Goal: Communication & Community: Answer question/provide support

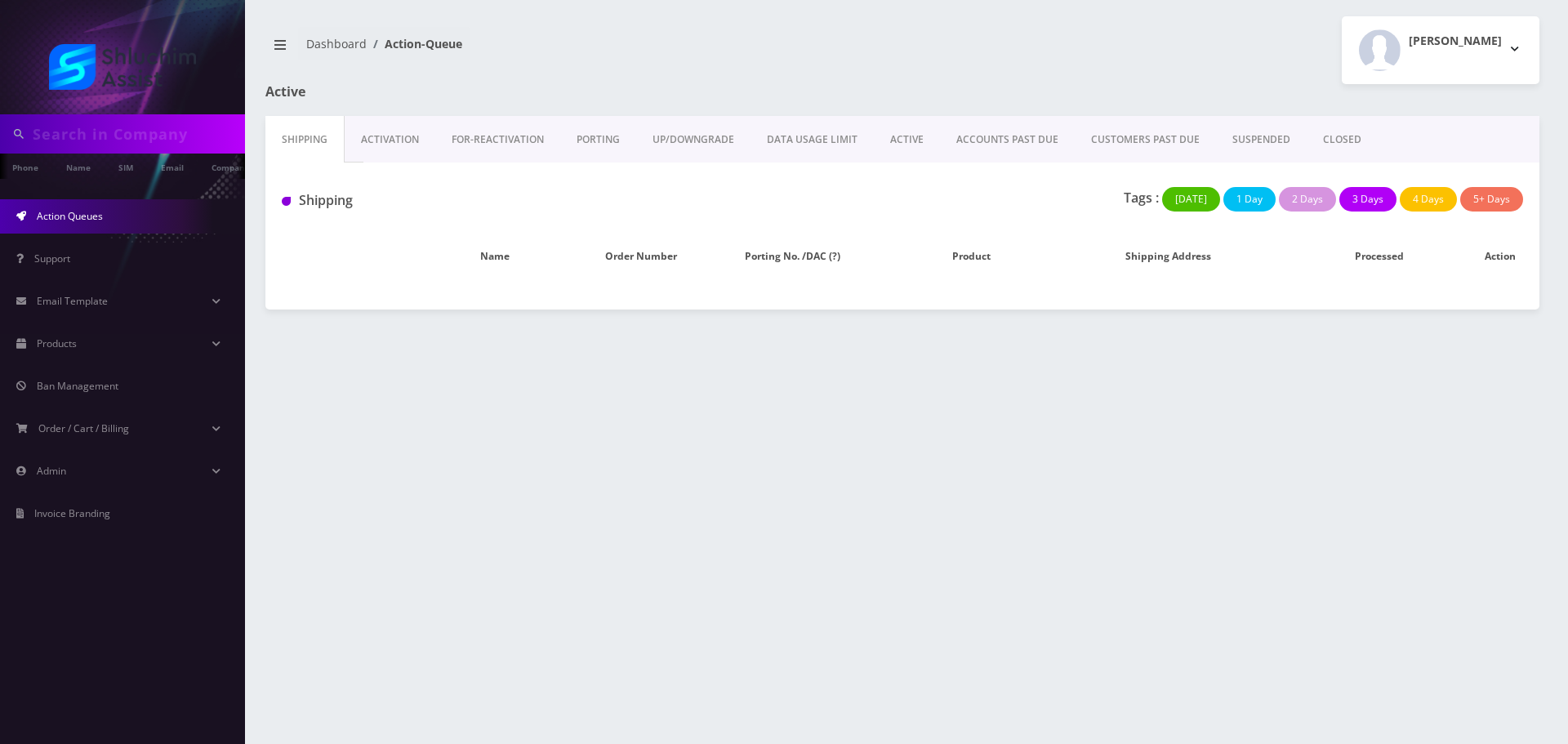
type input "3477408742"
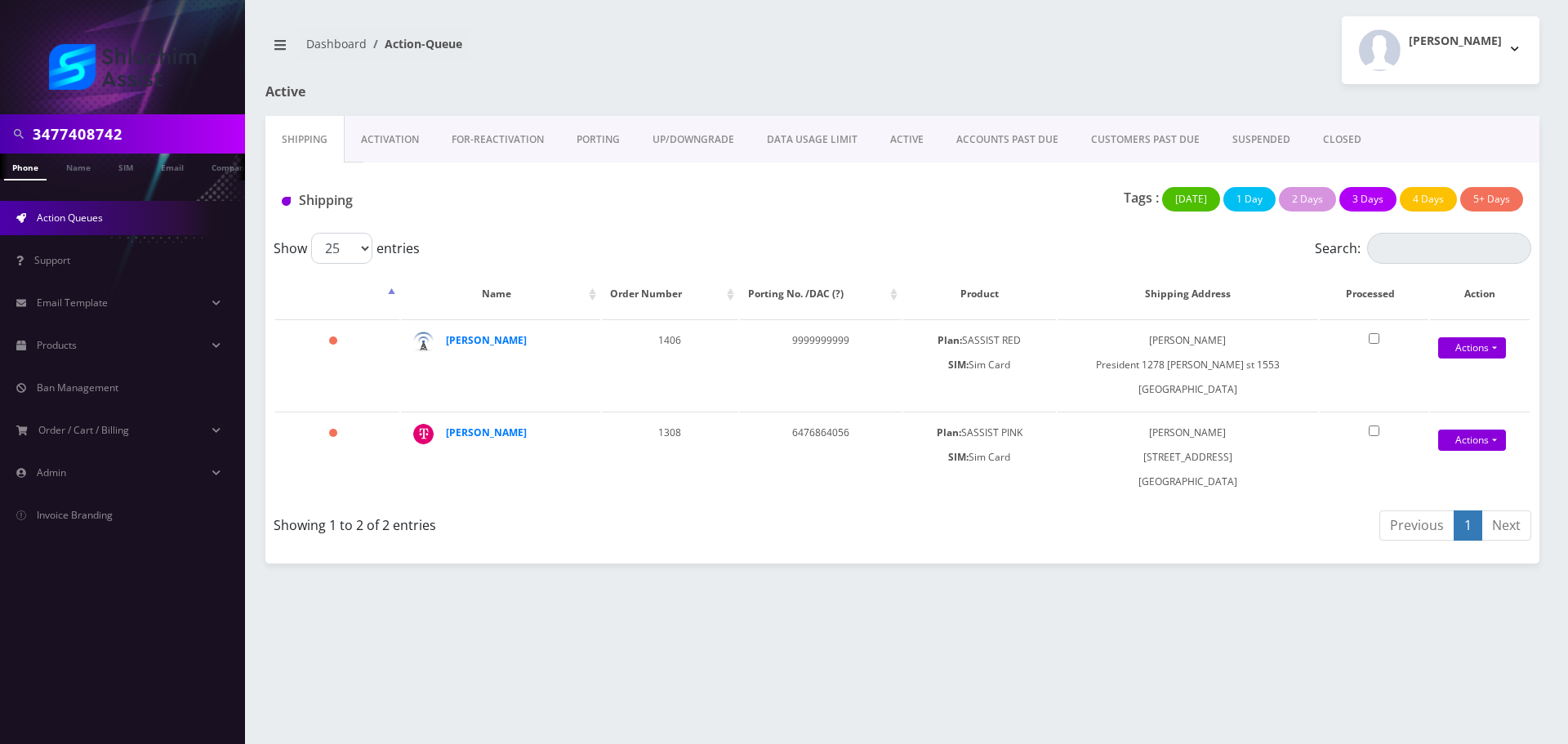
click at [1011, 138] on link "ACCOUNTS PAST DUE" at bounding box center [1007, 139] width 135 height 47
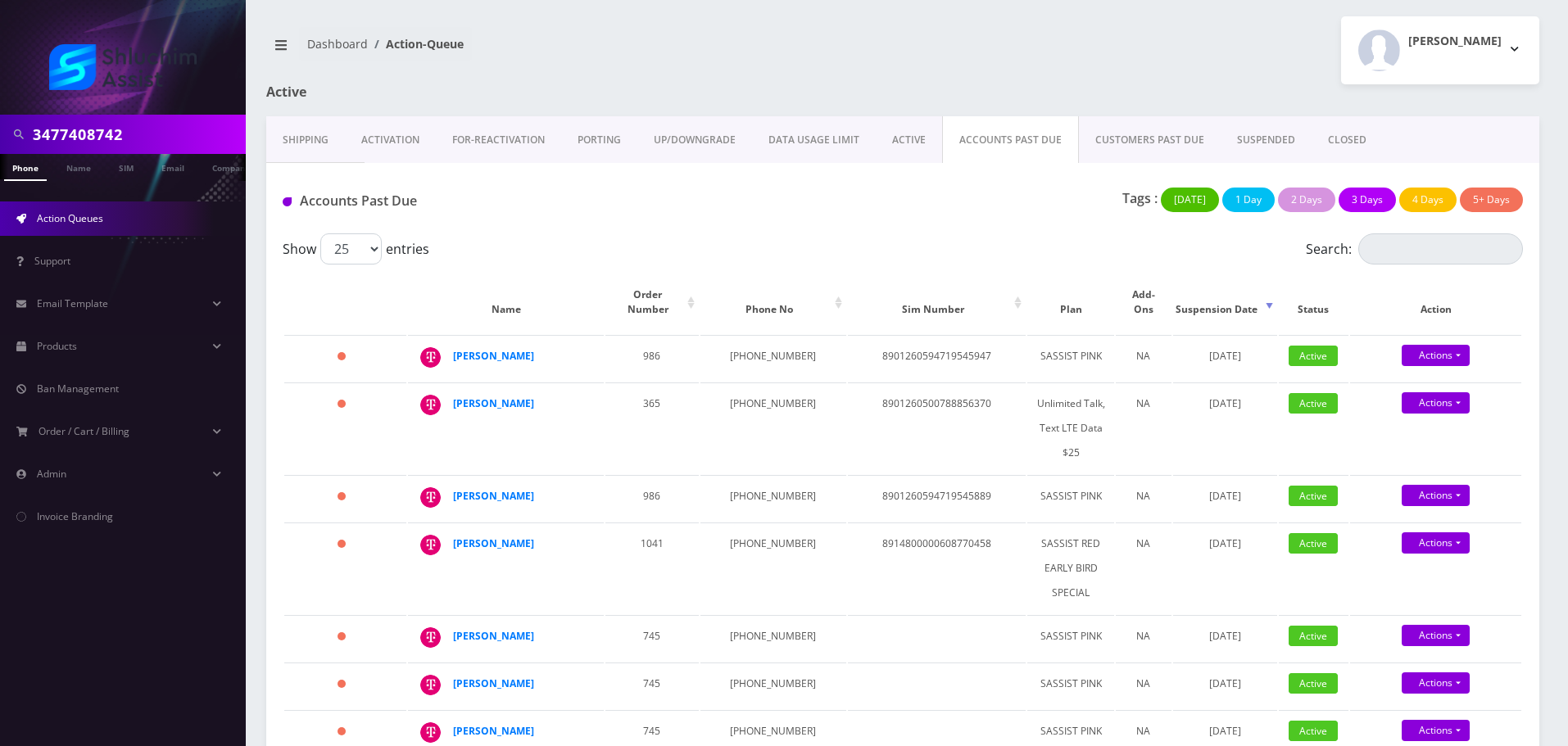
click at [775, 233] on div "Accounts Past Due Tags : Today 1 Day 2 Days 3 Days 4 Days 5+ Days" at bounding box center [903, 199] width 1273 height 70
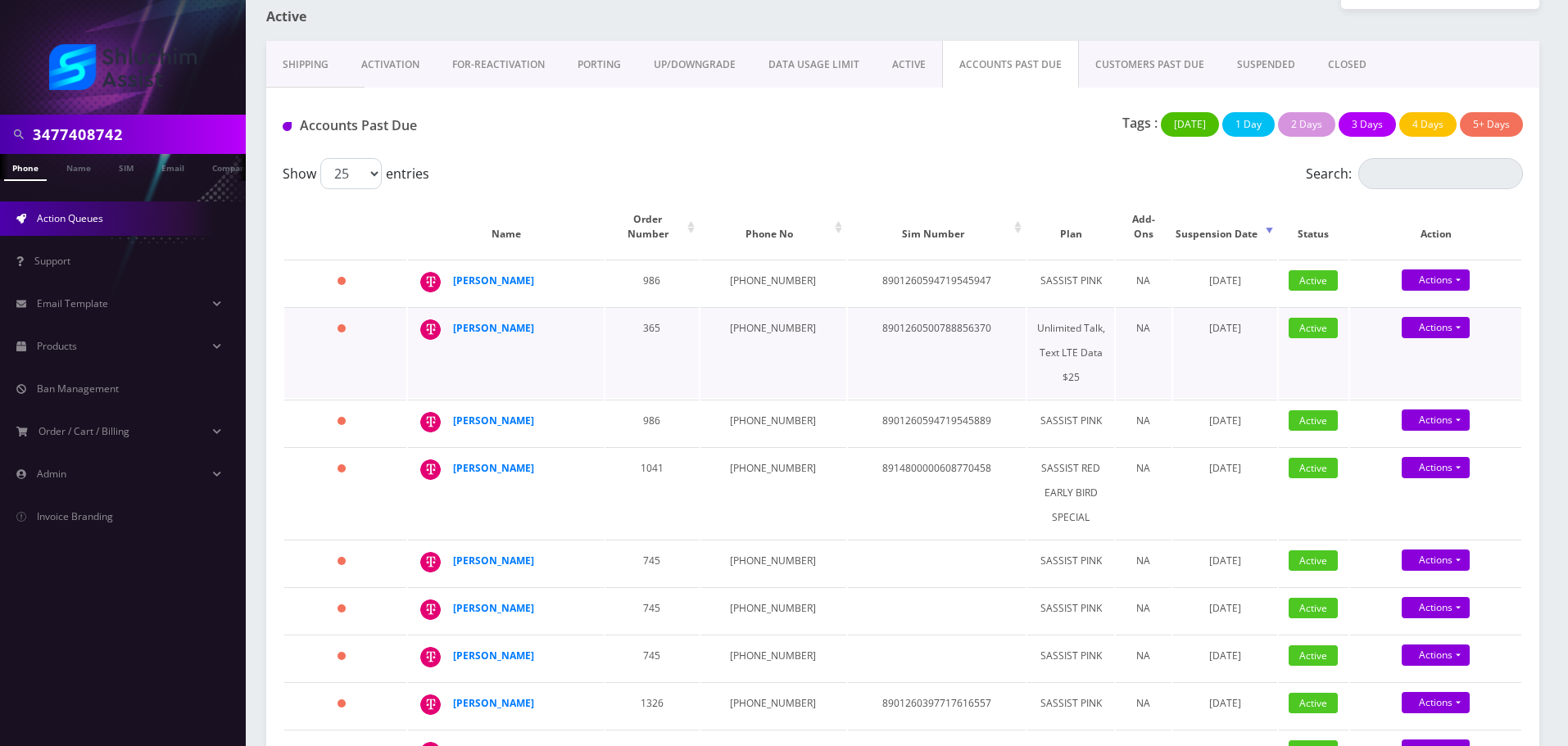
scroll to position [82, 0]
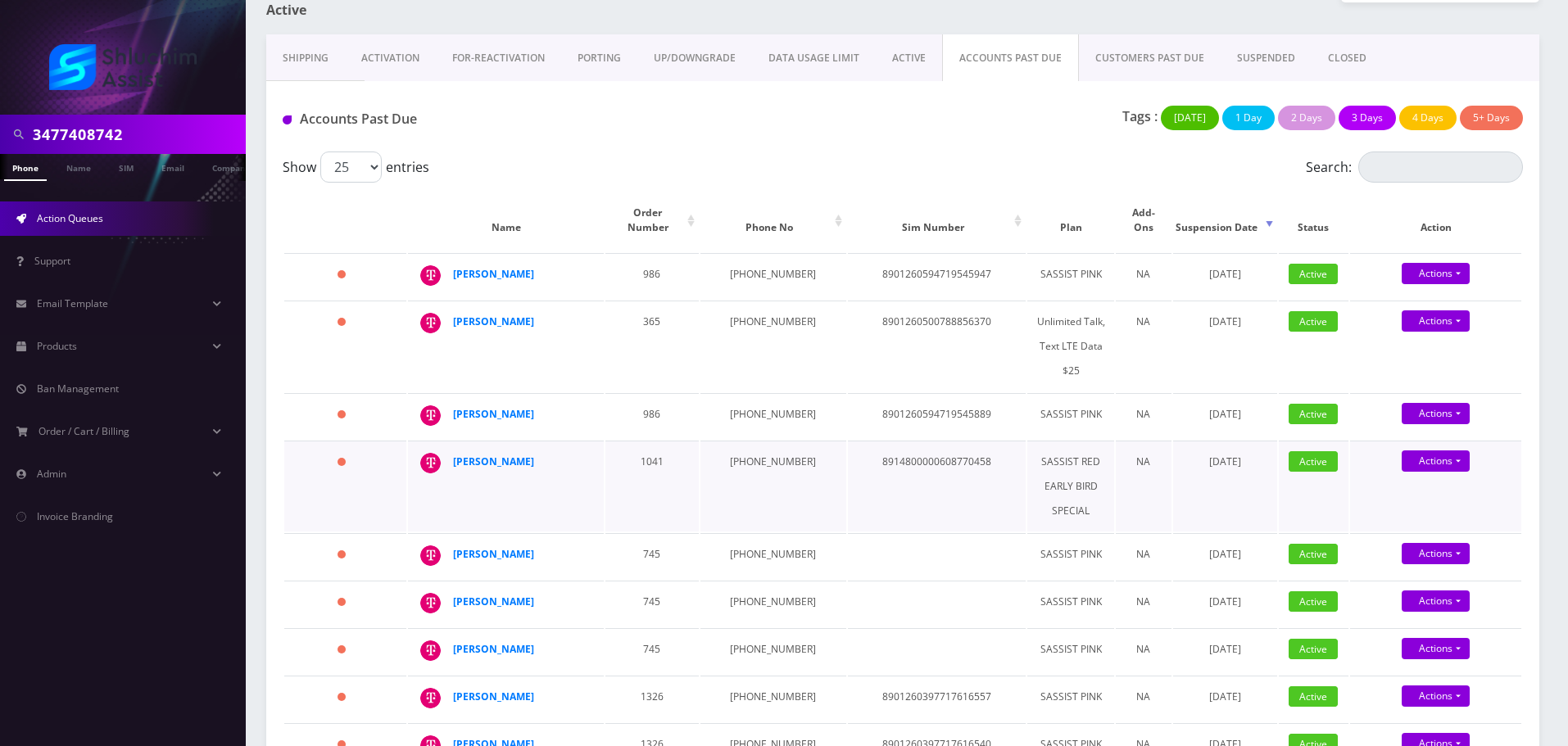
click at [769, 445] on td "323-819-6972" at bounding box center [774, 486] width 146 height 91
copy td "323-819-6972"
click at [744, 404] on td "347-912-3489" at bounding box center [774, 415] width 146 height 46
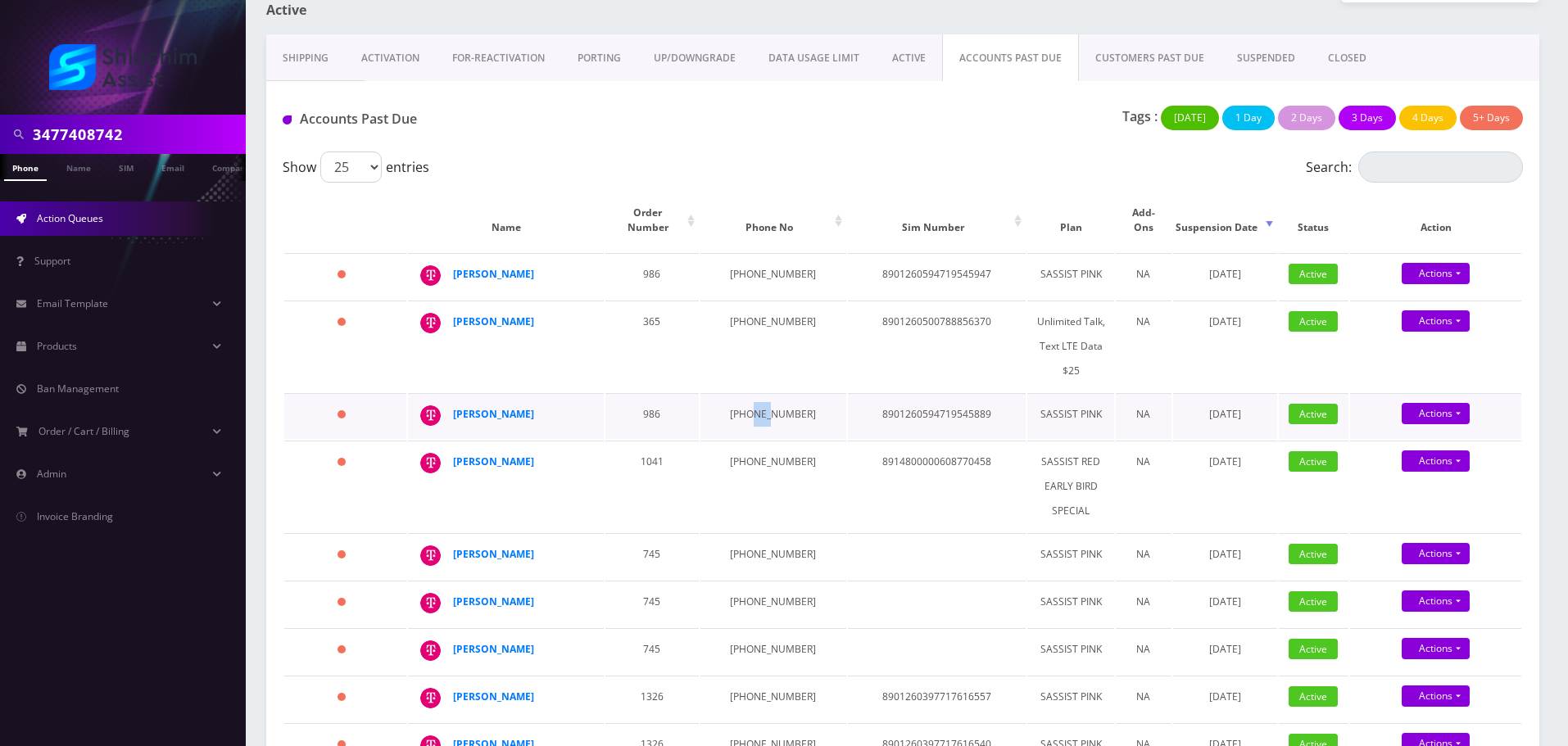
click at [744, 404] on td "347-912-3489" at bounding box center [774, 415] width 146 height 46
copy td "347-912-3489"
click at [756, 303] on td "[PHONE_NUMBER]" at bounding box center [774, 346] width 146 height 91
click at [756, 303] on td "415-596-3563" at bounding box center [774, 346] width 146 height 91
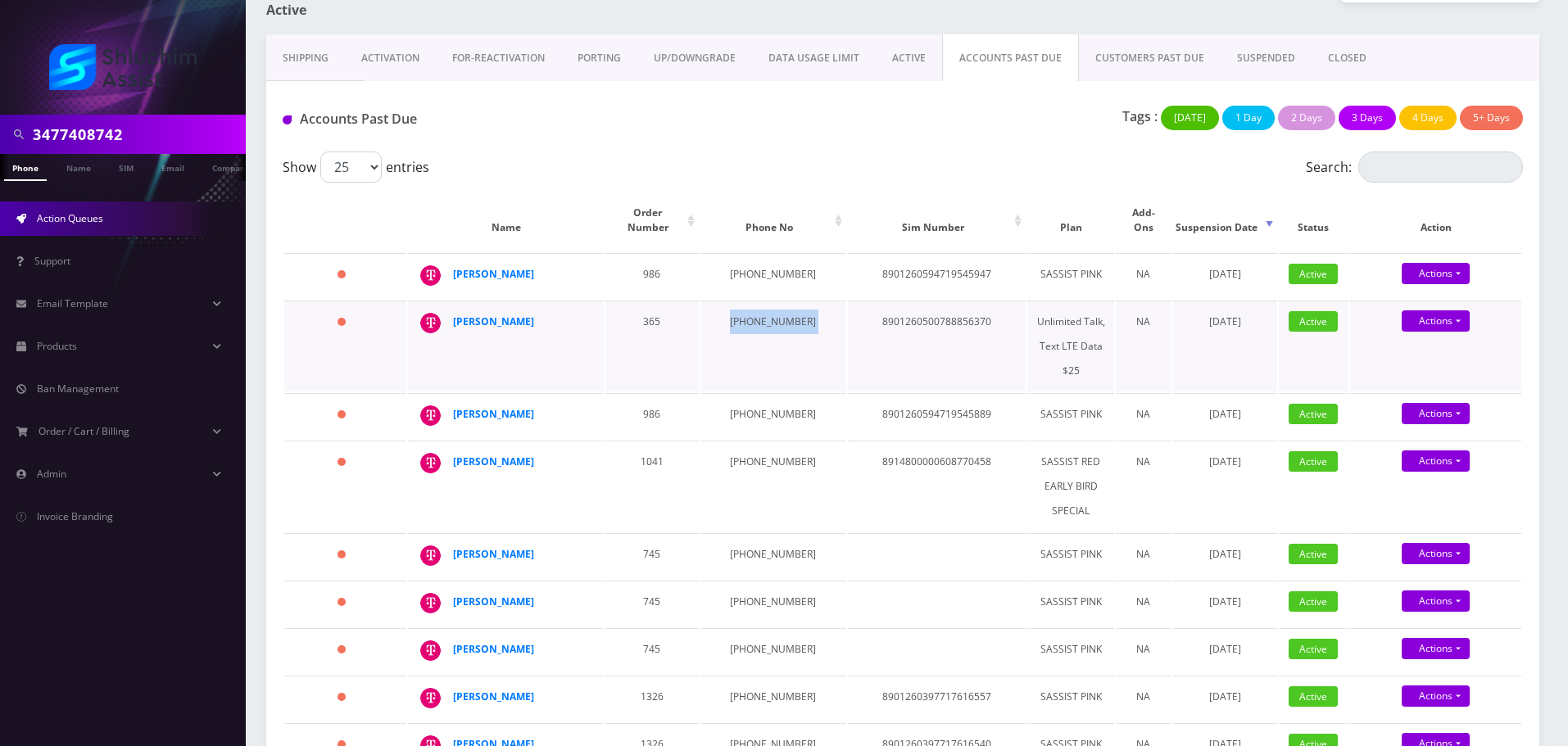
click at [756, 303] on td "415-596-3563" at bounding box center [774, 346] width 146 height 91
copy td "415-596-3563"
click at [758, 262] on td "[PHONE_NUMBER]" at bounding box center [774, 275] width 146 height 46
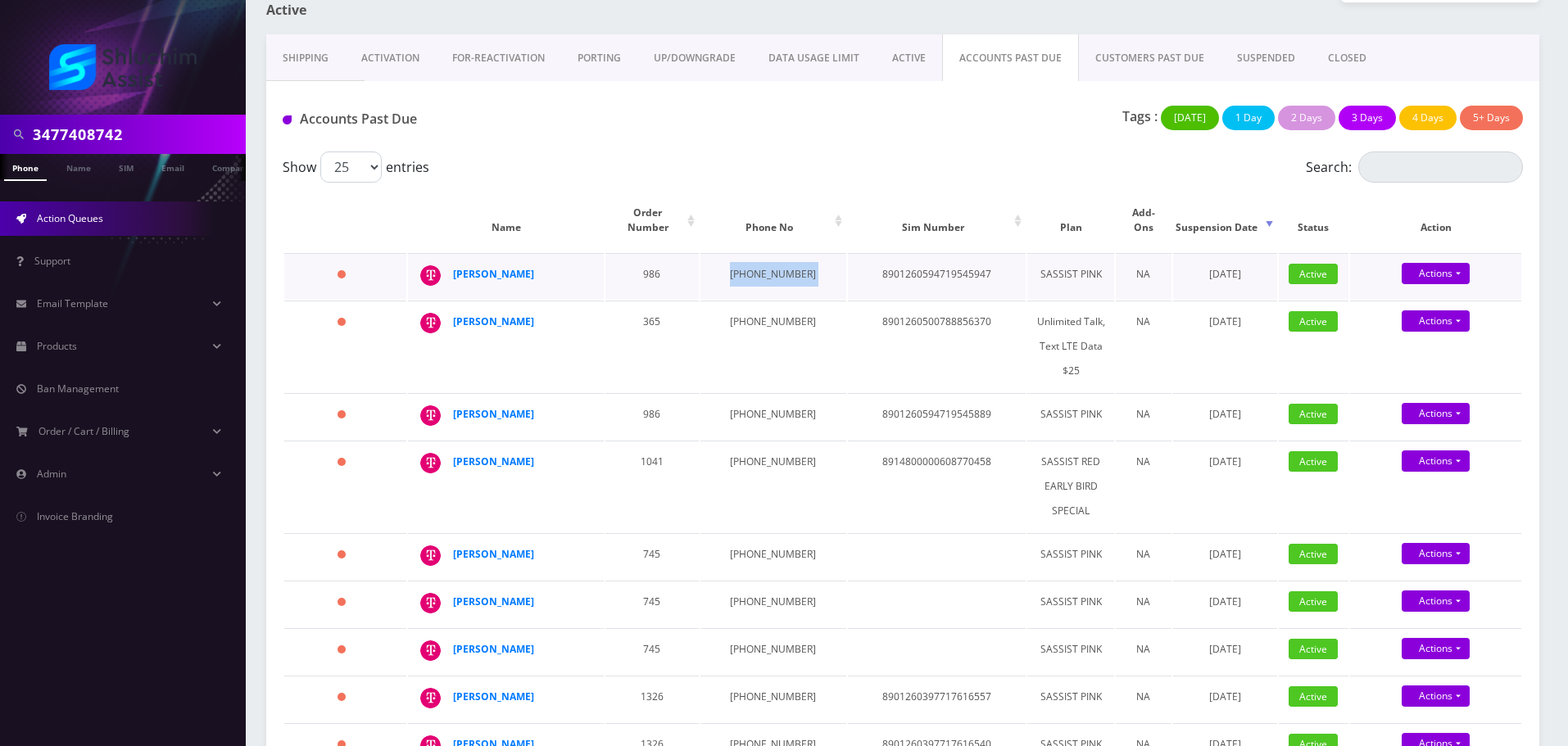
copy td "[PHONE_NUMBER]"
drag, startPoint x: 550, startPoint y: 256, endPoint x: 453, endPoint y: 255, distance: 97.0
click at [453, 262] on div "[PERSON_NAME]" at bounding box center [516, 274] width 126 height 25
copy strong "[PERSON_NAME]"
drag, startPoint x: 529, startPoint y: 308, endPoint x: 454, endPoint y: 323, distance: 76.5
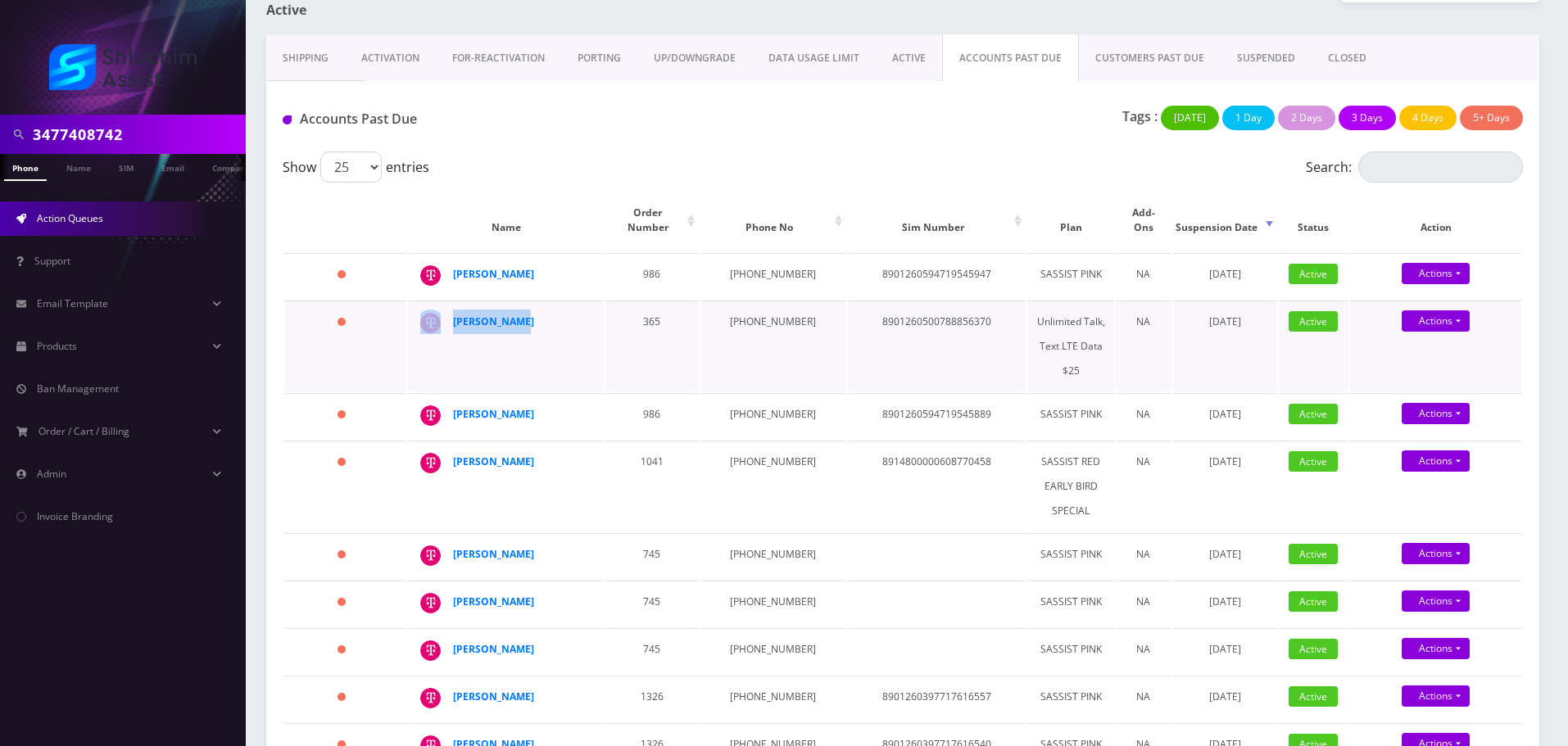
click at [451, 307] on td "Devora Hecht" at bounding box center [505, 346] width 196 height 91
copy div "Devora Hecht"
drag, startPoint x: 530, startPoint y: 401, endPoint x: 455, endPoint y: 400, distance: 75.0
click at [455, 402] on div "[PERSON_NAME]" at bounding box center [516, 414] width 126 height 25
copy strong "[PERSON_NAME]"
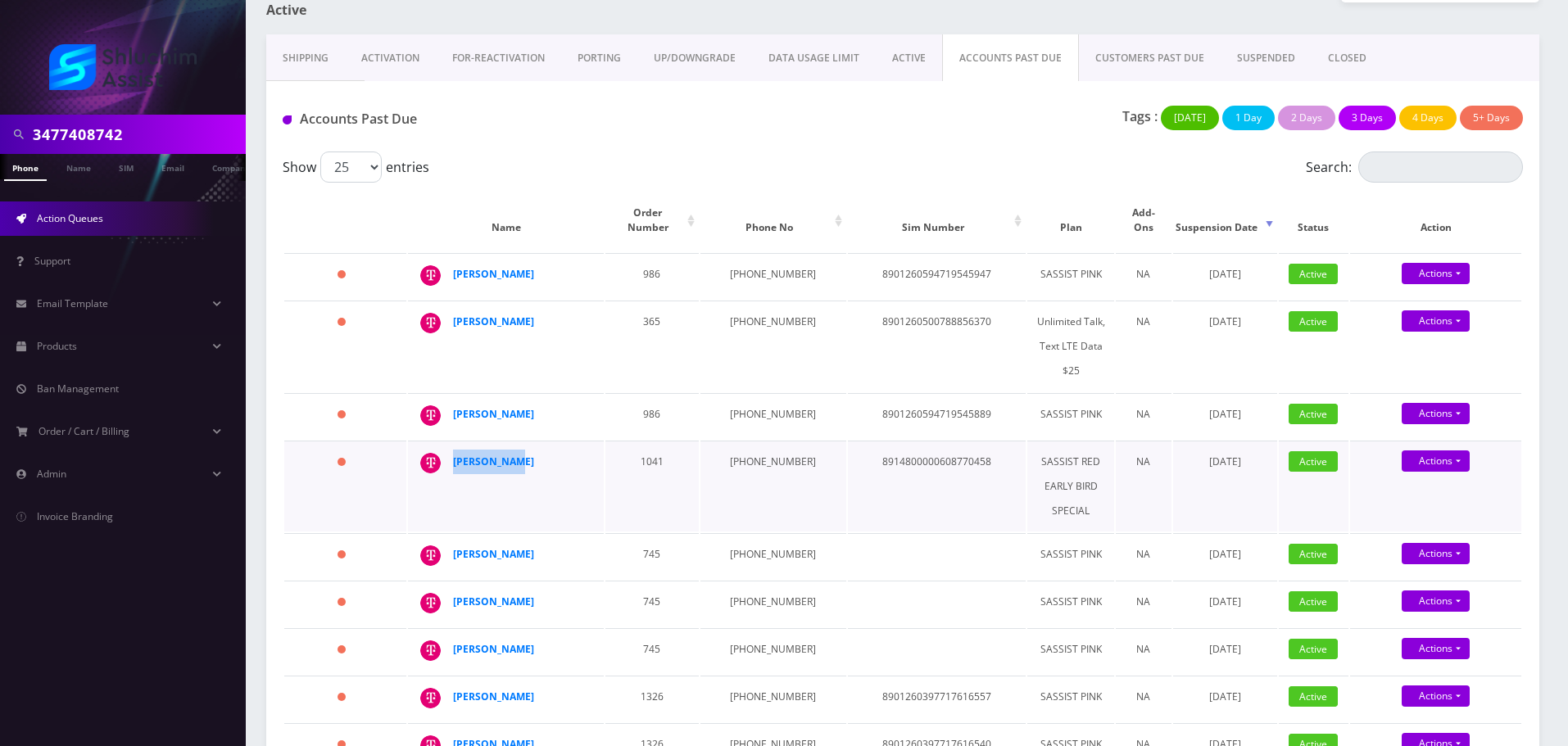
drag, startPoint x: 531, startPoint y: 442, endPoint x: 441, endPoint y: 449, distance: 90.3
click at [587, 449] on div "Shmuel Perl" at bounding box center [587, 449] width 0 height 0
copy div "Shmuel Perl"
click at [491, 455] on strong "Shmuel Perl" at bounding box center [493, 462] width 81 height 14
drag, startPoint x: 482, startPoint y: 400, endPoint x: 482, endPoint y: 387, distance: 13.0
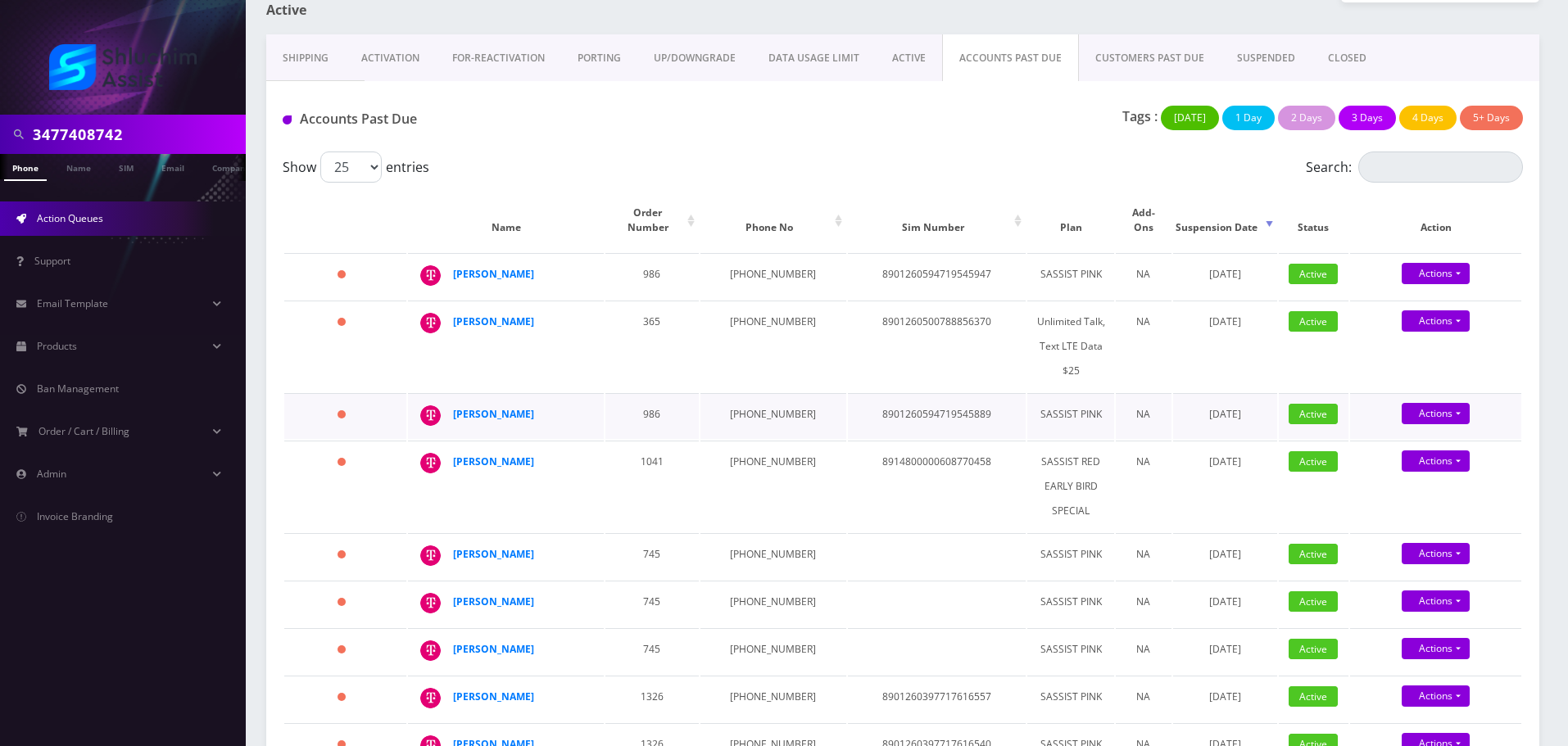
click at [482, 407] on strong "[PERSON_NAME]" at bounding box center [493, 414] width 81 height 14
click at [490, 267] on strong "[PERSON_NAME]" at bounding box center [493, 274] width 81 height 14
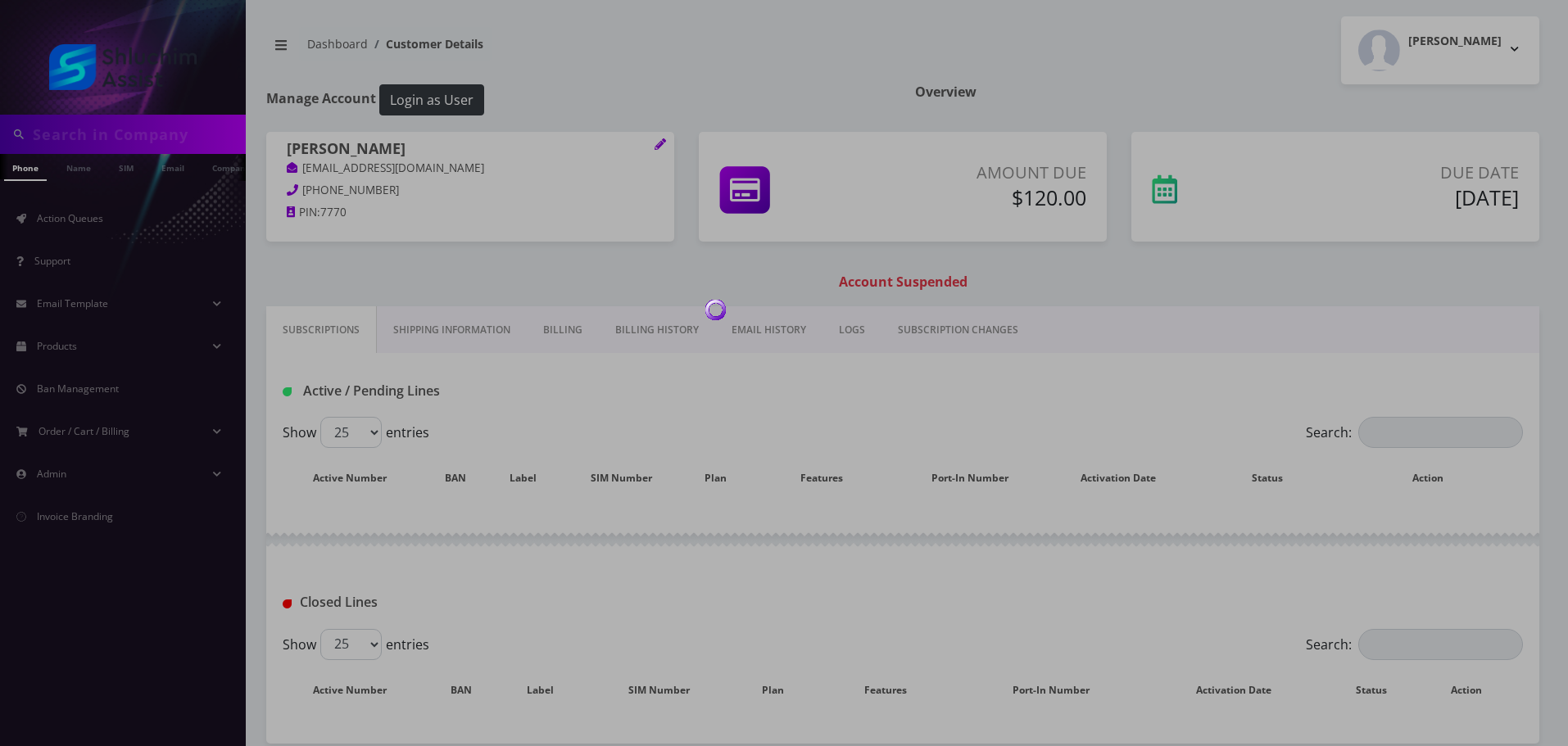
type input "3477408742"
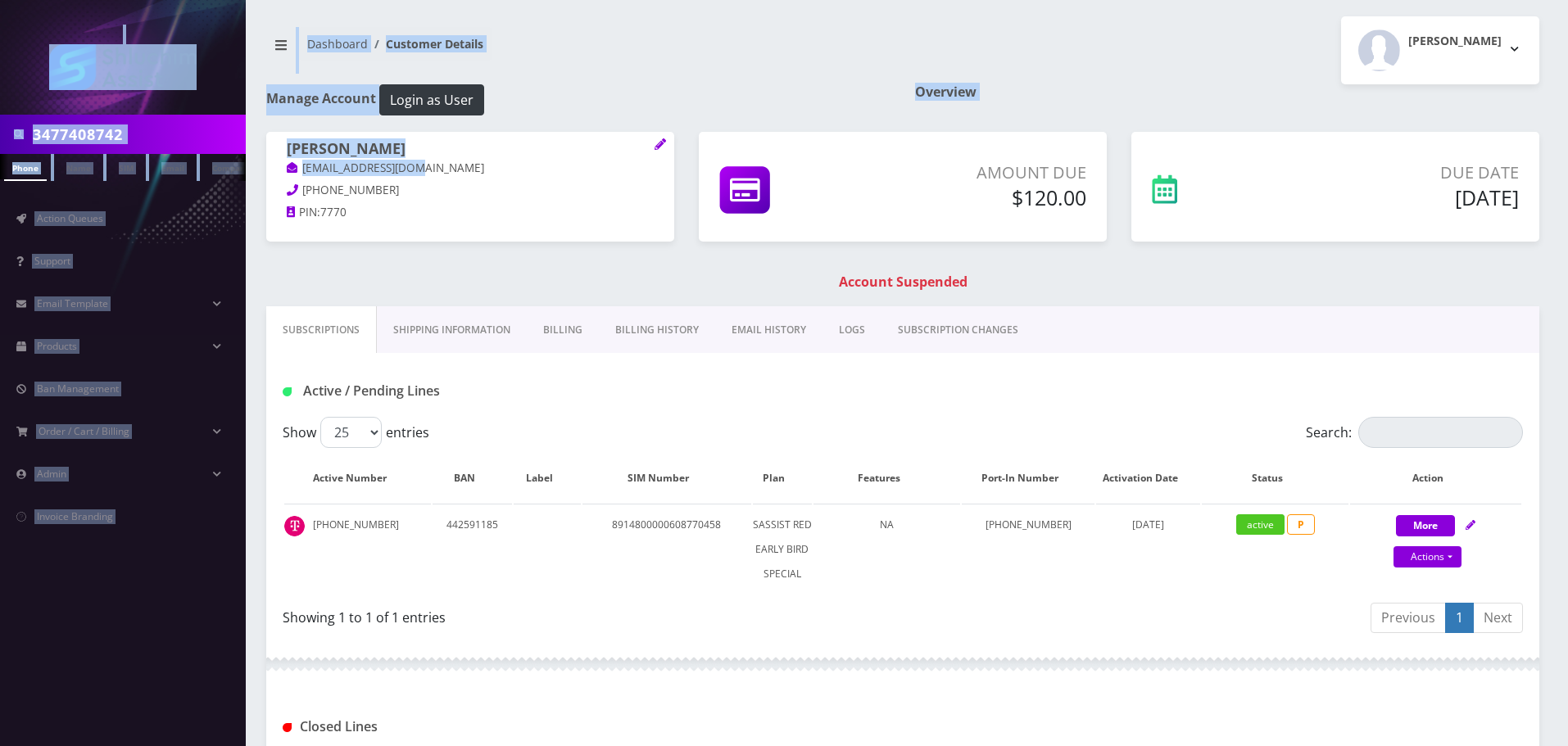
drag, startPoint x: 455, startPoint y: 167, endPoint x: 416, endPoint y: 172, distance: 39.3
click at [416, 171] on body "3477408742 Phone Name SIM Email Company Customer Action Queues Support Email Te…" at bounding box center [784, 511] width 1568 height 1022
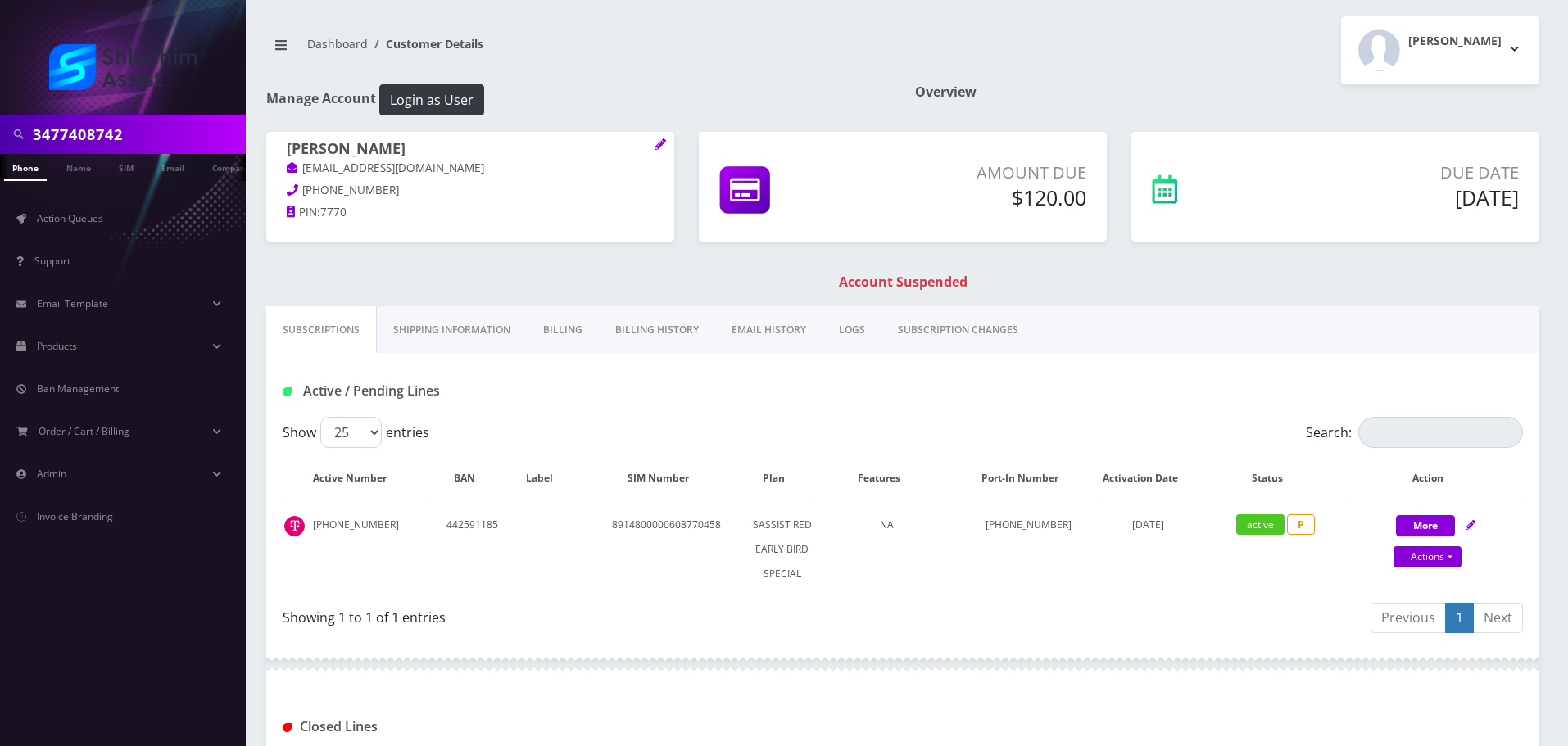
click at [439, 172] on p "Shmueldyperl@gmail.com" at bounding box center [469, 168] width 367 height 18
drag, startPoint x: 445, startPoint y: 169, endPoint x: 330, endPoint y: 196, distance: 118.1
click at [285, 167] on div "Shmuel Perl Shmueldyperl@gmail.com 323-819-6972 PIN: 7770" at bounding box center [470, 182] width 407 height 102
copy link "Shmueldyperl@gmail.com"
click at [663, 324] on link "Billing History" at bounding box center [656, 329] width 116 height 47
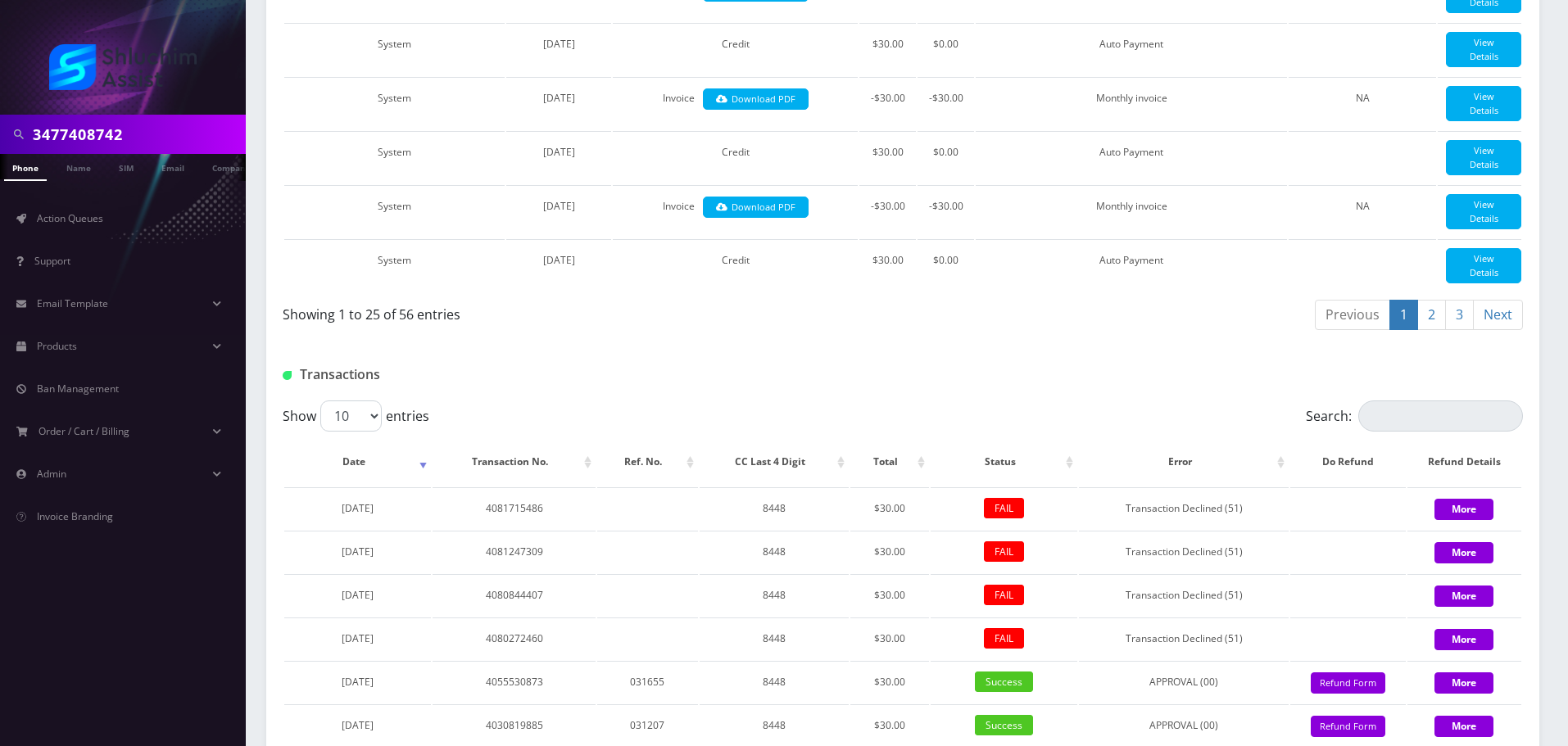
scroll to position [1973, 0]
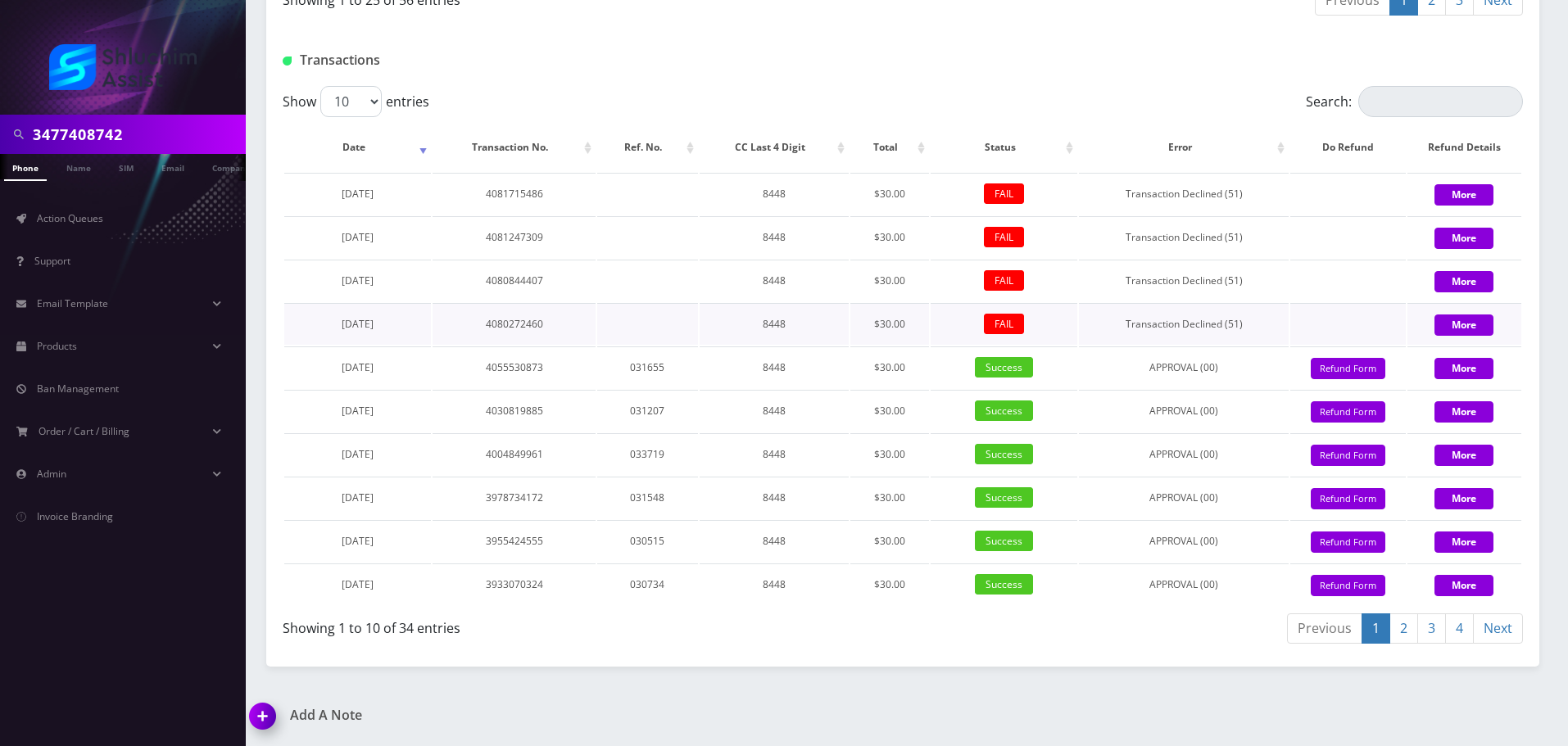
drag, startPoint x: 492, startPoint y: 331, endPoint x: 771, endPoint y: 334, distance: 279.0
click at [748, 334] on tr "June 28, 2025 4080272460 8448 $30.00 FAIL Transaction Declined (51) More" at bounding box center [903, 324] width 1237 height 42
click at [771, 334] on td "8448" at bounding box center [774, 324] width 149 height 42
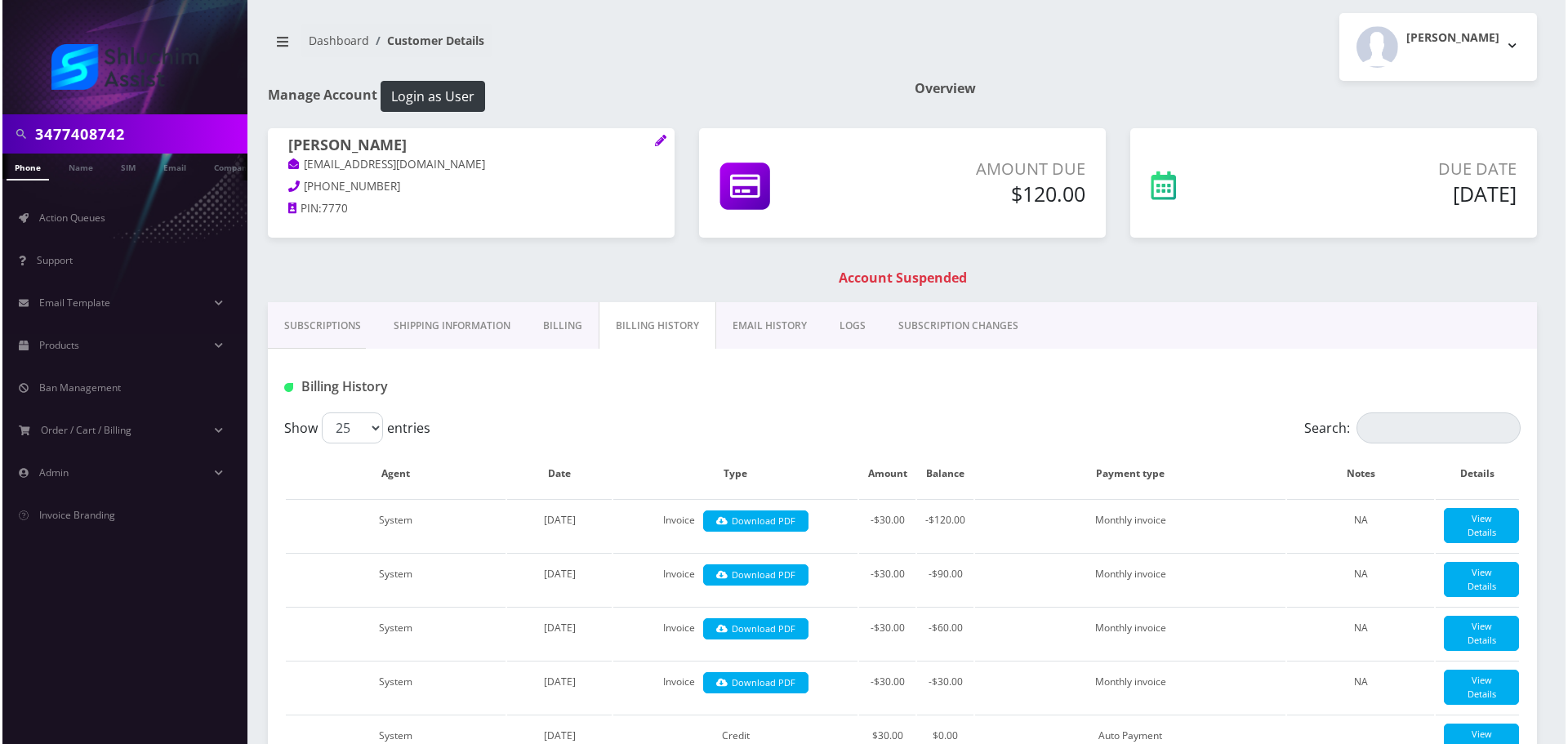
scroll to position [0, 0]
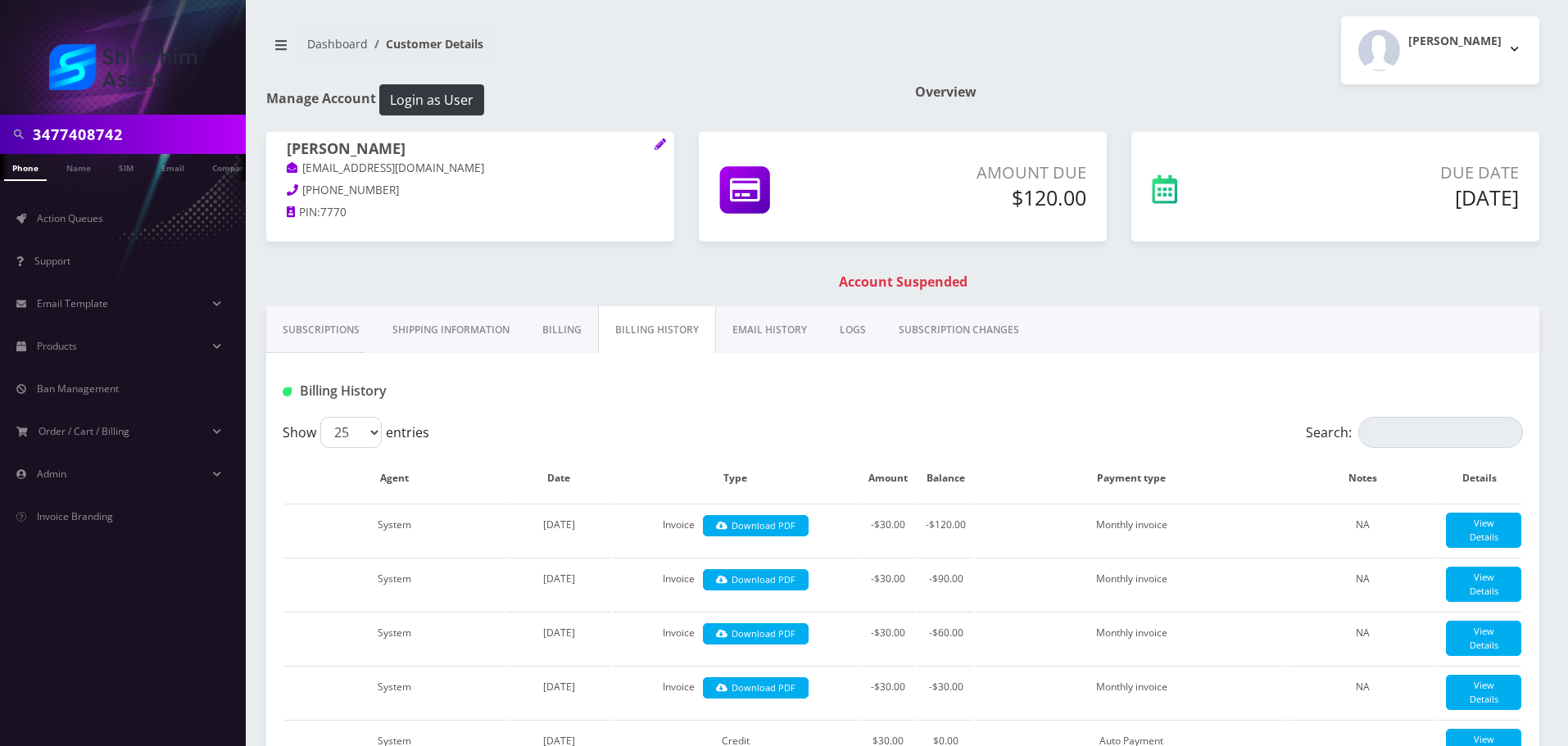
drag, startPoint x: 761, startPoint y: 337, endPoint x: 769, endPoint y: 331, distance: 10.0
click at [761, 337] on link "EMAIL HISTORY" at bounding box center [769, 329] width 107 height 47
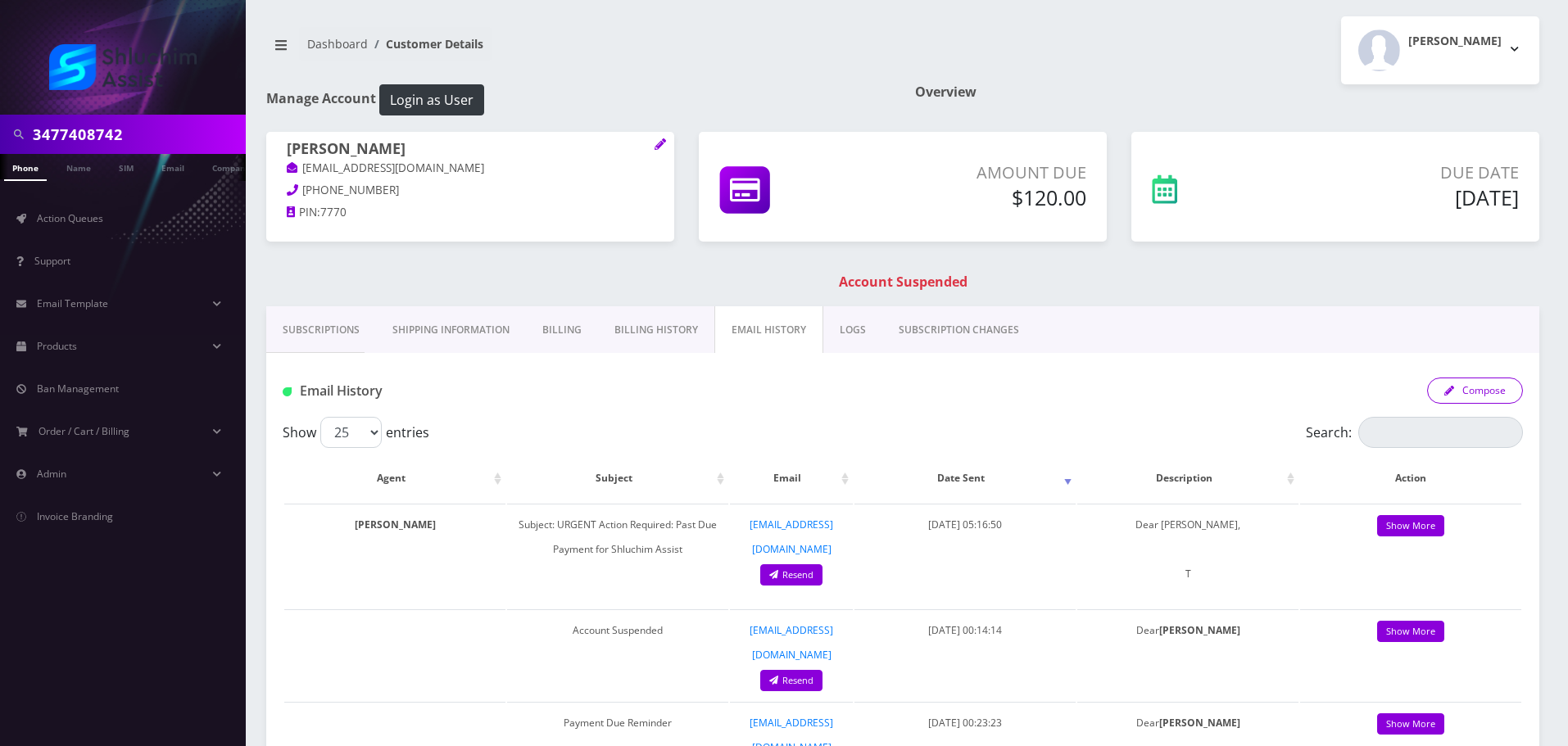
click at [1446, 389] on icon "button" at bounding box center [1449, 390] width 9 height 9
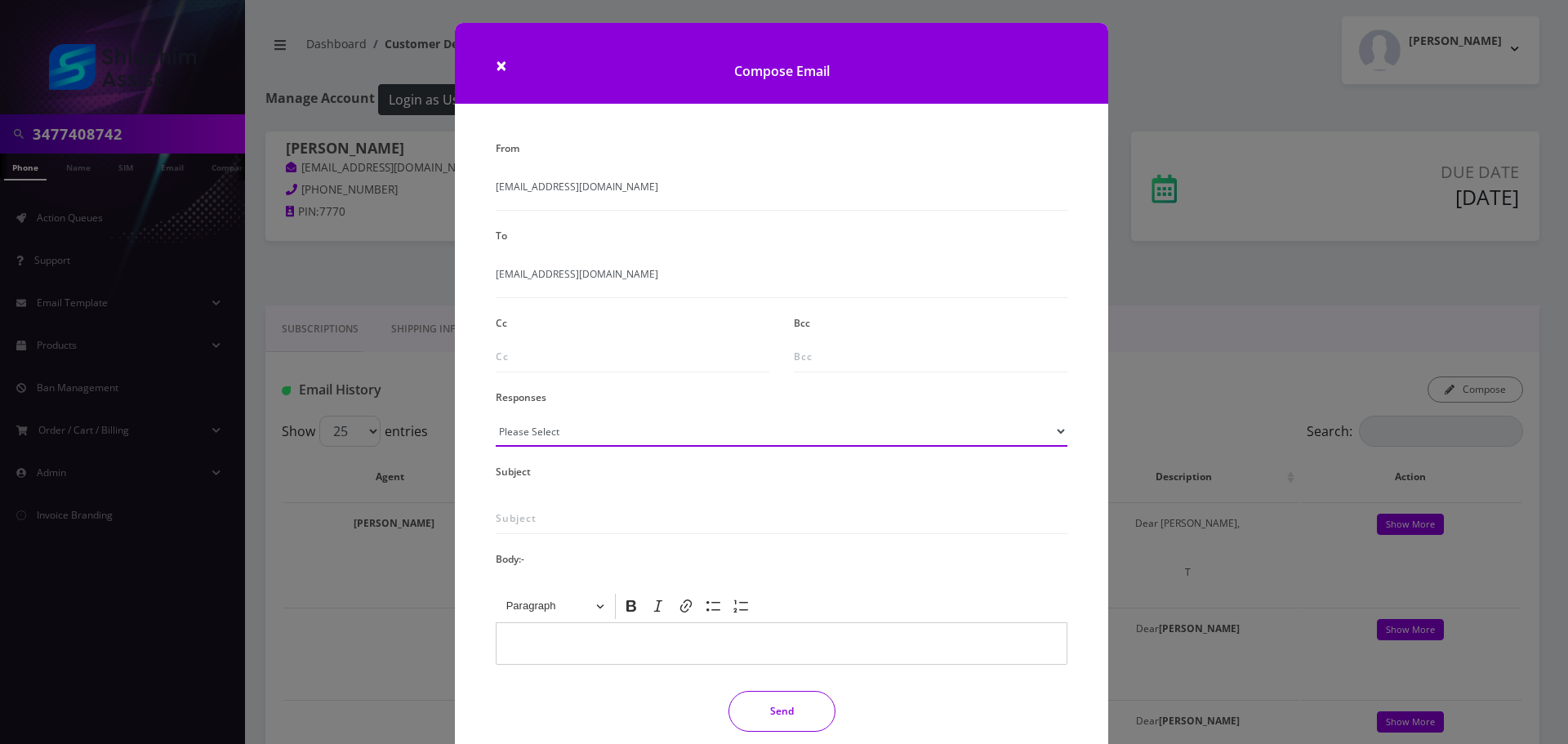
click at [556, 428] on select "Please Select TMobile port Unable to activate CH Pickup Past Due Pick up follow…" at bounding box center [781, 431] width 572 height 31
select select "29"
click at [496, 416] on select "Please Select TMobile port Unable to activate CH Pickup Past Due Pick up follow…" at bounding box center [781, 431] width 572 height 31
type input "Subject: URGENT Action Required: Past Due Payment for Shluchim Assist"
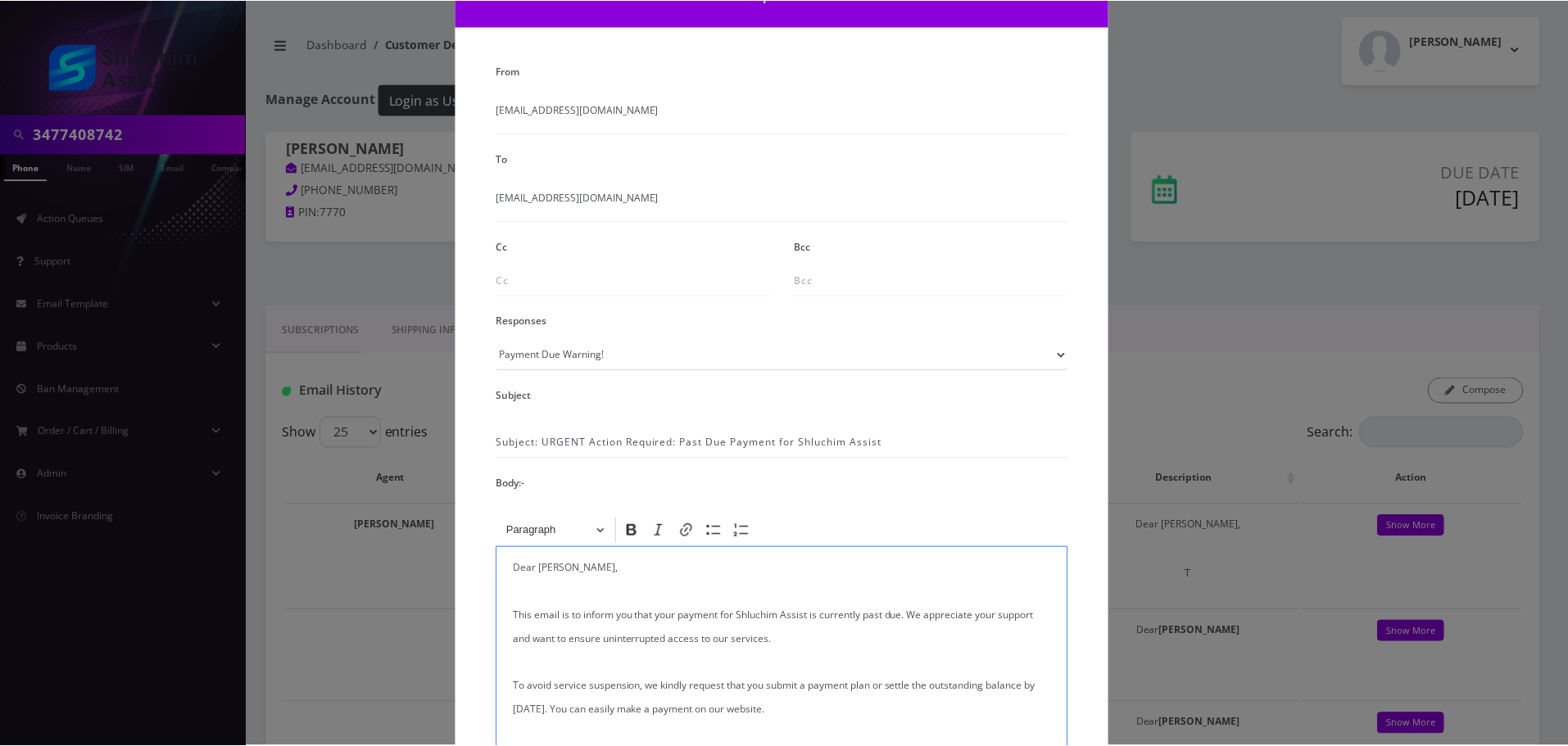
scroll to position [268, 0]
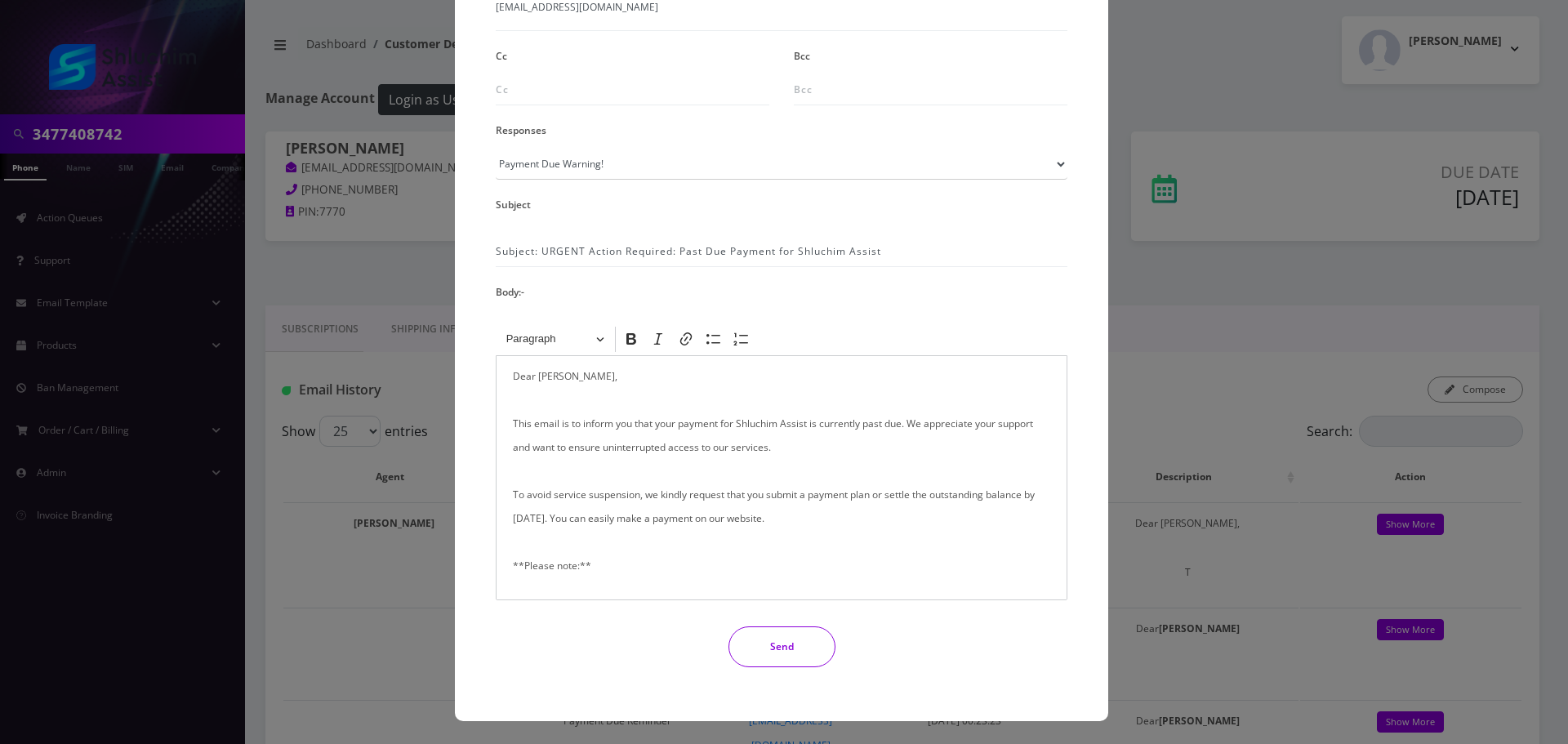
click at [766, 663] on button "Send" at bounding box center [782, 647] width 107 height 41
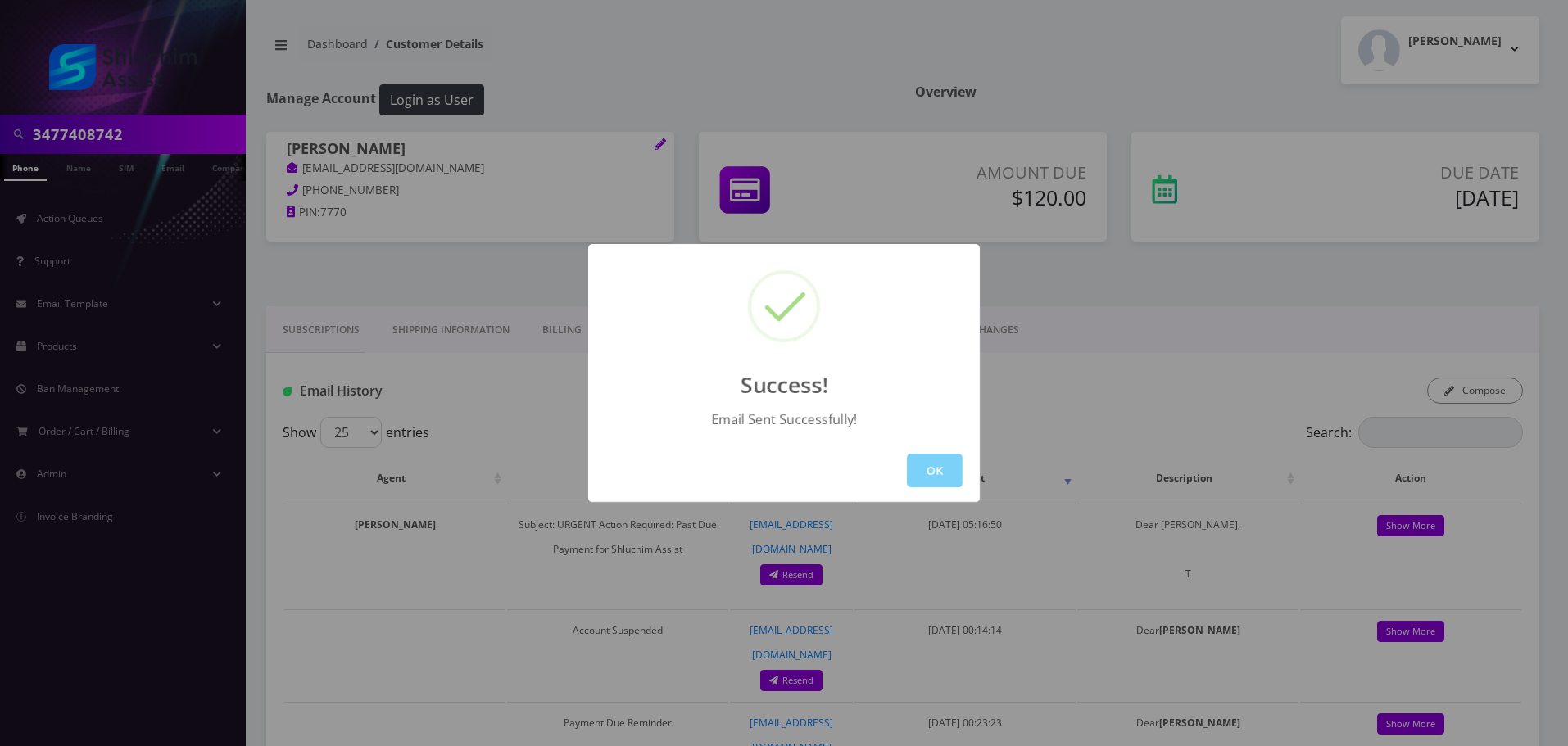
click at [922, 496] on div "OK" at bounding box center [783, 470] width 391 height 63
click at [934, 474] on button "OK" at bounding box center [934, 470] width 56 height 34
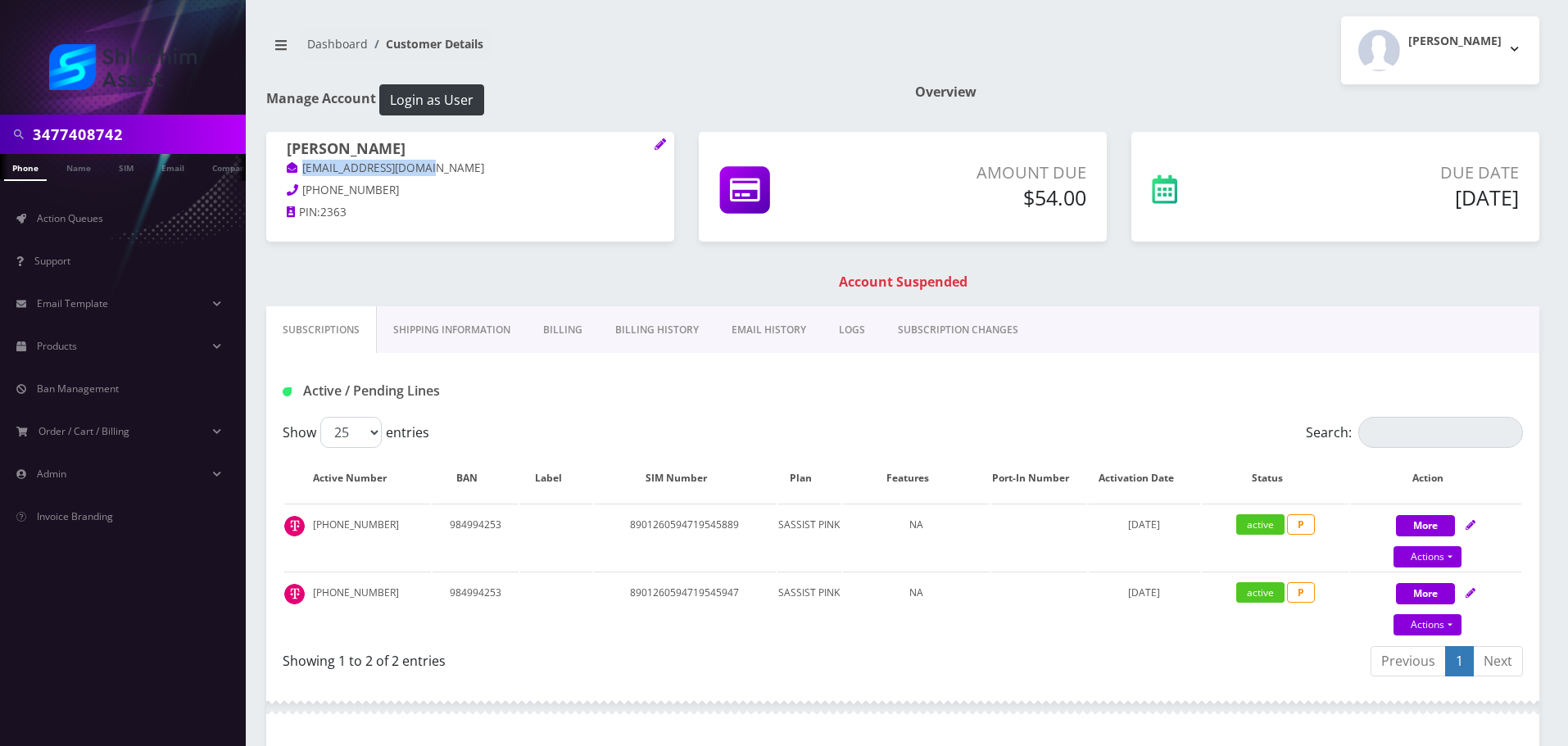
drag, startPoint x: 470, startPoint y: 159, endPoint x: 279, endPoint y: 162, distance: 191.0
click at [279, 162] on div "Cheina Zyslin sheinazimov@gmail.com 347-912-3469 PIN: 2363" at bounding box center [470, 182] width 407 height 102
copy link "sheinazimov@gmail.com"
click at [645, 325] on link "Billing History" at bounding box center [656, 329] width 116 height 47
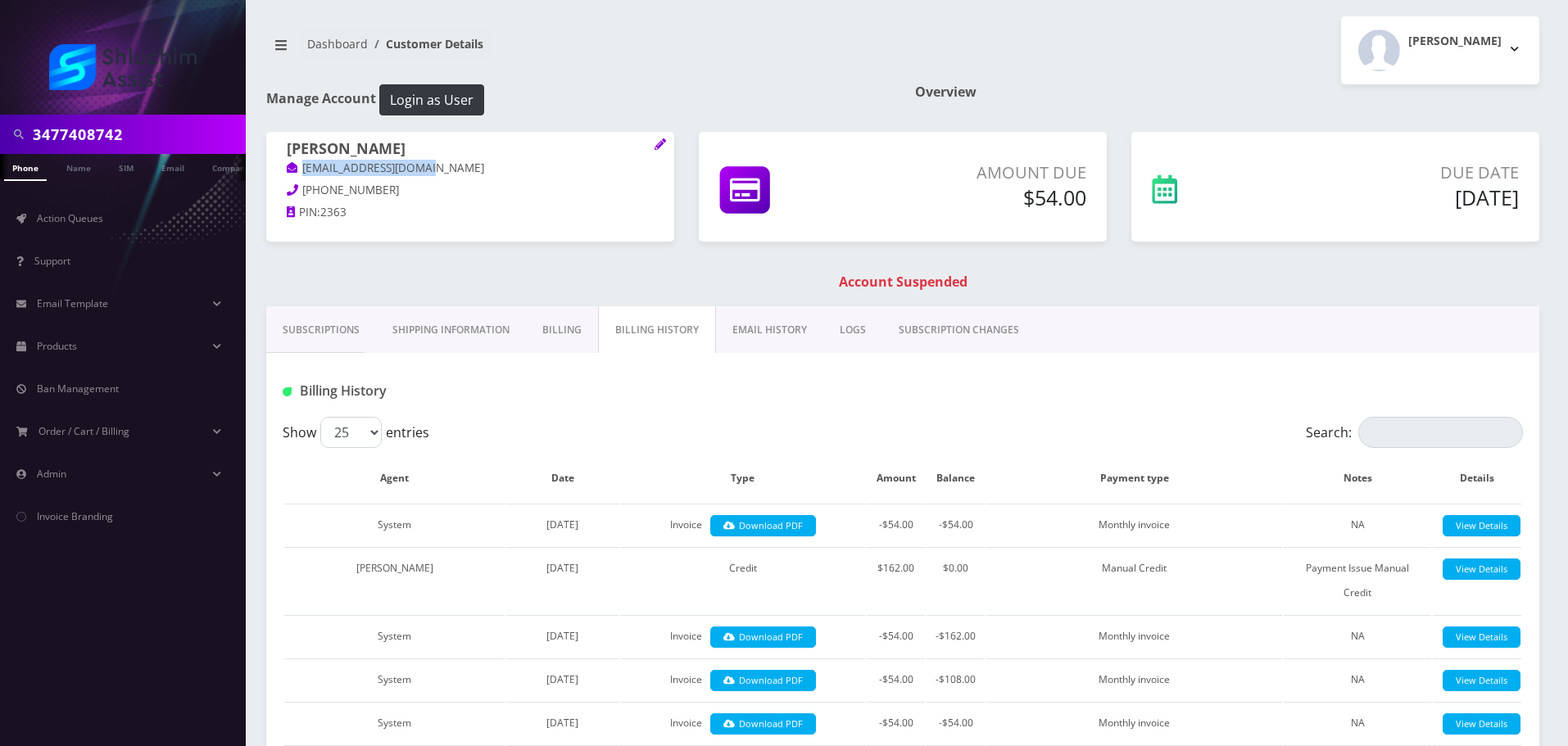
click at [739, 327] on link "EMAIL HISTORY" at bounding box center [769, 329] width 107 height 47
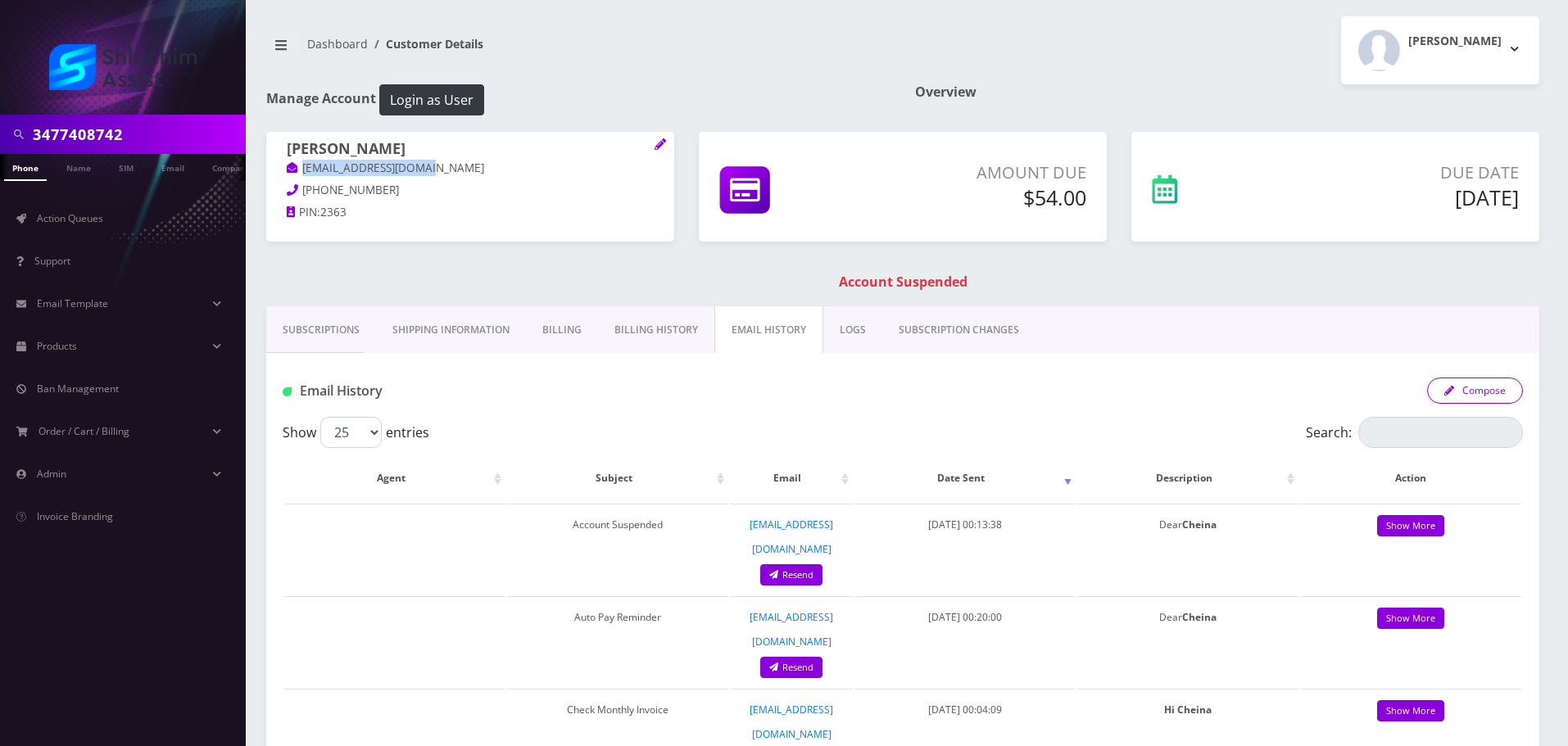
click at [1490, 393] on button "Compose" at bounding box center [1474, 390] width 95 height 26
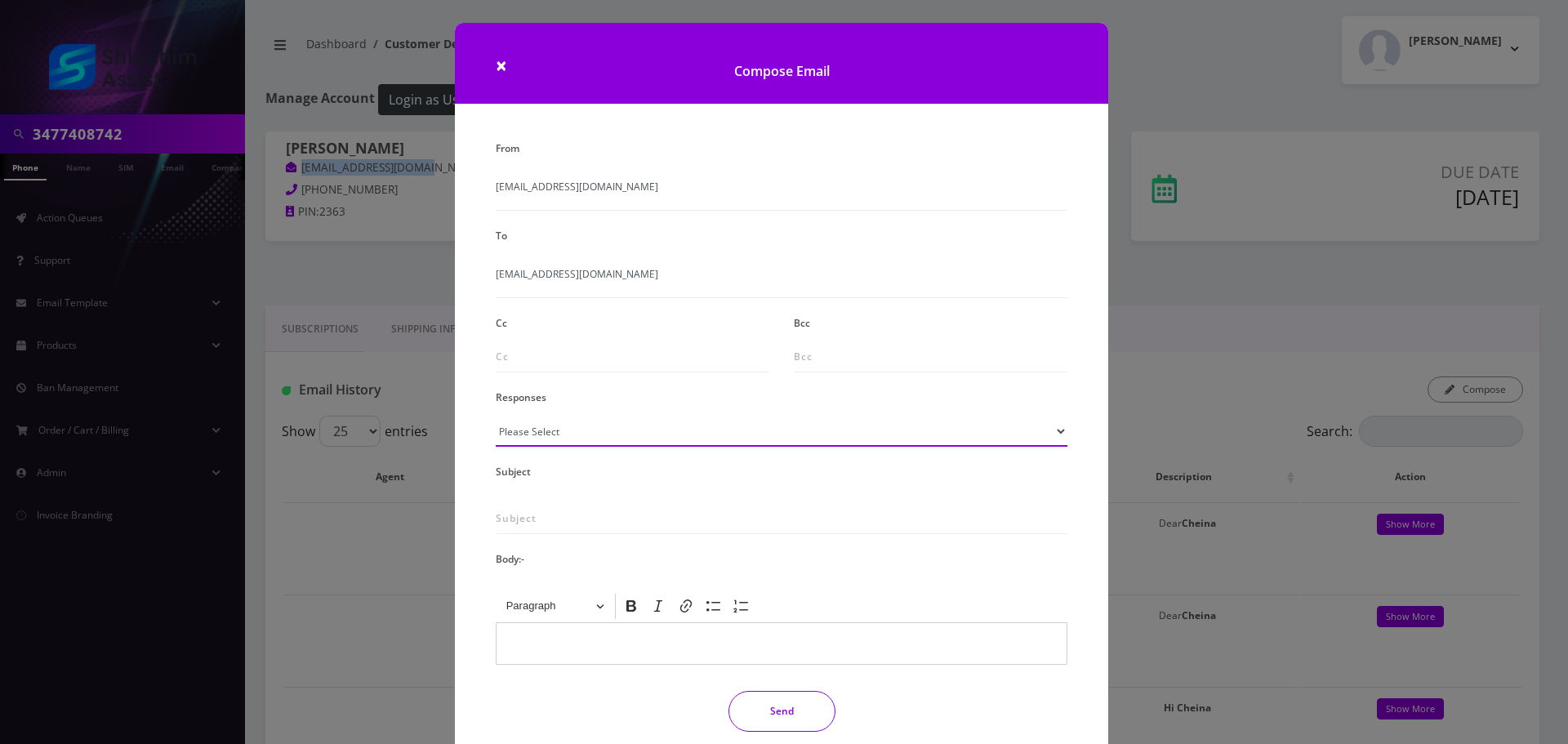
click at [592, 425] on select "Please Select TMobile port Unable to activate CH Pickup Past Due Pick up follow…" at bounding box center [781, 431] width 572 height 31
select select "29"
click at [496, 416] on select "Please Select TMobile port Unable to activate CH Pickup Past Due Pick up follow…" at bounding box center [781, 431] width 572 height 31
type input "Subject: URGENT Action Required: Past Due Payment for Shluchim Assist"
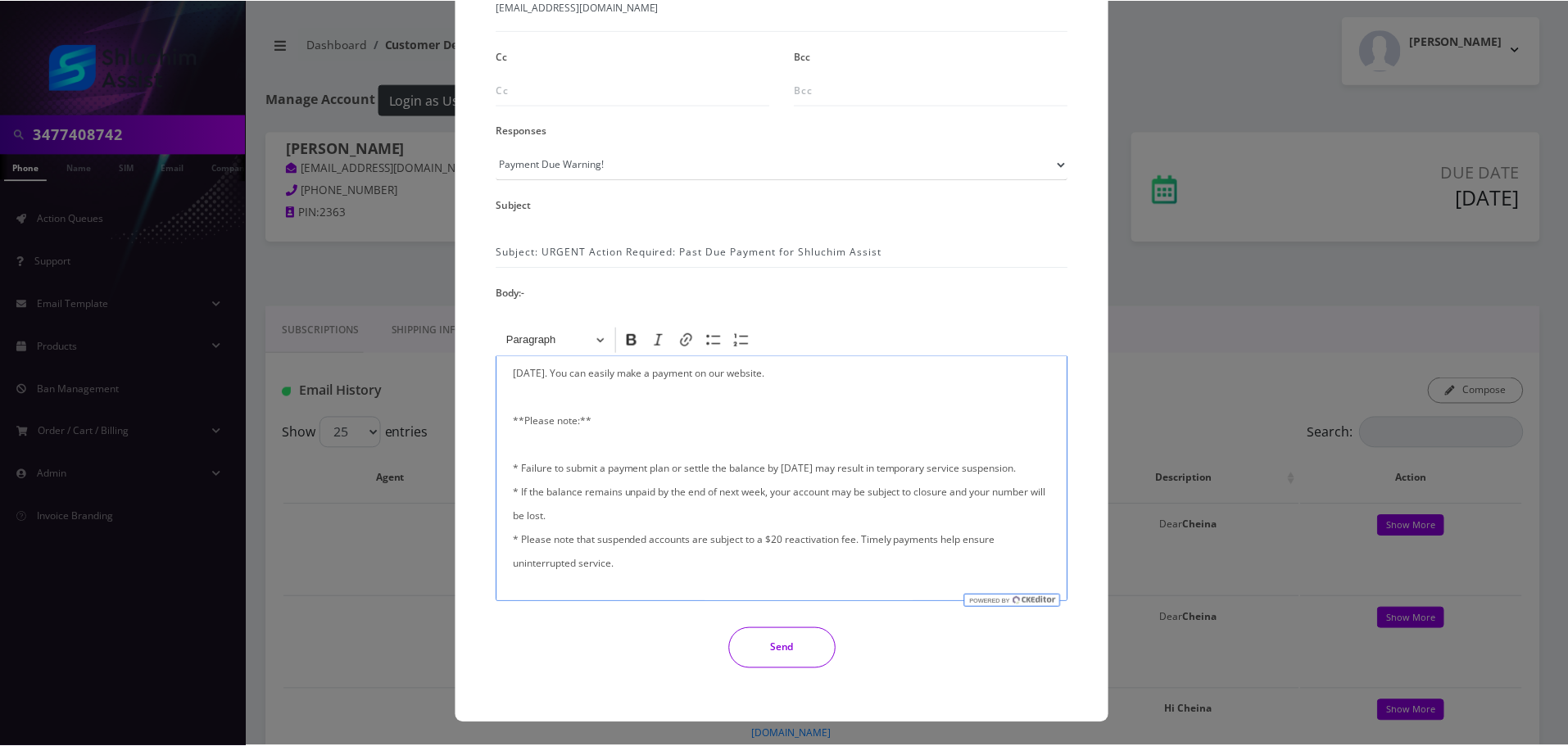
scroll to position [390, 0]
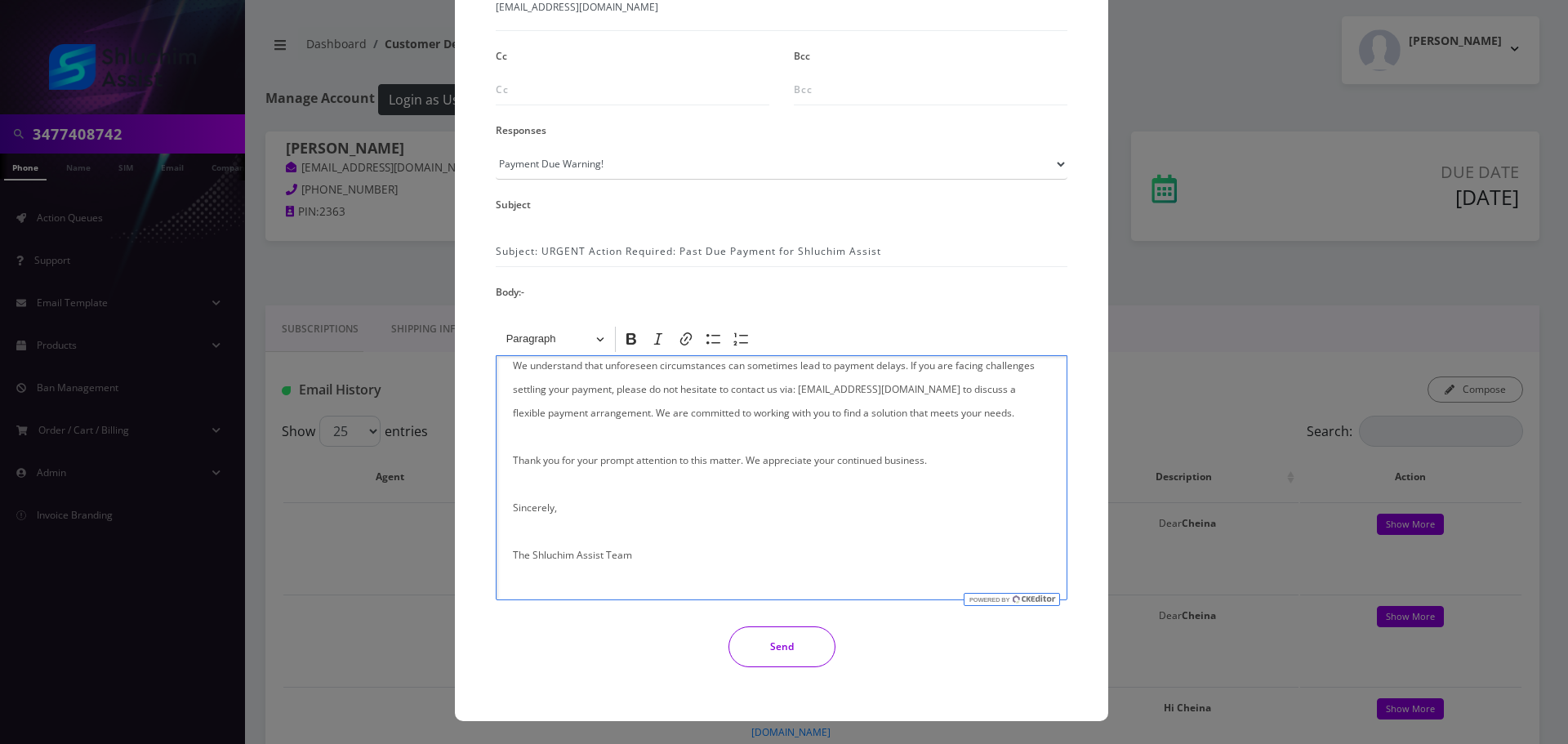
click at [799, 639] on button "Send" at bounding box center [782, 647] width 107 height 41
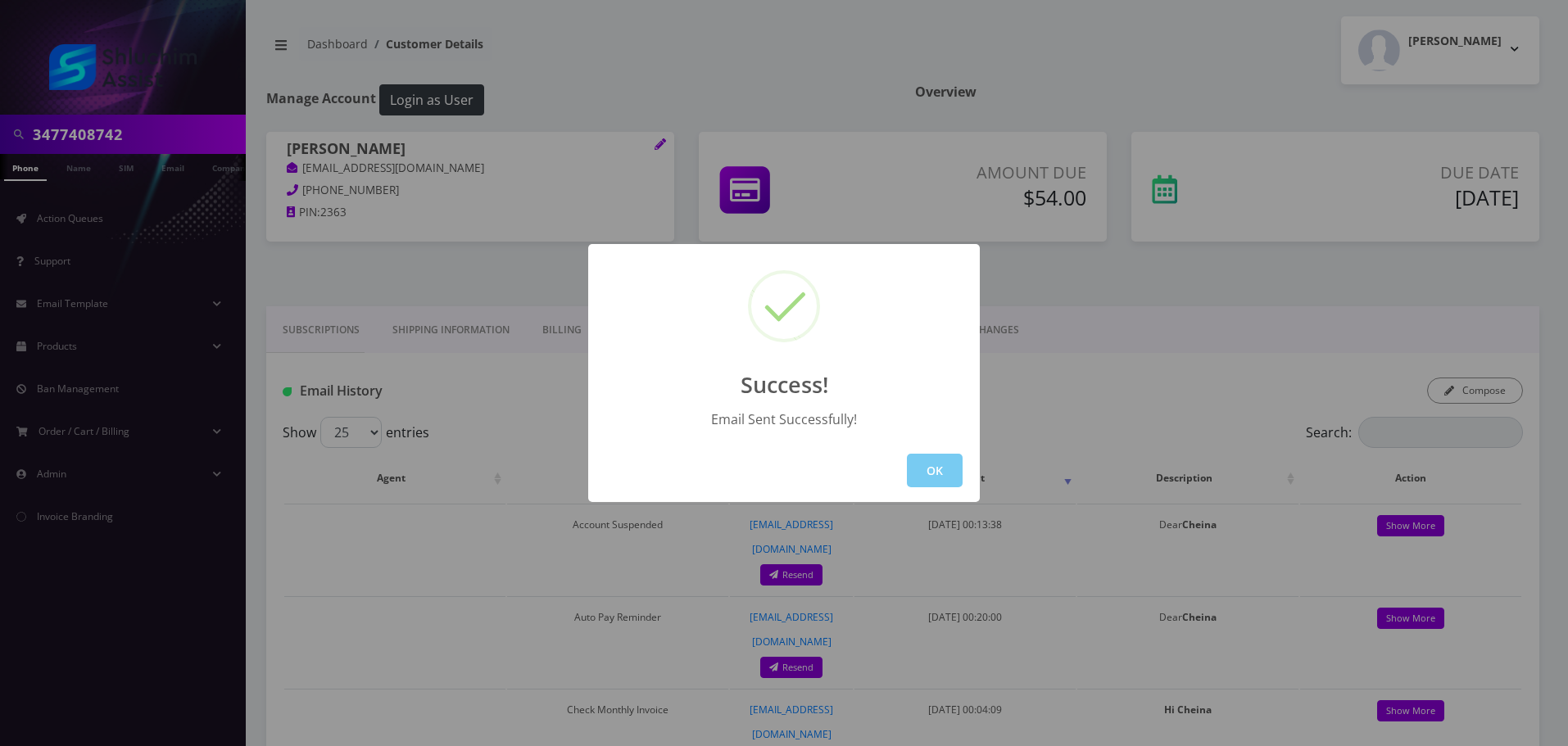
click at [914, 471] on button "OK" at bounding box center [934, 470] width 56 height 34
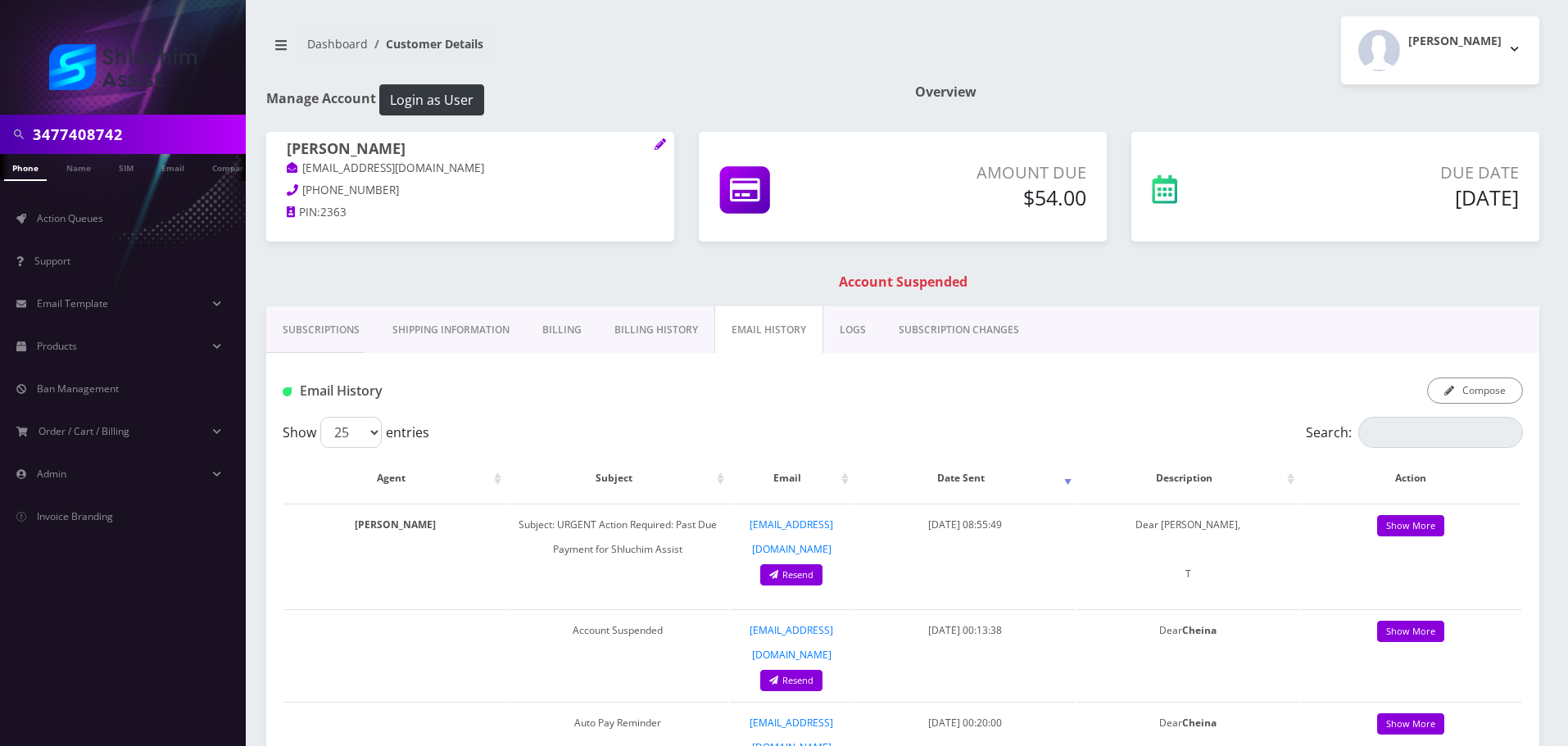
click at [164, 140] on input "3477408742" at bounding box center [137, 134] width 209 height 31
paste input "[PHONE_NUMBER]"
click at [93, 137] on input "[PHONE_NUMBER]" at bounding box center [137, 134] width 209 height 31
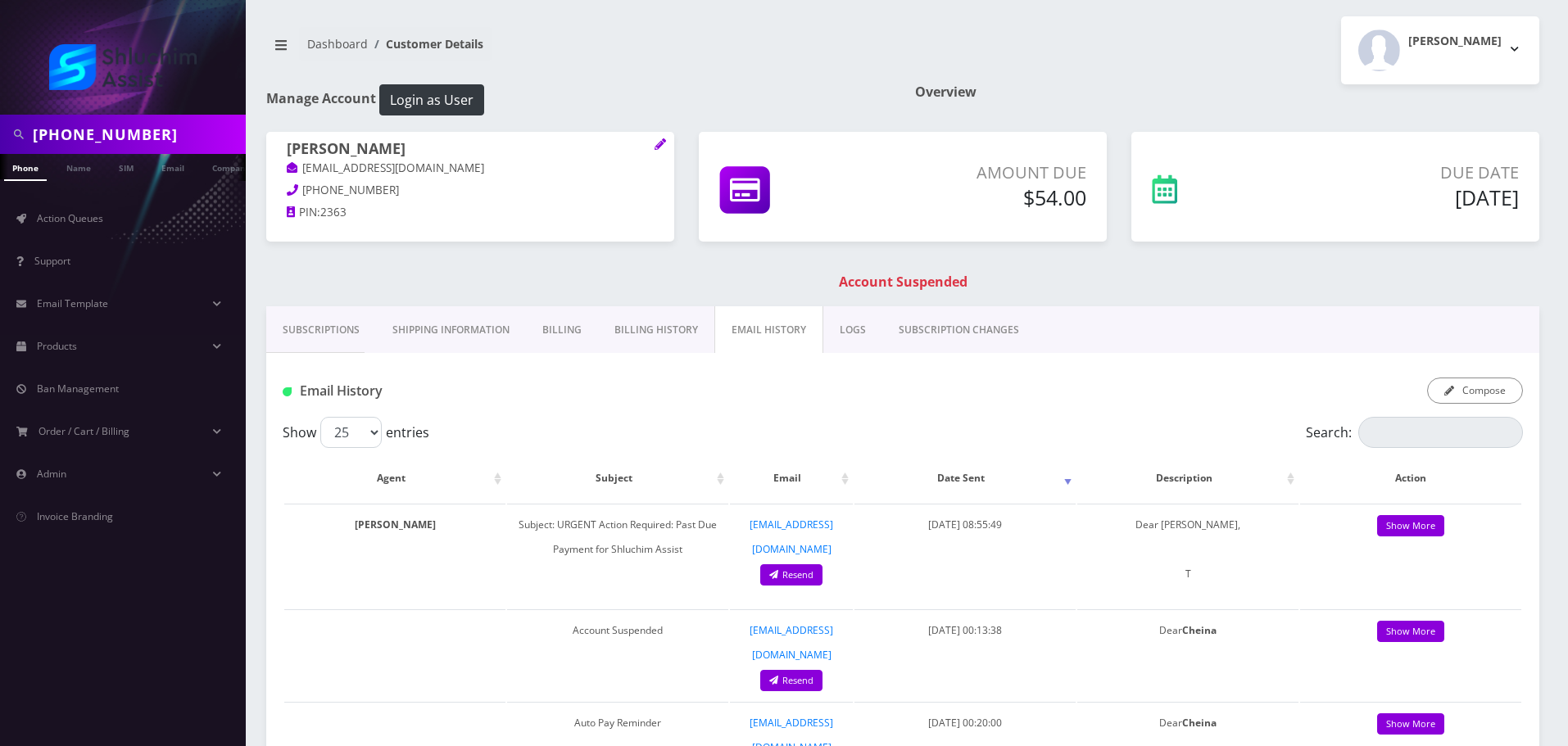
drag, startPoint x: 111, startPoint y: 138, endPoint x: 125, endPoint y: 139, distance: 14.0
click at [111, 138] on input "[PHONE_NUMBER]" at bounding box center [137, 134] width 209 height 31
type input "4155963563"
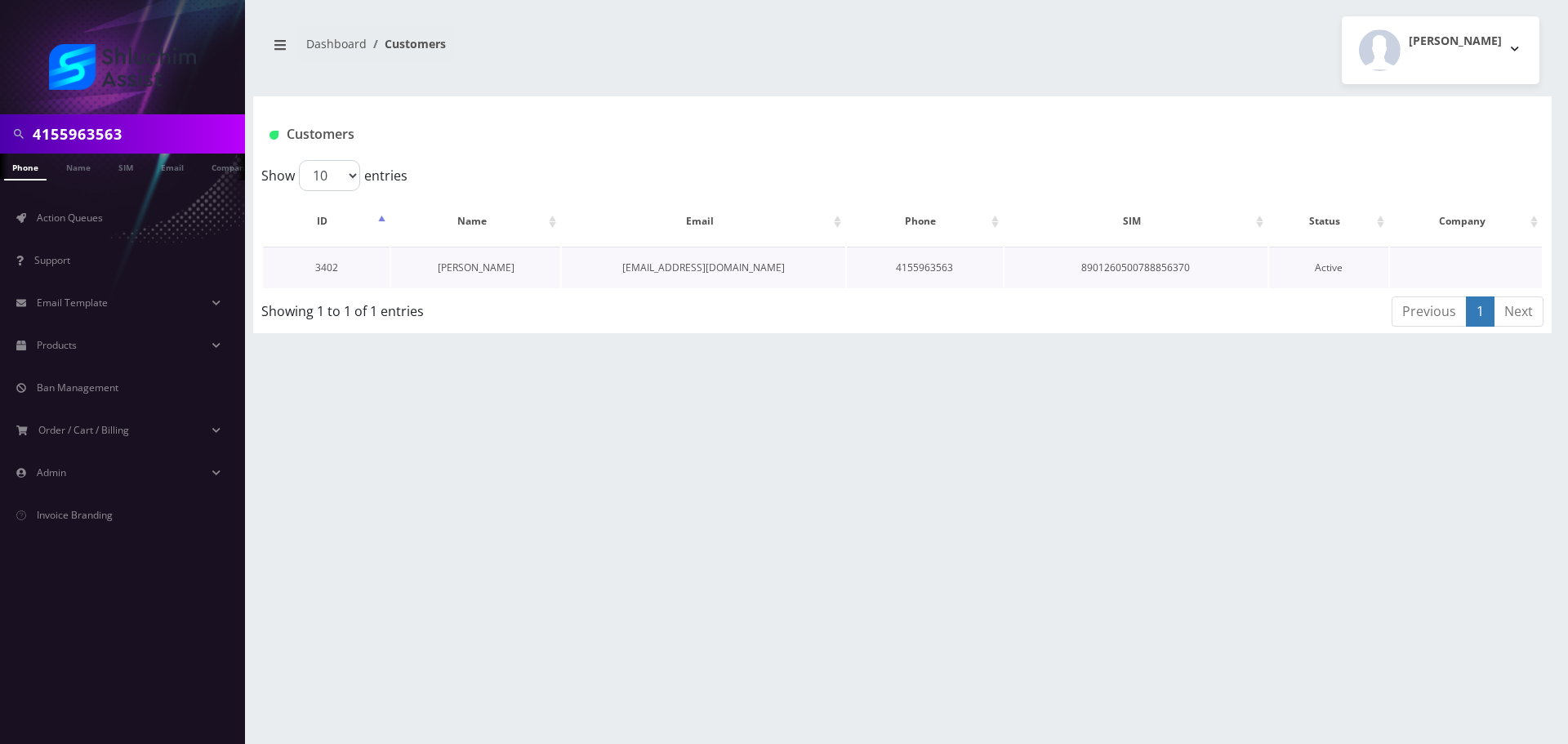
click at [497, 261] on link "[PERSON_NAME]" at bounding box center [477, 267] width 77 height 14
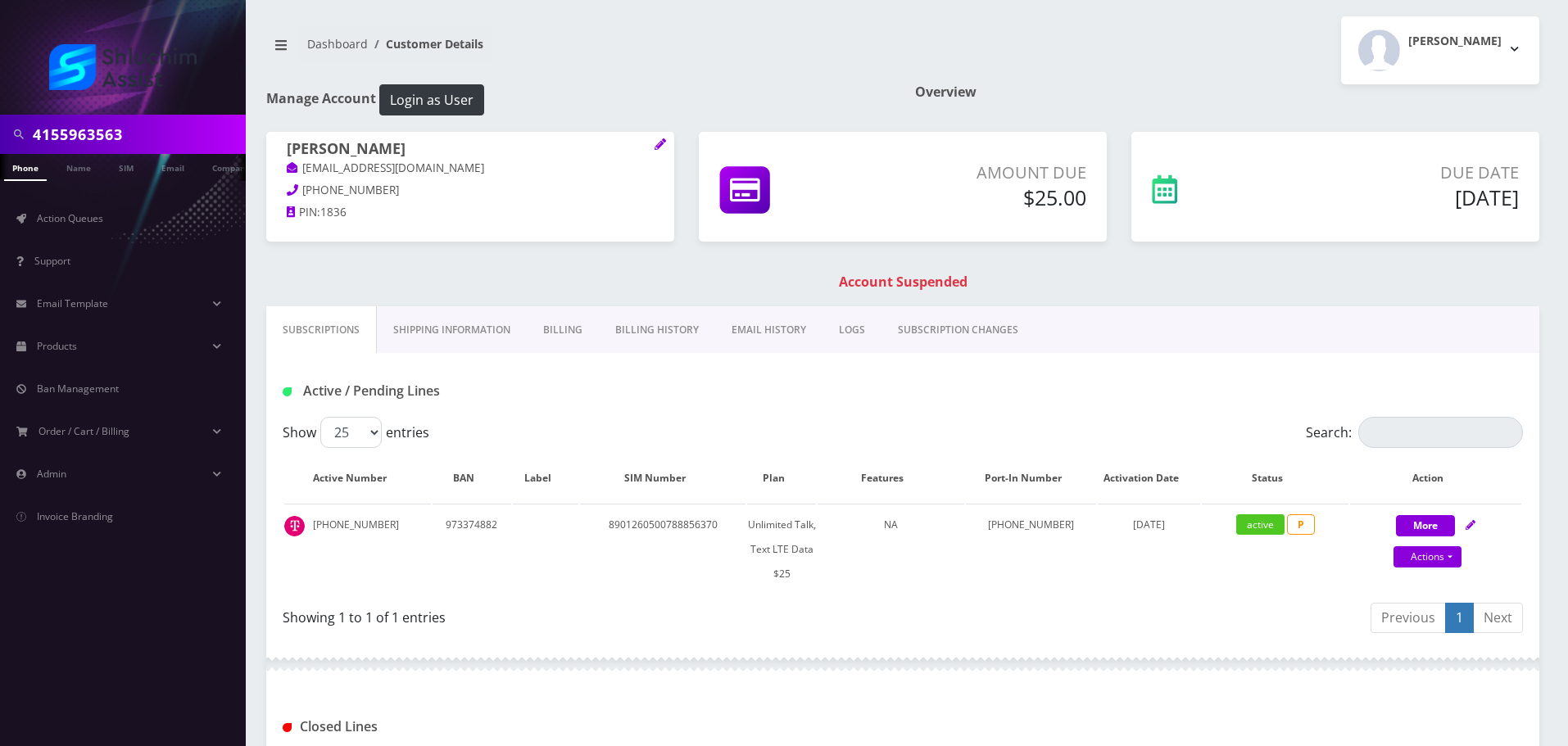
click at [629, 339] on link "Billing History" at bounding box center [656, 329] width 116 height 47
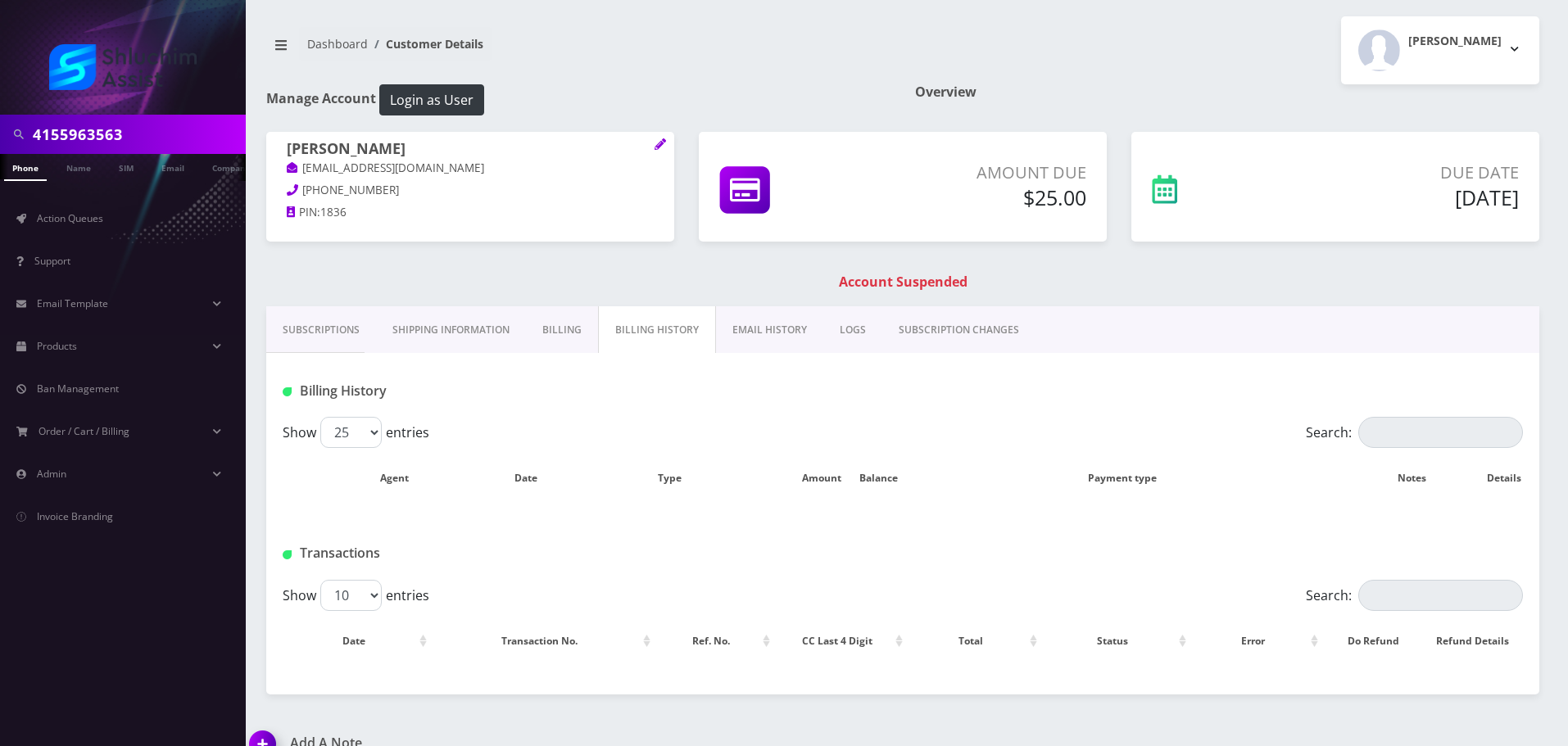
click at [539, 325] on link "Billing" at bounding box center [562, 329] width 72 height 47
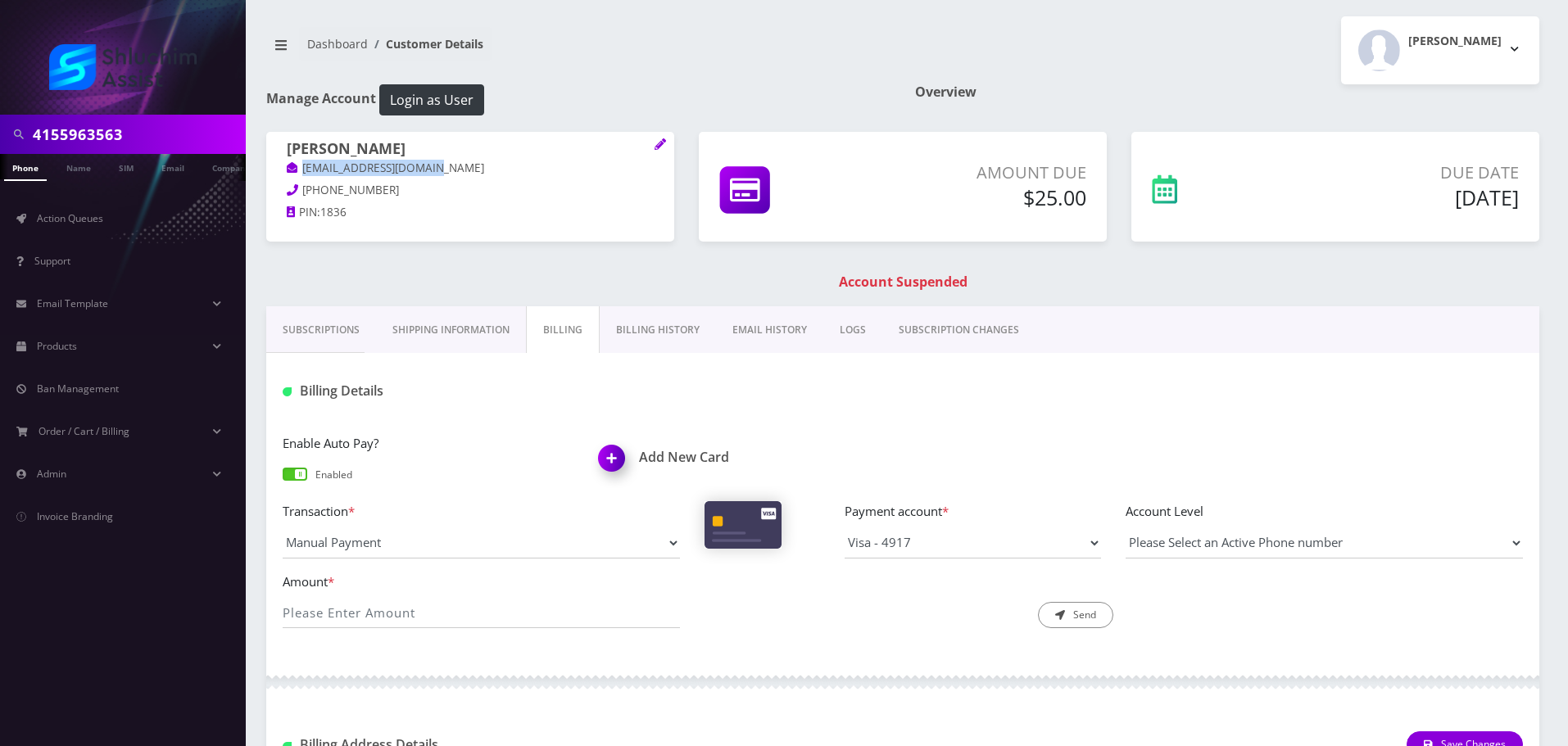
drag, startPoint x: 456, startPoint y: 174, endPoint x: 273, endPoint y: 169, distance: 183.1
click at [273, 169] on div "[PERSON_NAME] [EMAIL_ADDRESS][DOMAIN_NAME] [PHONE_NUMBER] PIN: 1836" at bounding box center [470, 182] width 407 height 102
copy link "[EMAIL_ADDRESS][DOMAIN_NAME]"
click at [651, 329] on link "Billing History" at bounding box center [657, 329] width 116 height 47
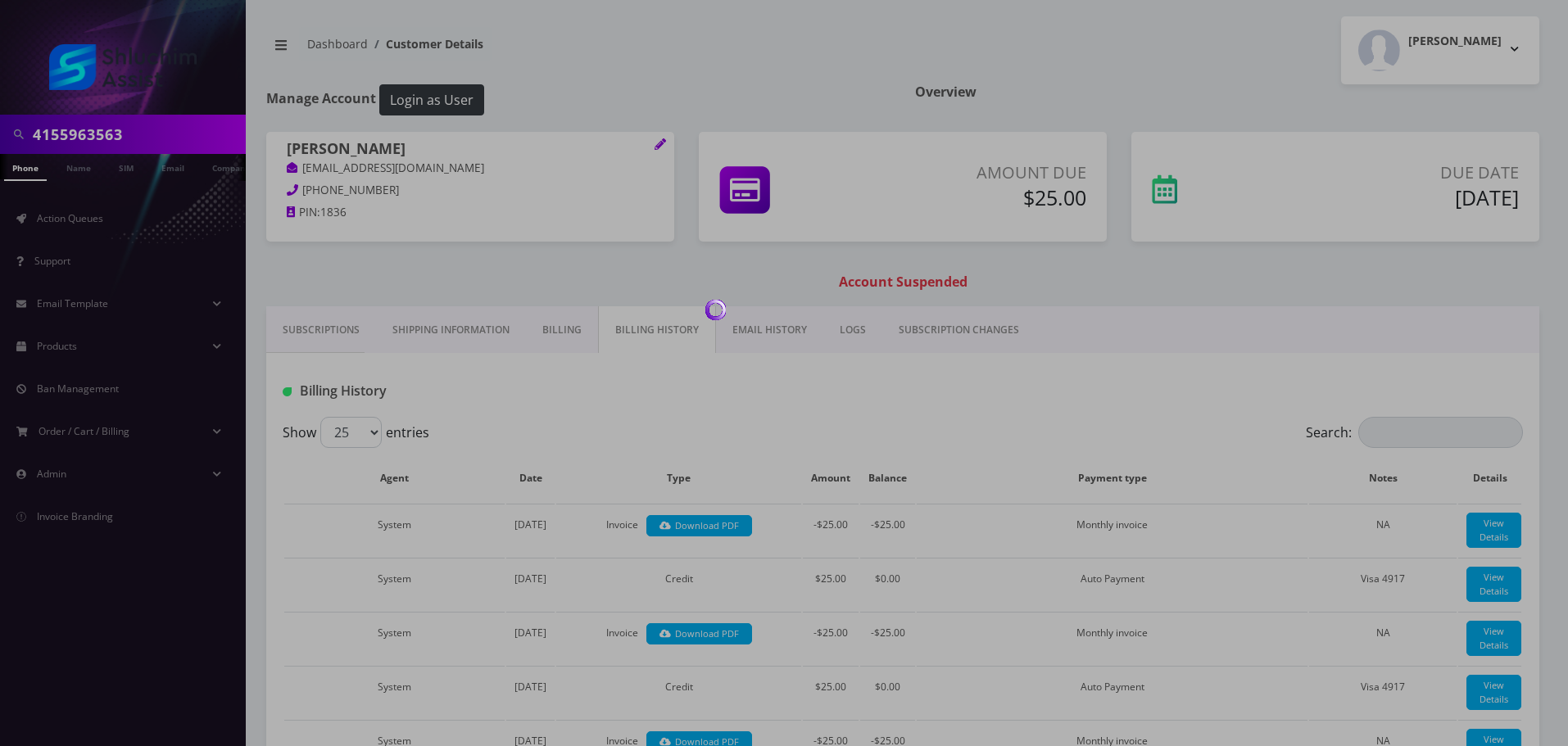
click at [582, 335] on div at bounding box center [784, 373] width 1568 height 746
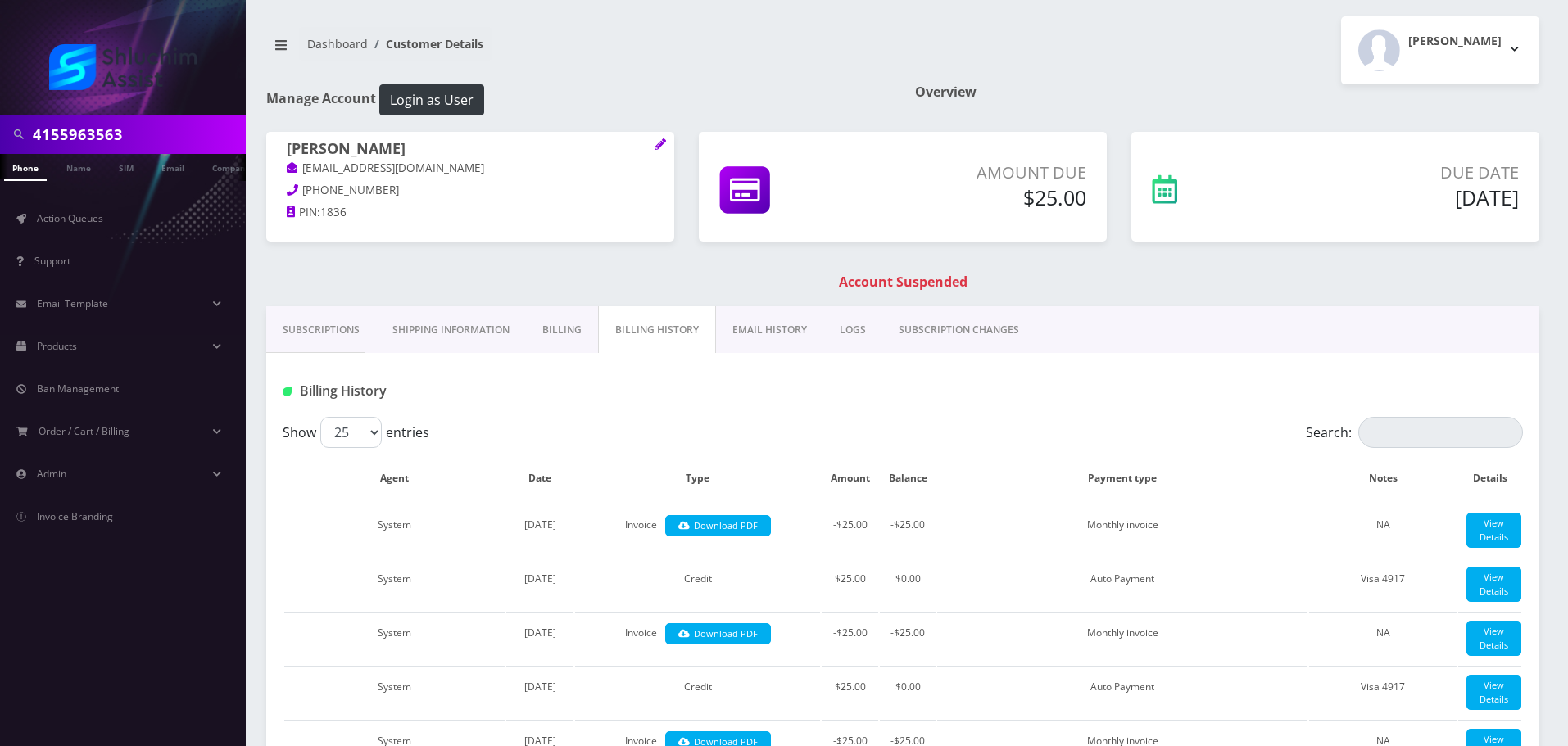
click at [775, 337] on link "EMAIL HISTORY" at bounding box center [769, 329] width 107 height 47
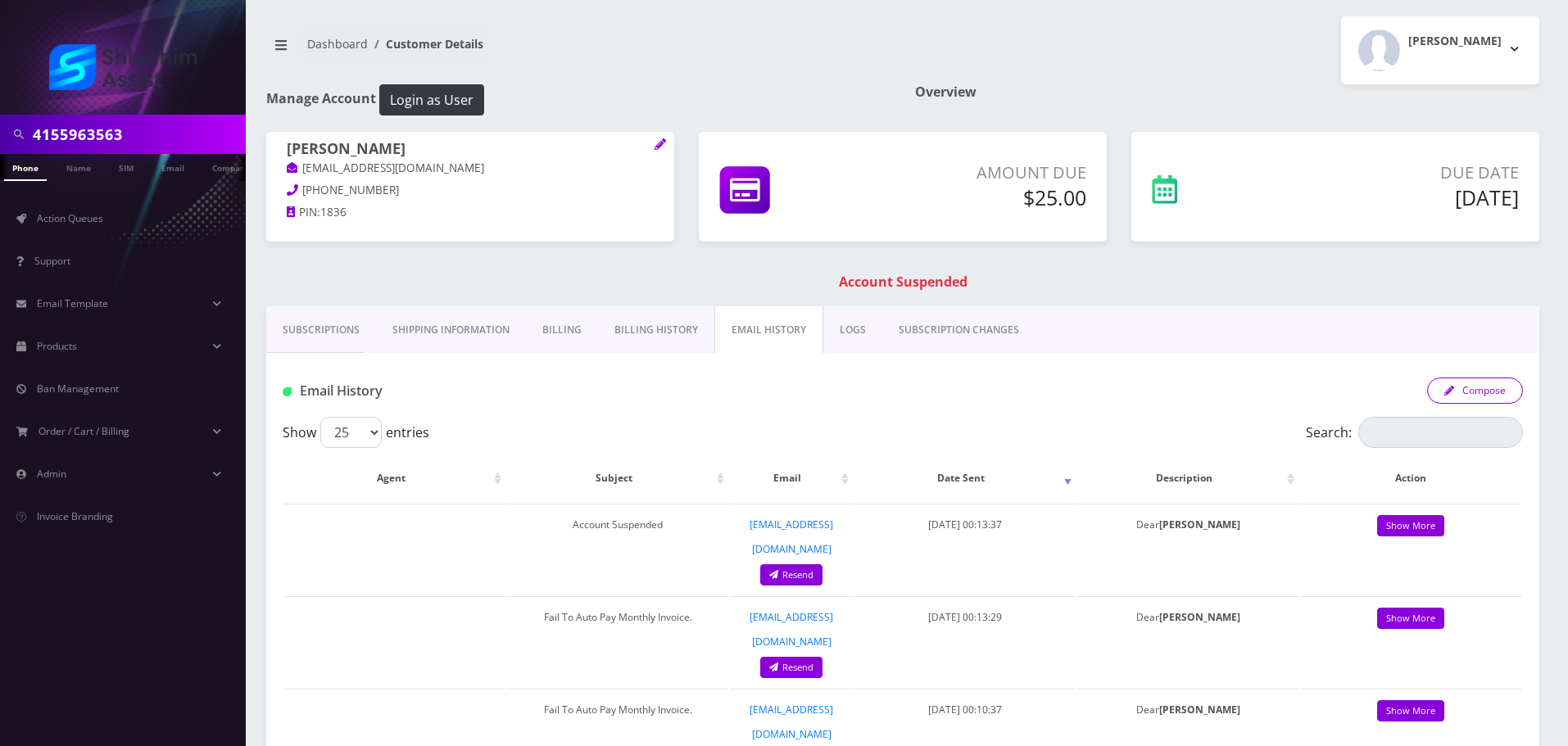
click at [1475, 395] on button "Compose" at bounding box center [1474, 390] width 95 height 26
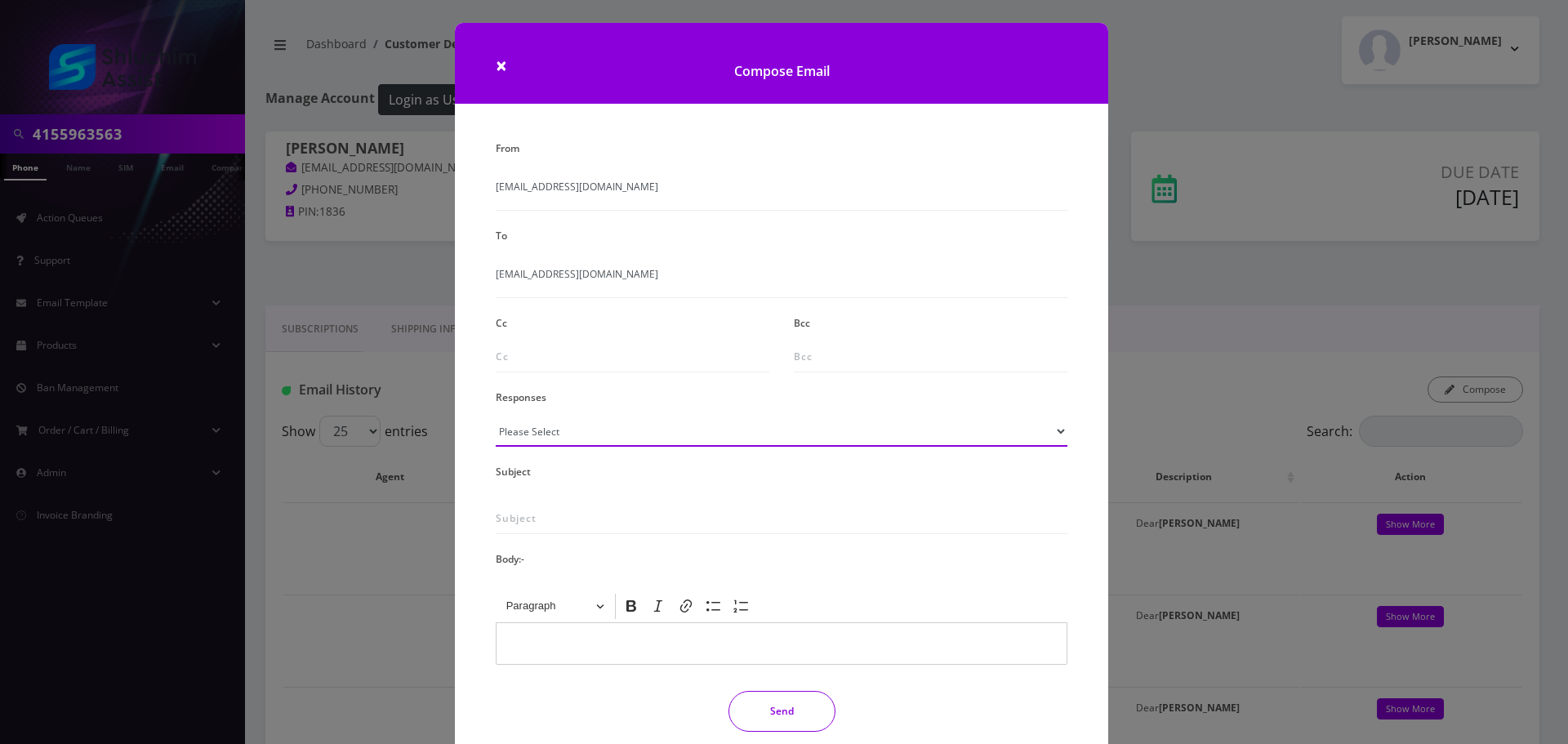
click at [574, 428] on select "Please Select TMobile port Unable to activate CH Pickup Past Due Pick up follow…" at bounding box center [781, 431] width 572 height 31
select select "29"
click at [496, 416] on select "Please Select TMobile port Unable to activate CH Pickup Past Due Pick up follow…" at bounding box center [781, 431] width 572 height 31
type input "Subject: URGENT Action Required: Past Due Payment for Shluchim Assist"
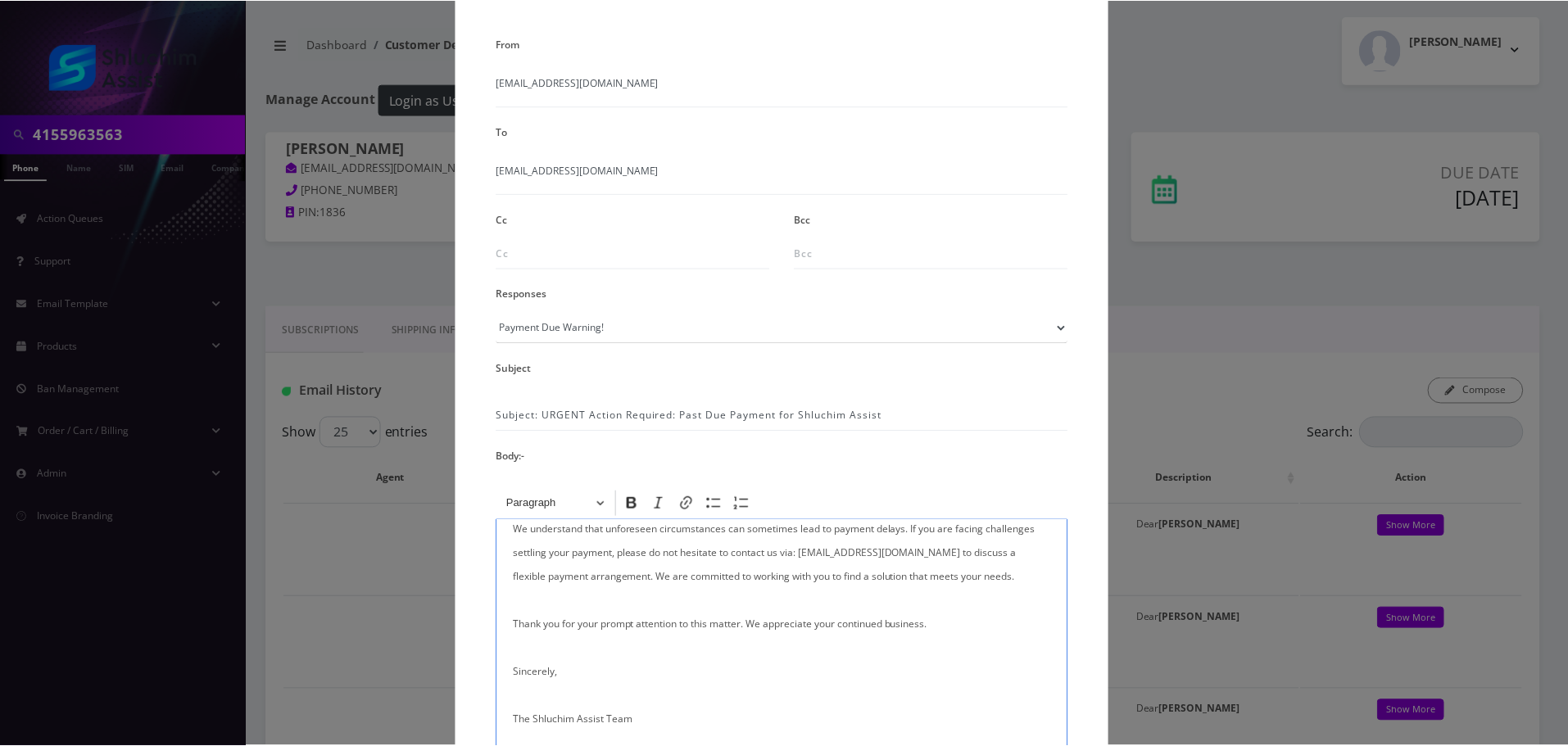
scroll to position [268, 0]
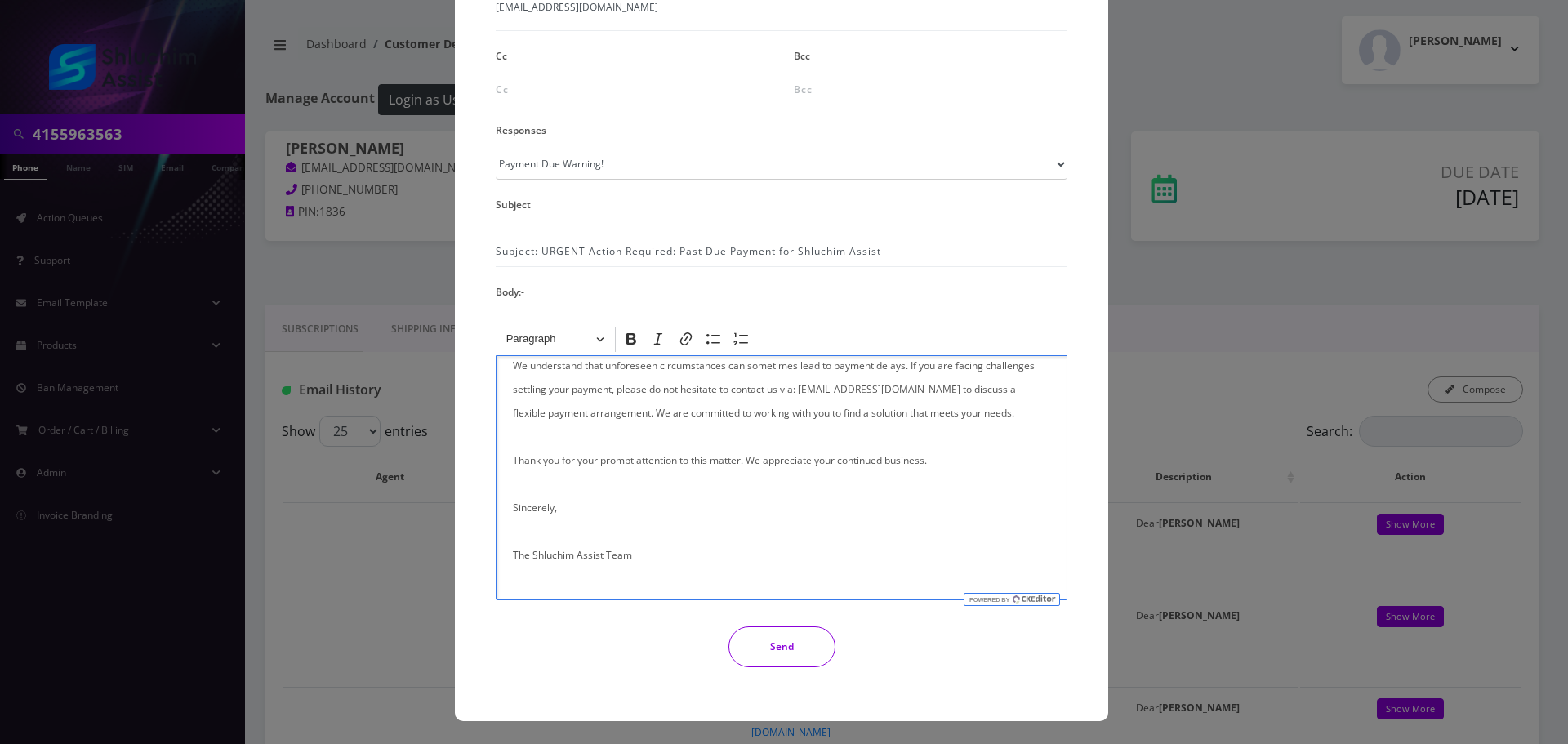
click at [789, 661] on button "Send" at bounding box center [782, 647] width 107 height 41
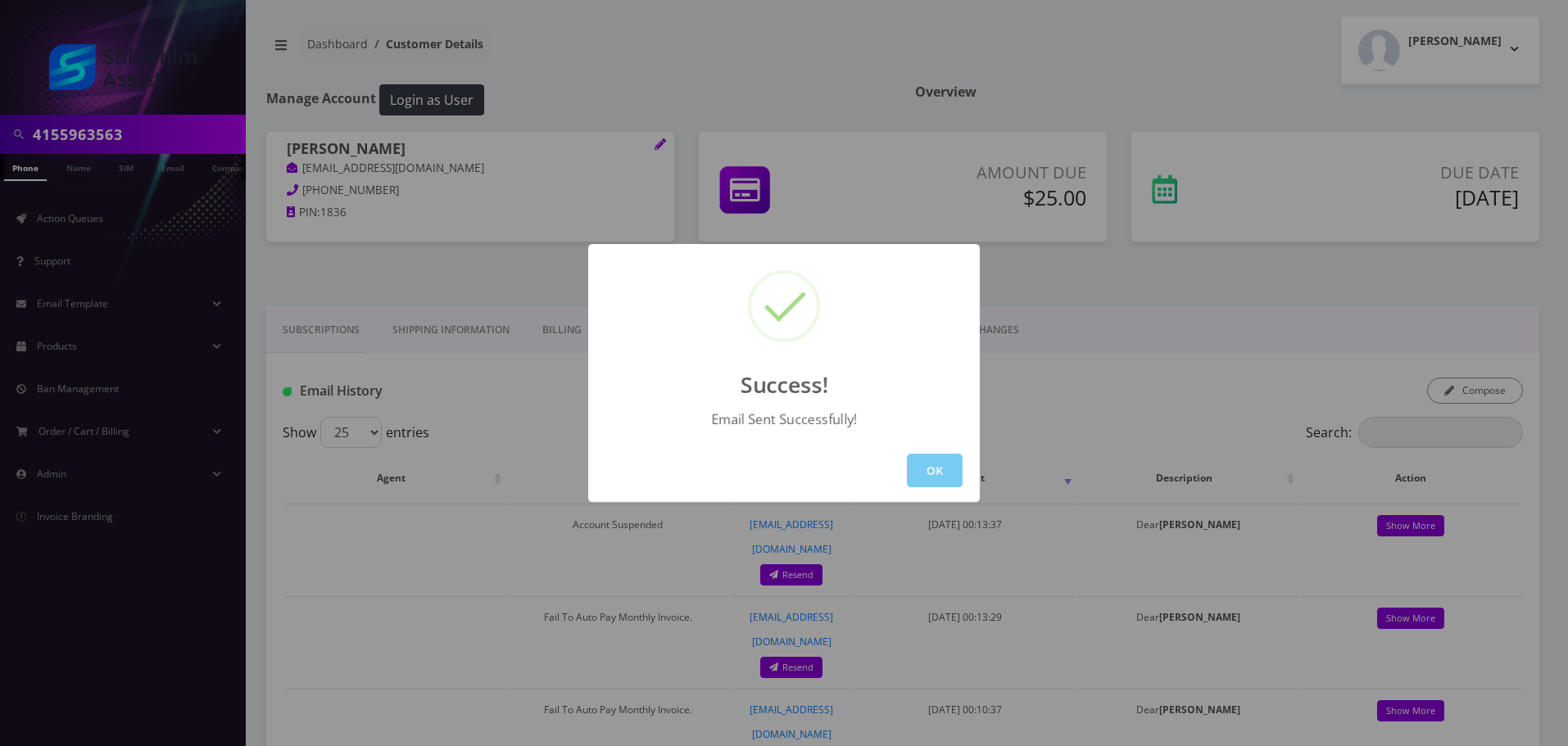
click at [948, 466] on button "OK" at bounding box center [934, 470] width 56 height 34
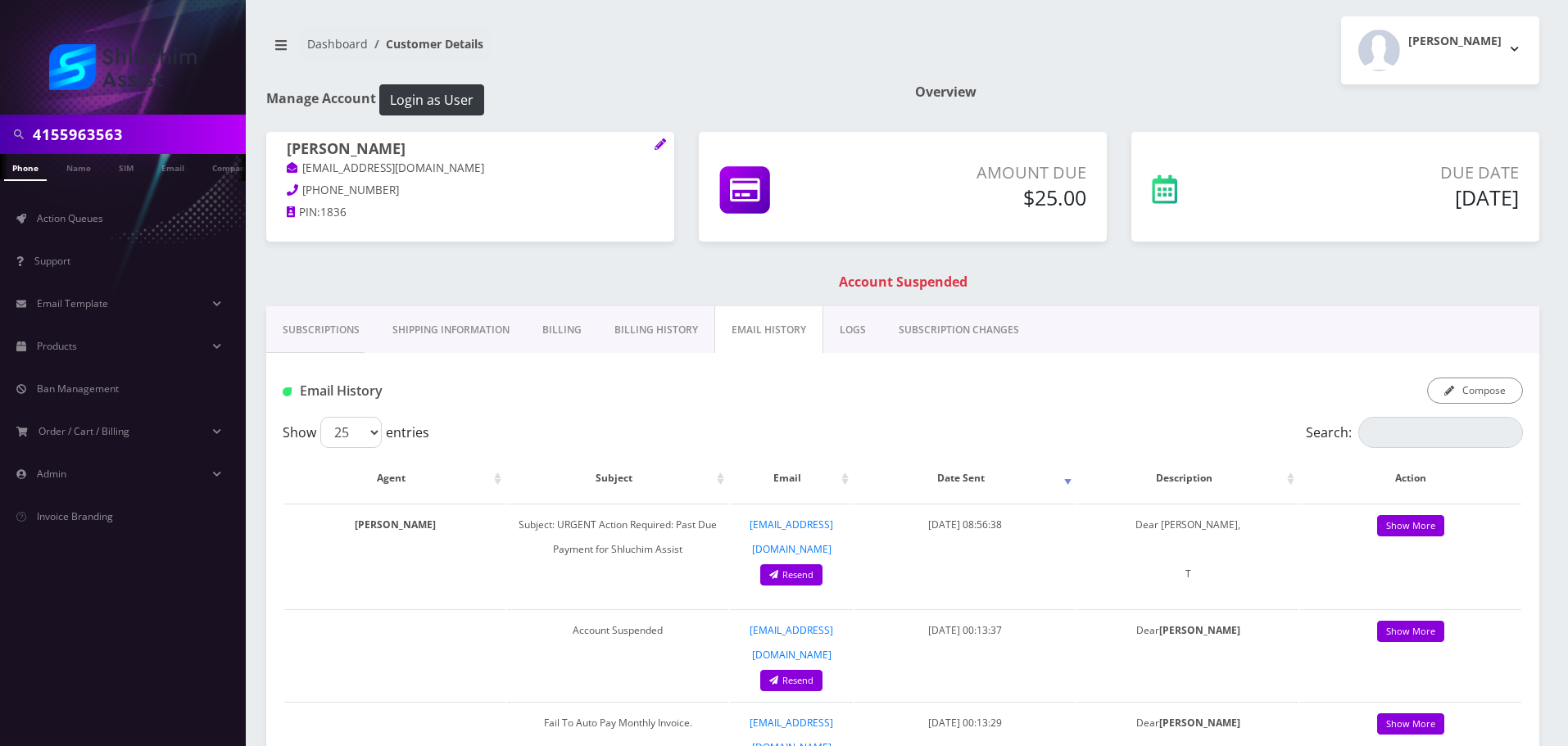
click at [180, 153] on div "4155963563" at bounding box center [123, 134] width 246 height 40
click at [179, 147] on input "4155963563" at bounding box center [137, 134] width 209 height 31
paste input "[PHONE_NUMBER]"
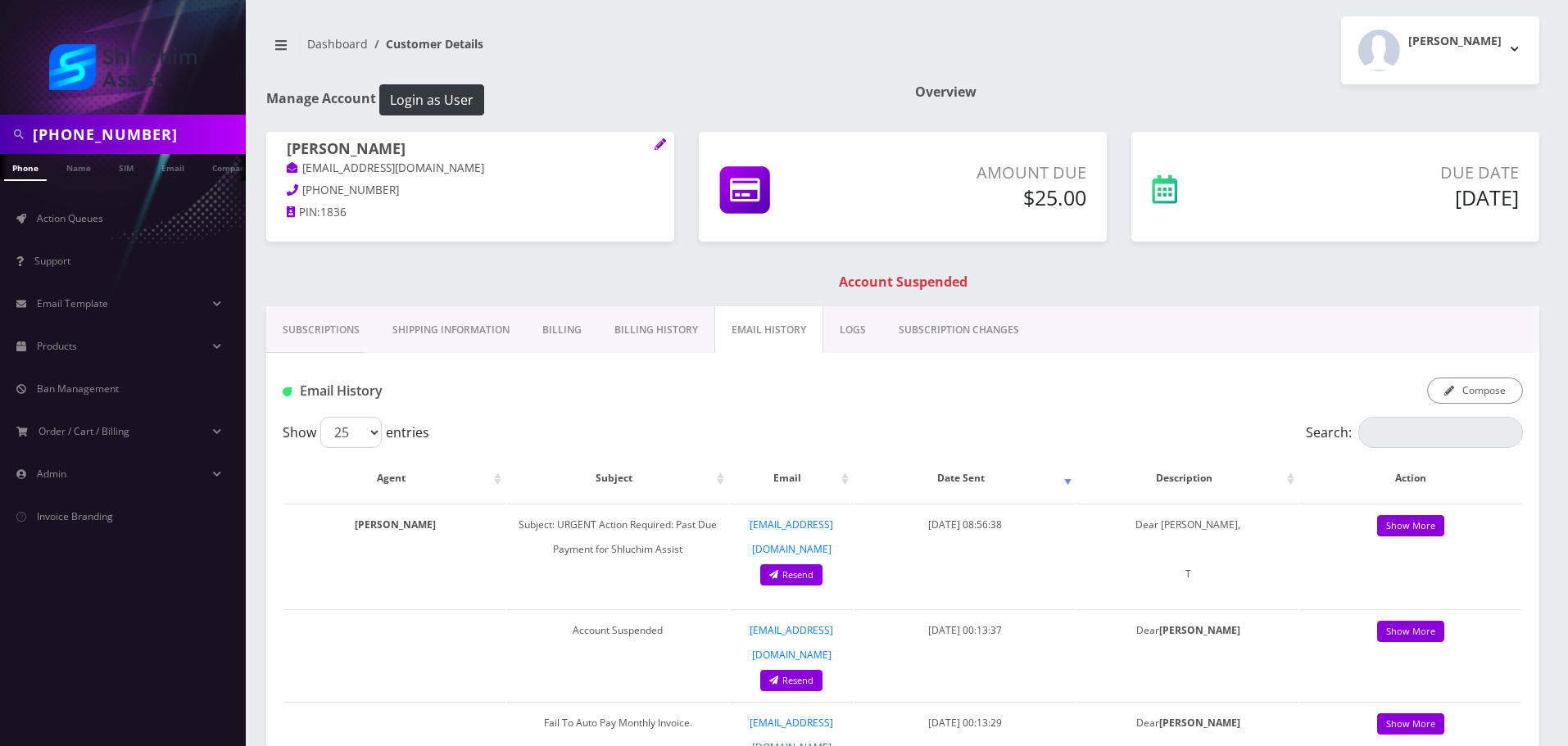
type input "[PHONE_NUMBER]"
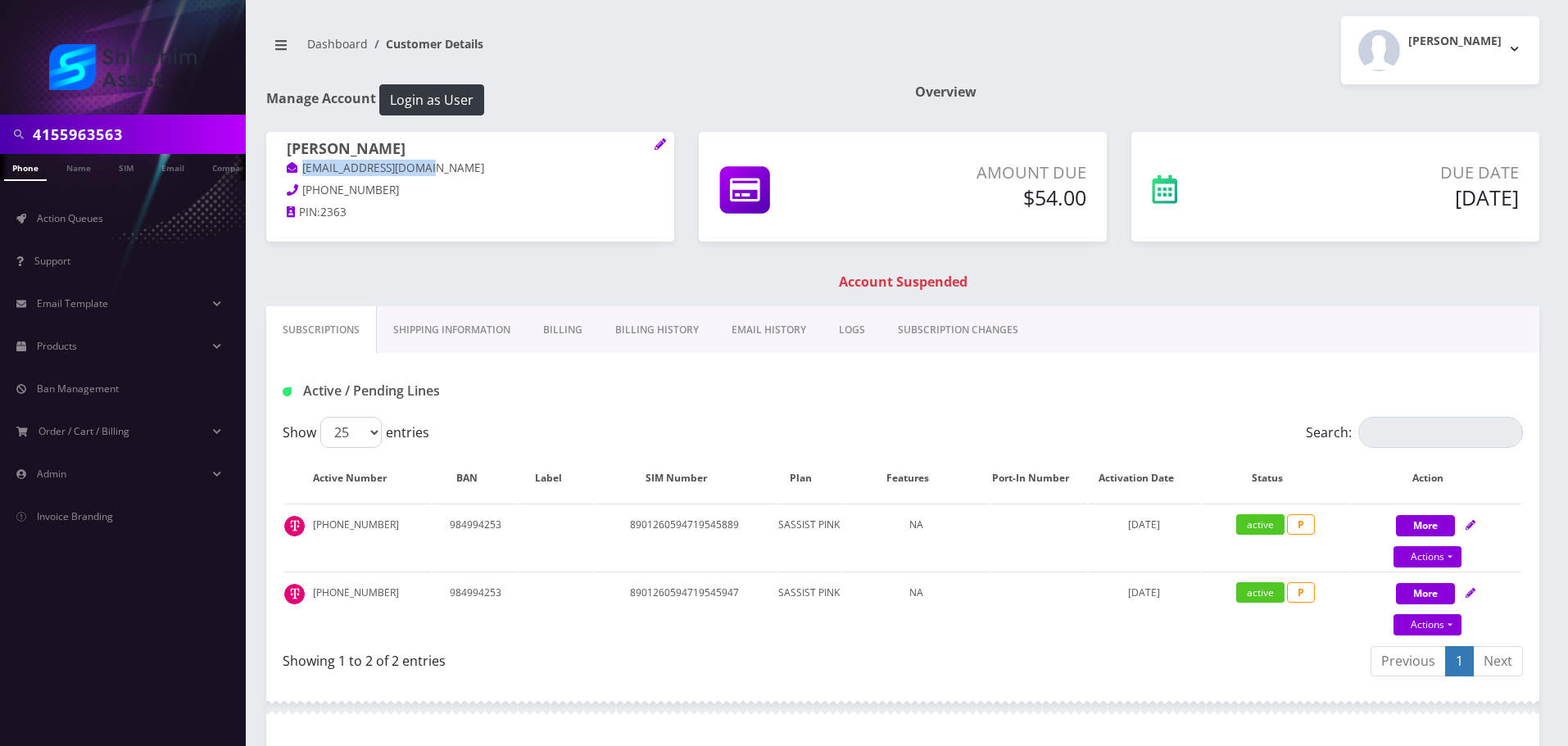
drag, startPoint x: 481, startPoint y: 165, endPoint x: 278, endPoint y: 169, distance: 203.0
click at [273, 167] on div "[PERSON_NAME] [PERSON_NAME][EMAIL_ADDRESS][DOMAIN_NAME] [PHONE_NUMBER] PIN: 2363" at bounding box center [470, 182] width 407 height 102
copy link "[EMAIL_ADDRESS][DOMAIN_NAME]"
click at [643, 317] on link "Billing History" at bounding box center [656, 329] width 116 height 47
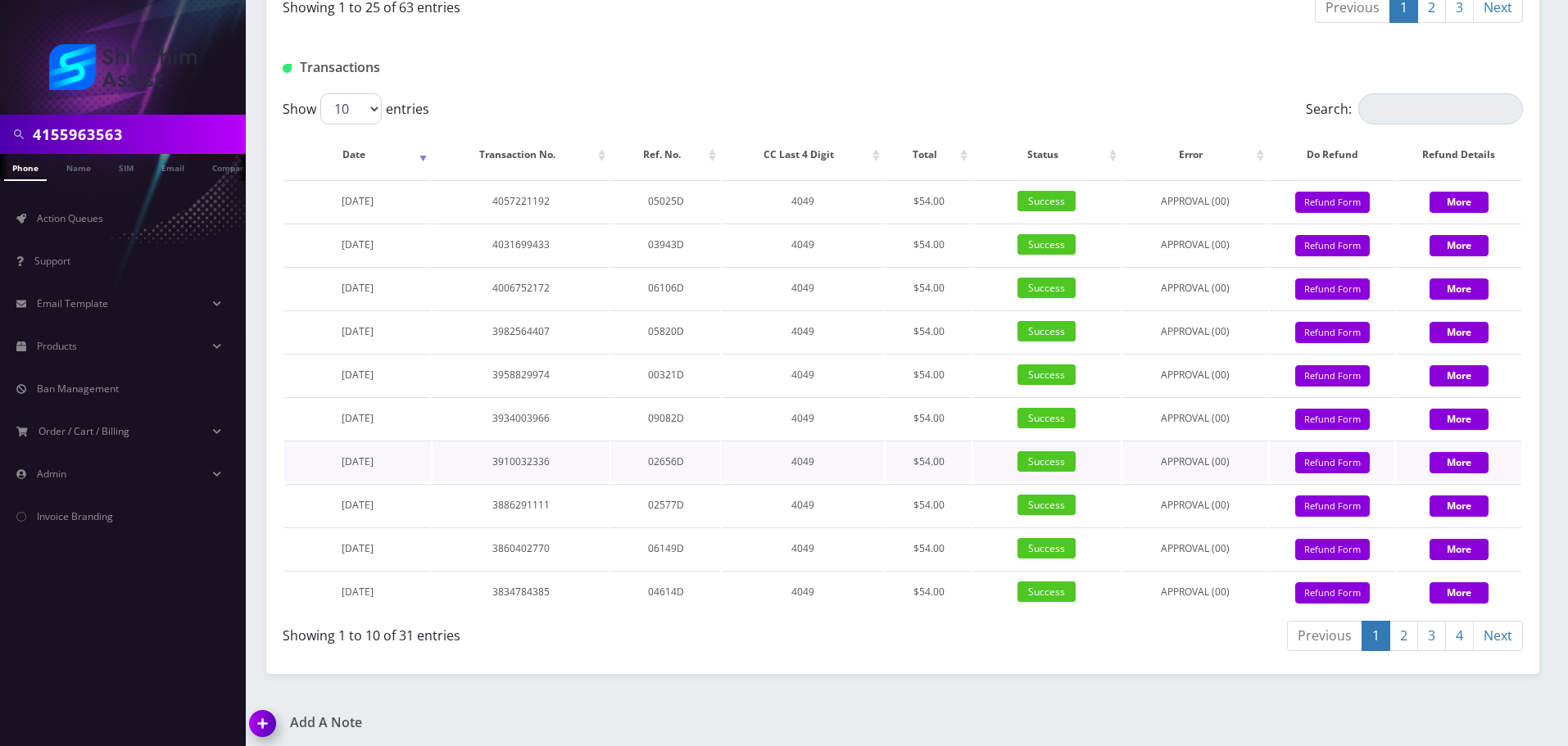
scroll to position [1635, 0]
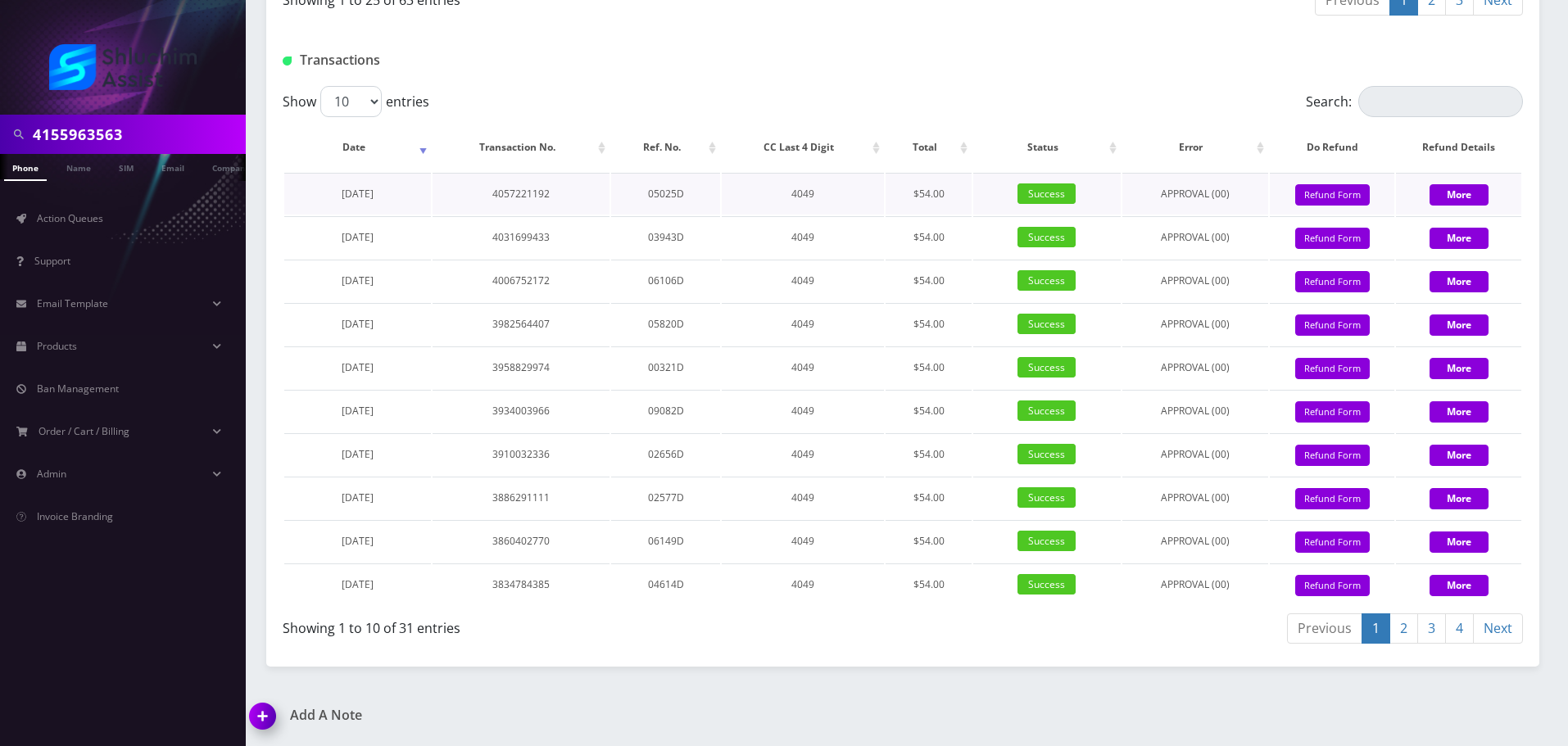
drag, startPoint x: 410, startPoint y: 193, endPoint x: 322, endPoint y: 193, distance: 88.0
click at [322, 193] on td "[DATE]" at bounding box center [358, 193] width 147 height 42
copy span "[DATE]"
click at [156, 128] on input "4155963563" at bounding box center [137, 134] width 209 height 31
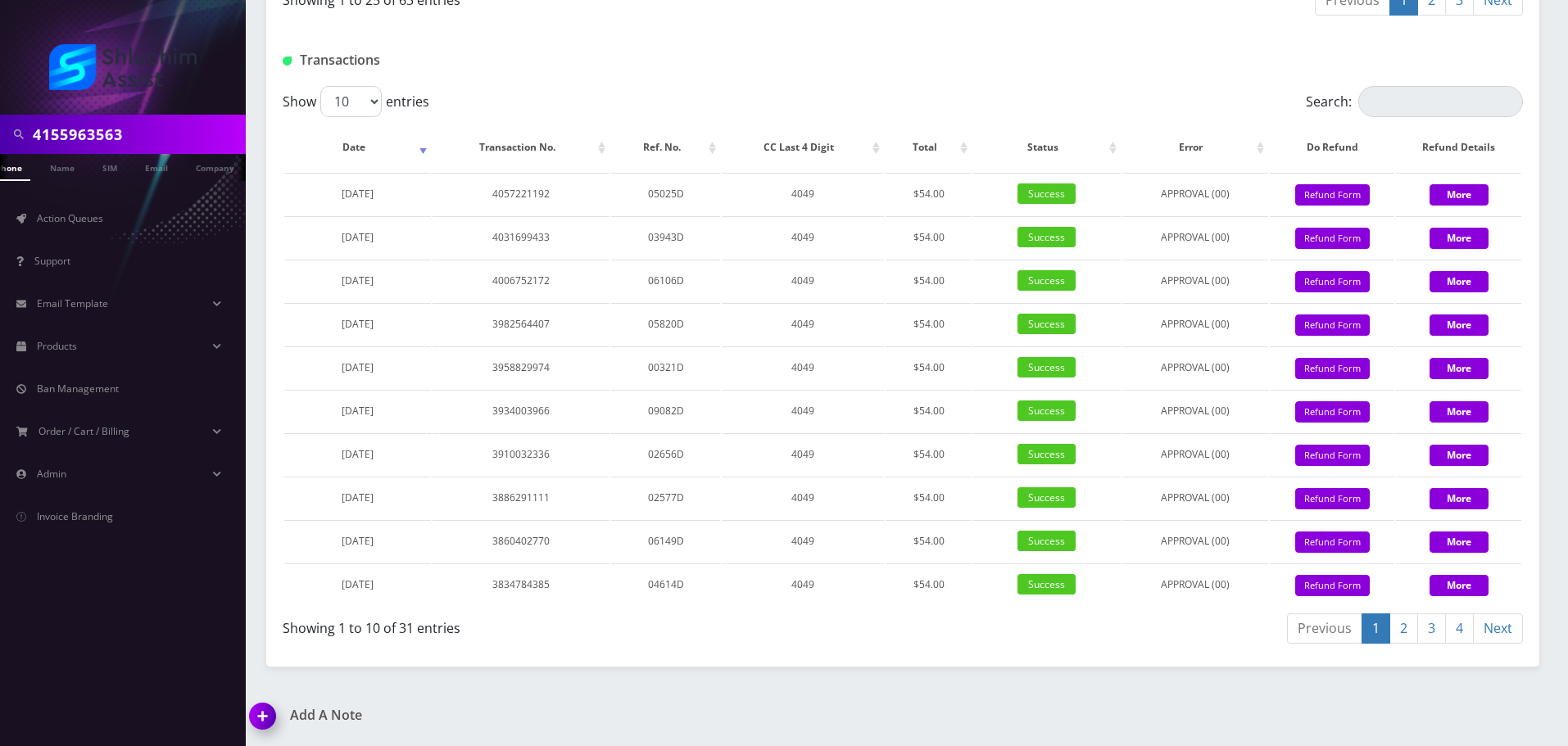
click at [156, 128] on input "4155963563" at bounding box center [137, 134] width 209 height 31
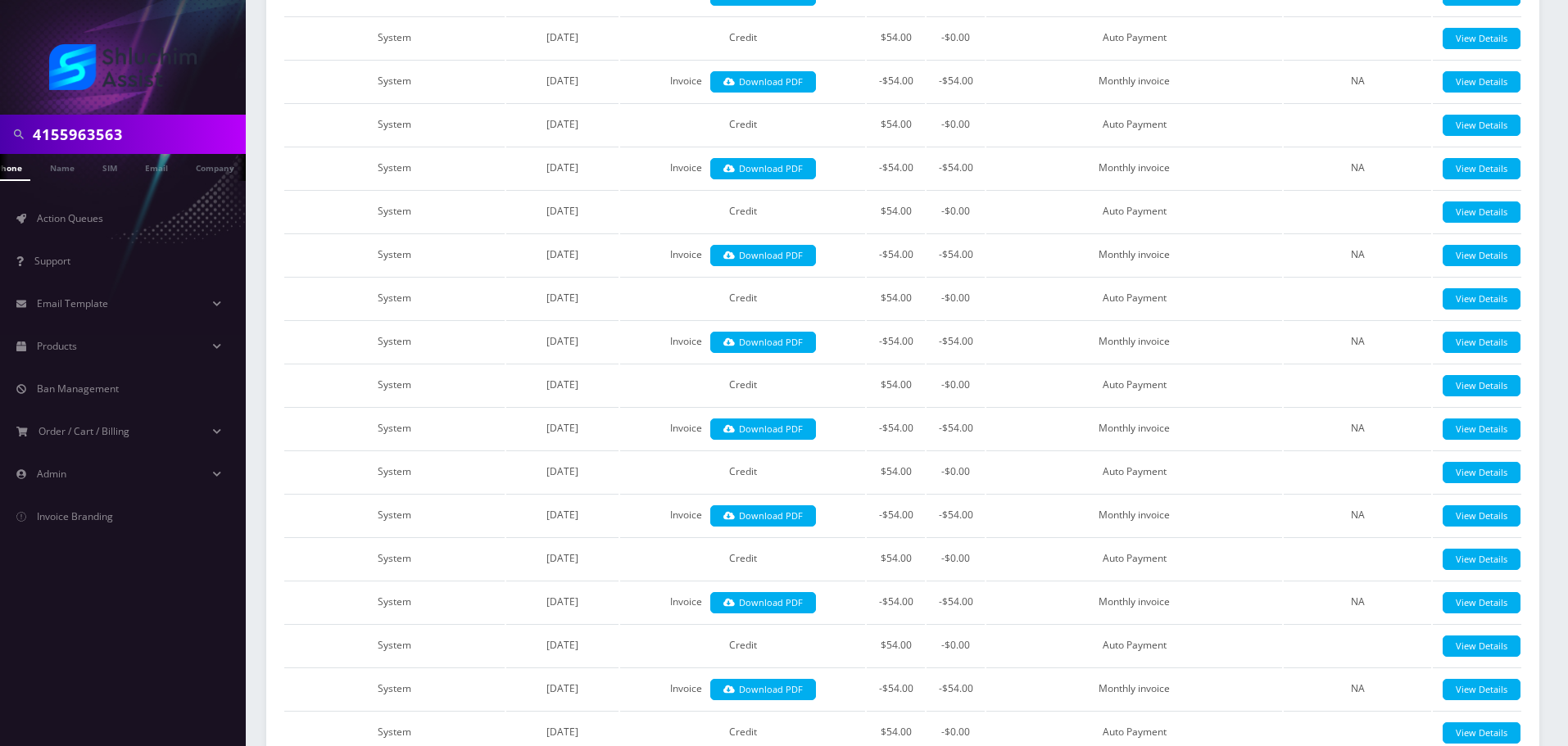
scroll to position [488, 0]
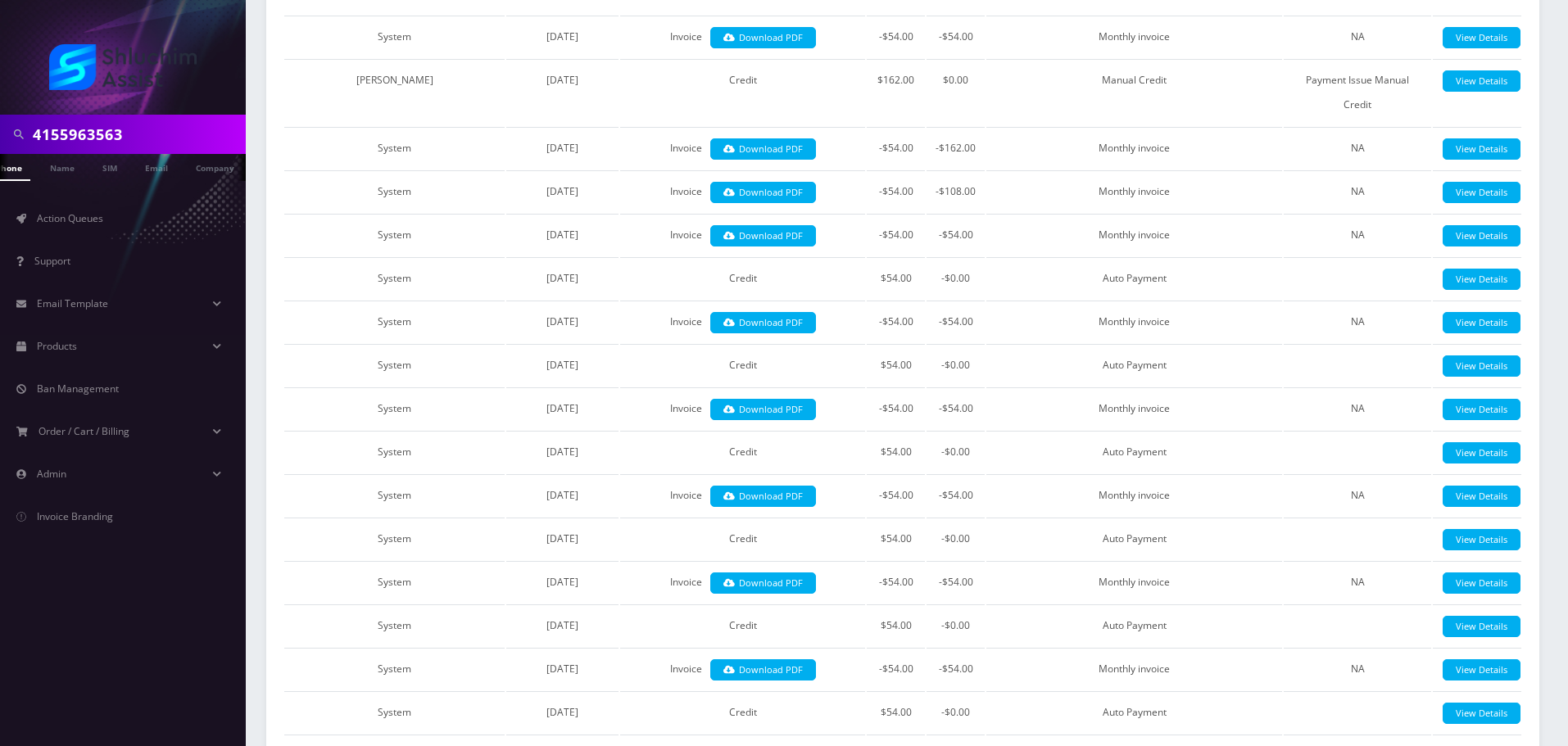
click at [199, 130] on input "4155963563" at bounding box center [137, 134] width 209 height 31
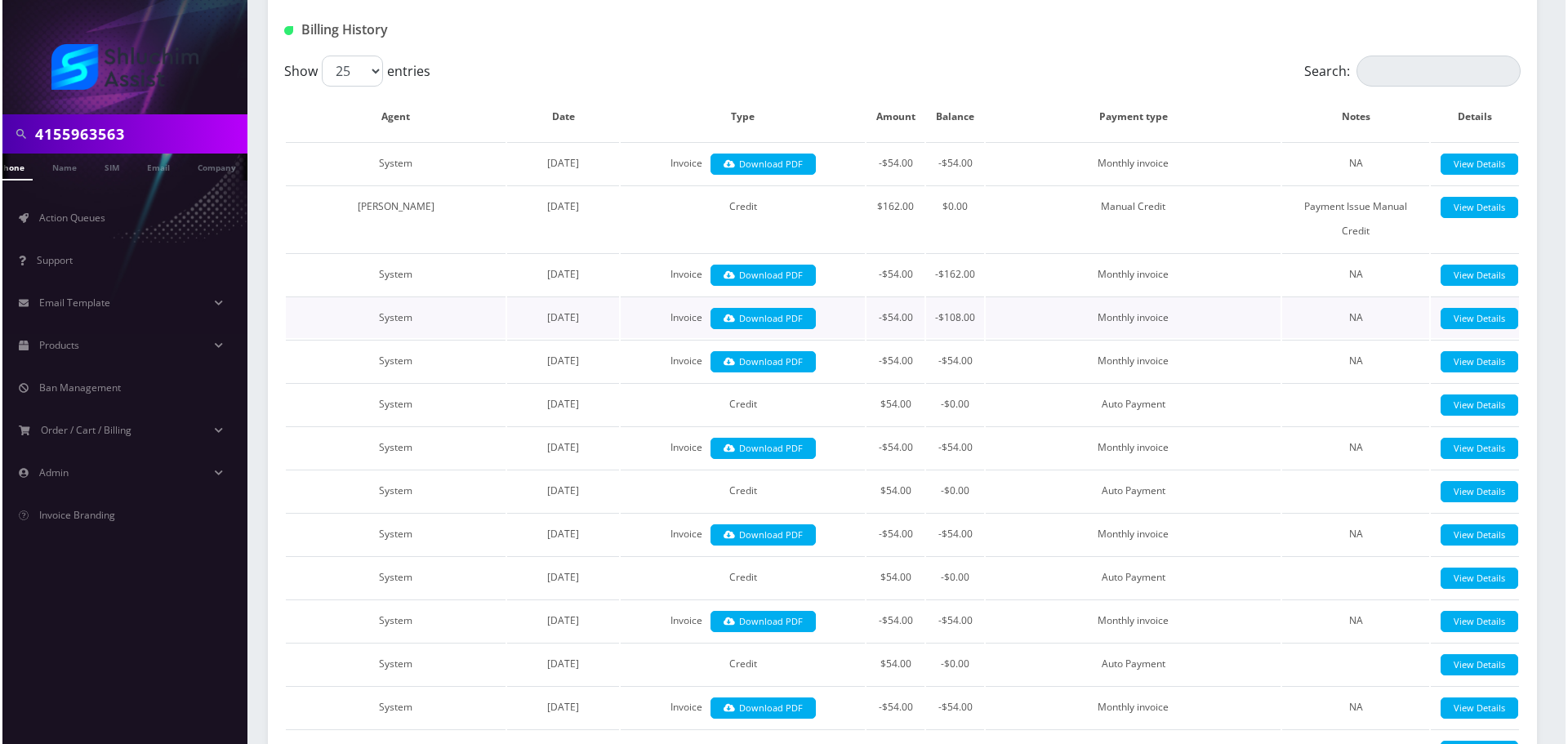
scroll to position [0, 0]
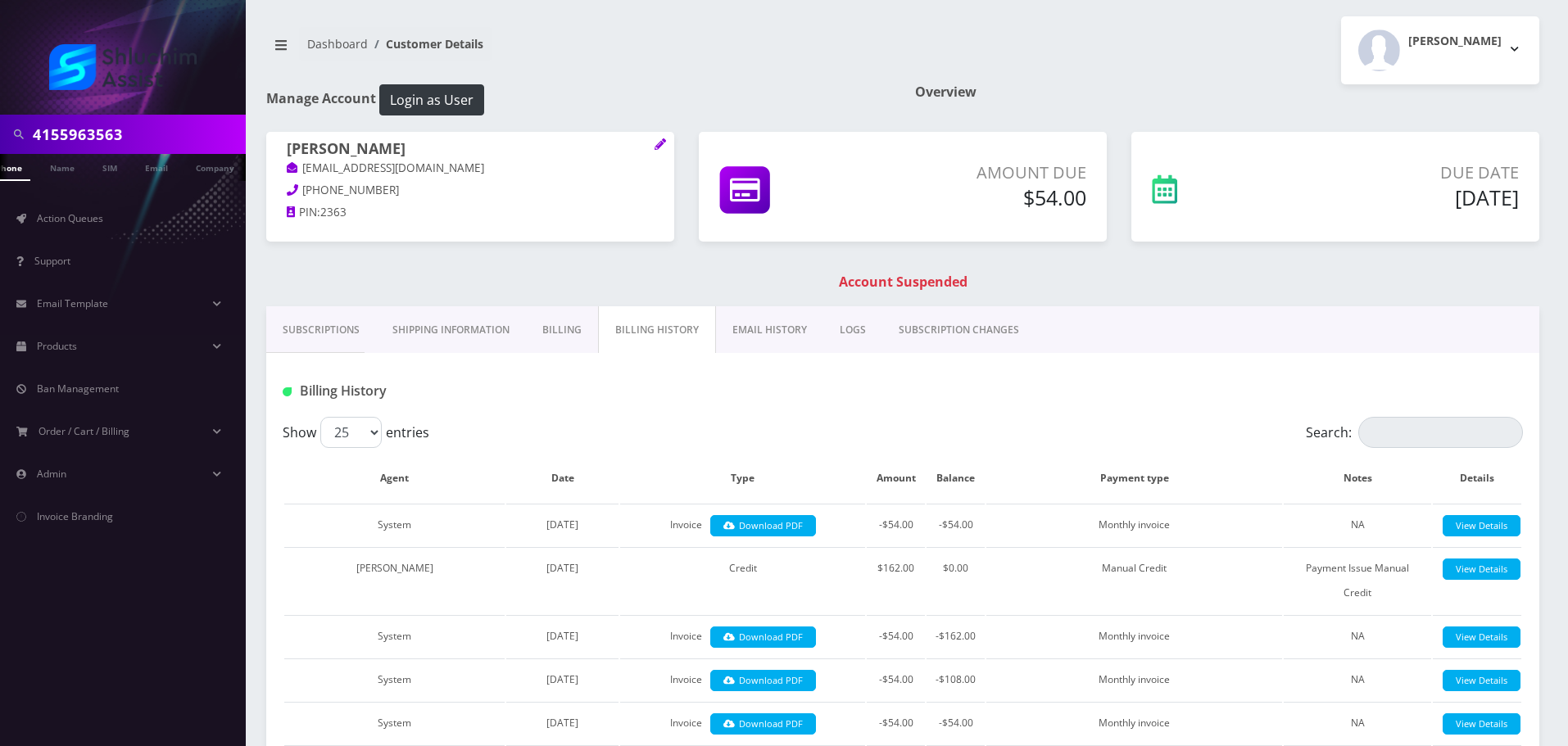
click at [765, 337] on link "EMAIL HISTORY" at bounding box center [769, 329] width 107 height 47
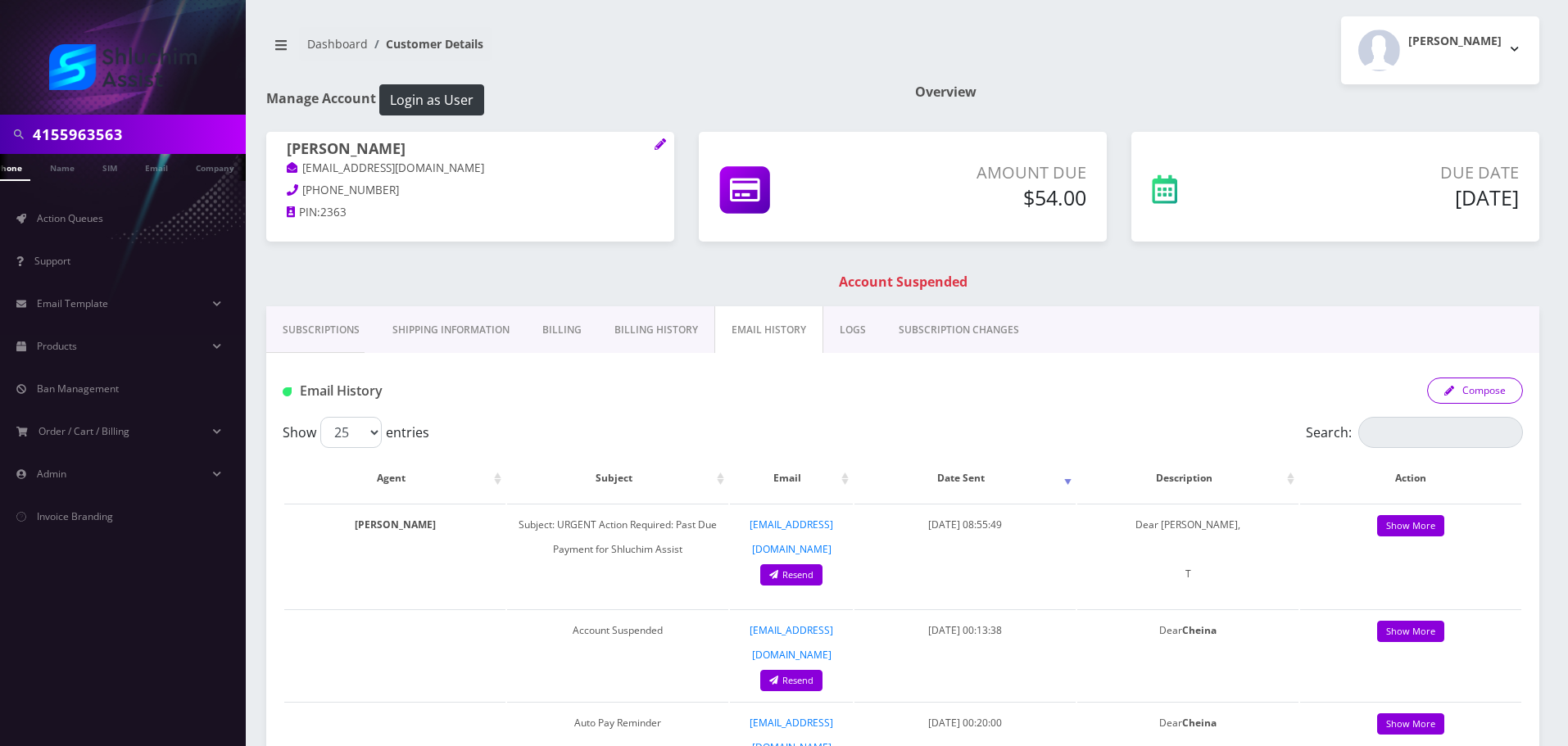
click at [1439, 389] on button "Compose" at bounding box center [1474, 390] width 95 height 26
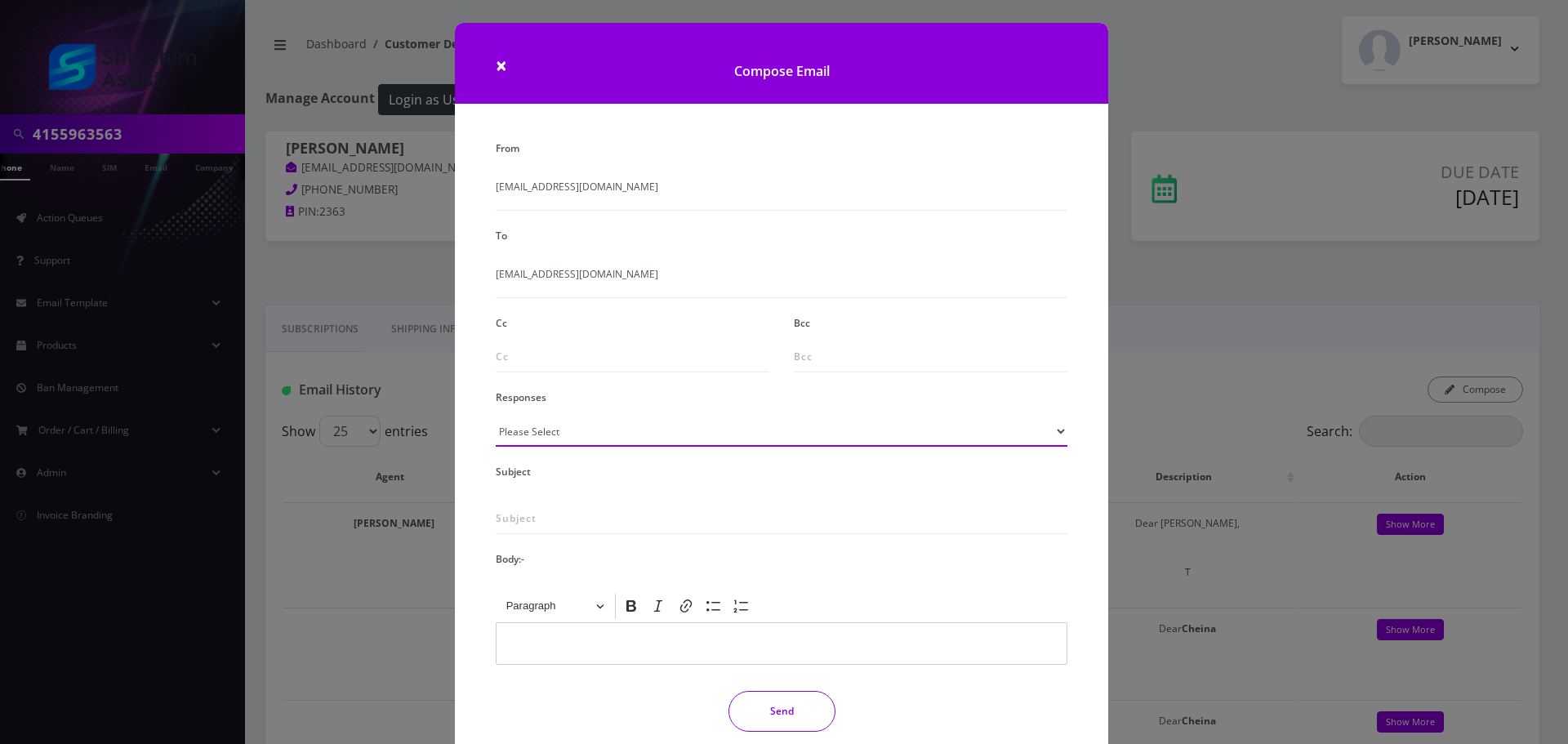
drag, startPoint x: 757, startPoint y: 433, endPoint x: 754, endPoint y: 445, distance: 12.4
click at [757, 435] on select "Please Select TMobile port Unable to activate CH Pickup Past Due Pick up follow…" at bounding box center [781, 431] width 572 height 31
select select "29"
click at [496, 416] on select "Please Select TMobile port Unable to activate CH Pickup Past Due Pick up follow…" at bounding box center [781, 431] width 572 height 31
type input "Subject: URGENT Action Required: Past Due Payment for Shluchim Assist"
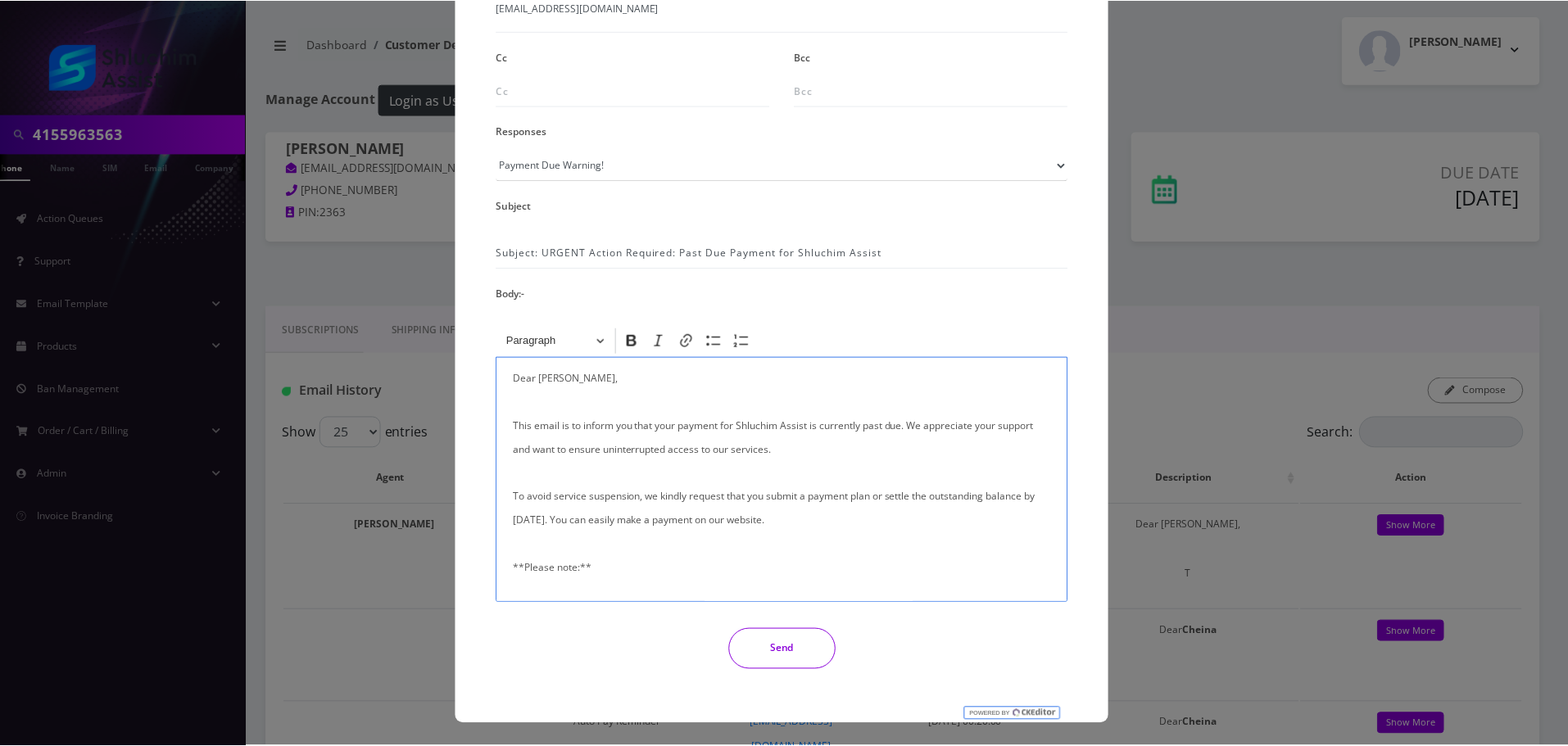
scroll to position [268, 0]
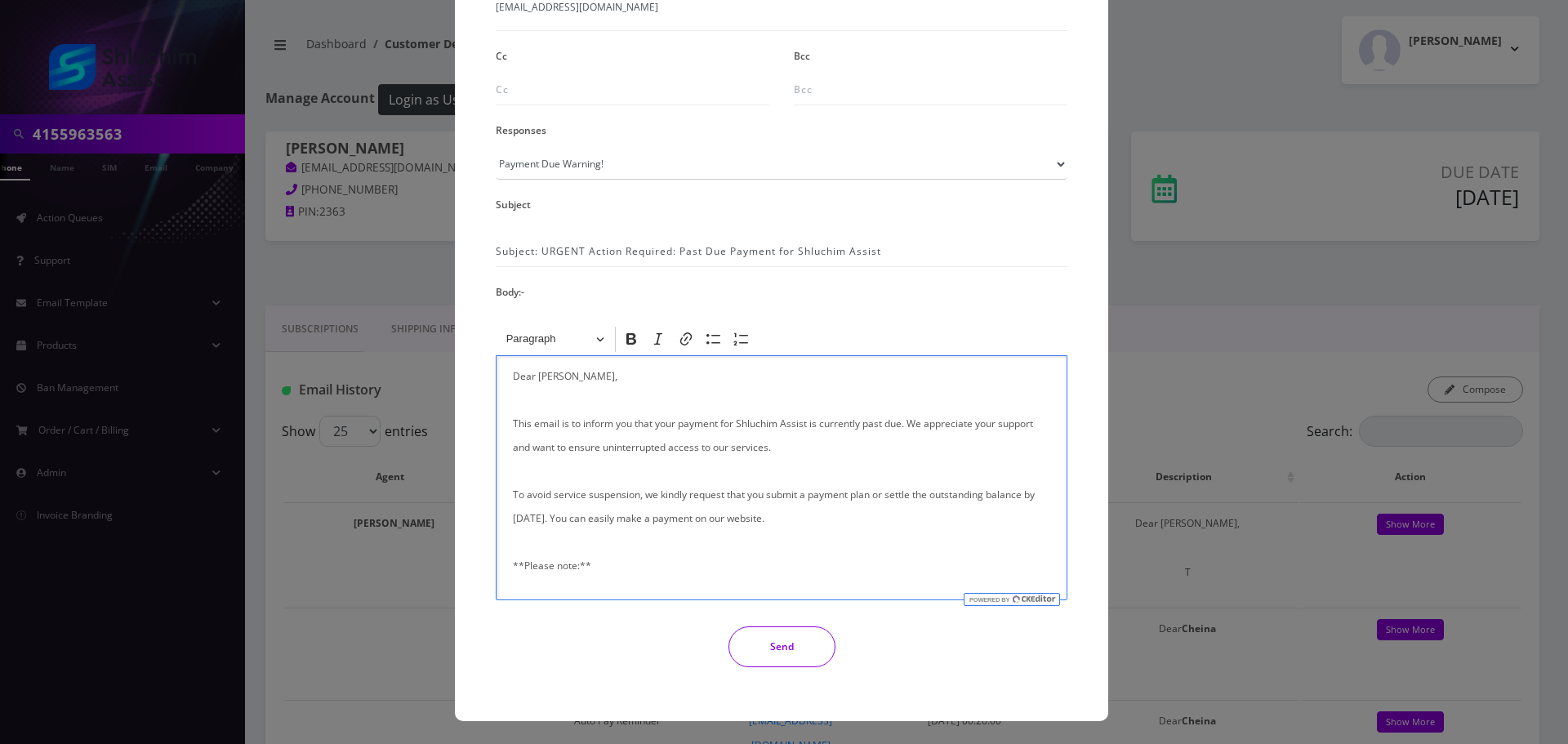
click at [804, 639] on button "Send" at bounding box center [782, 647] width 107 height 41
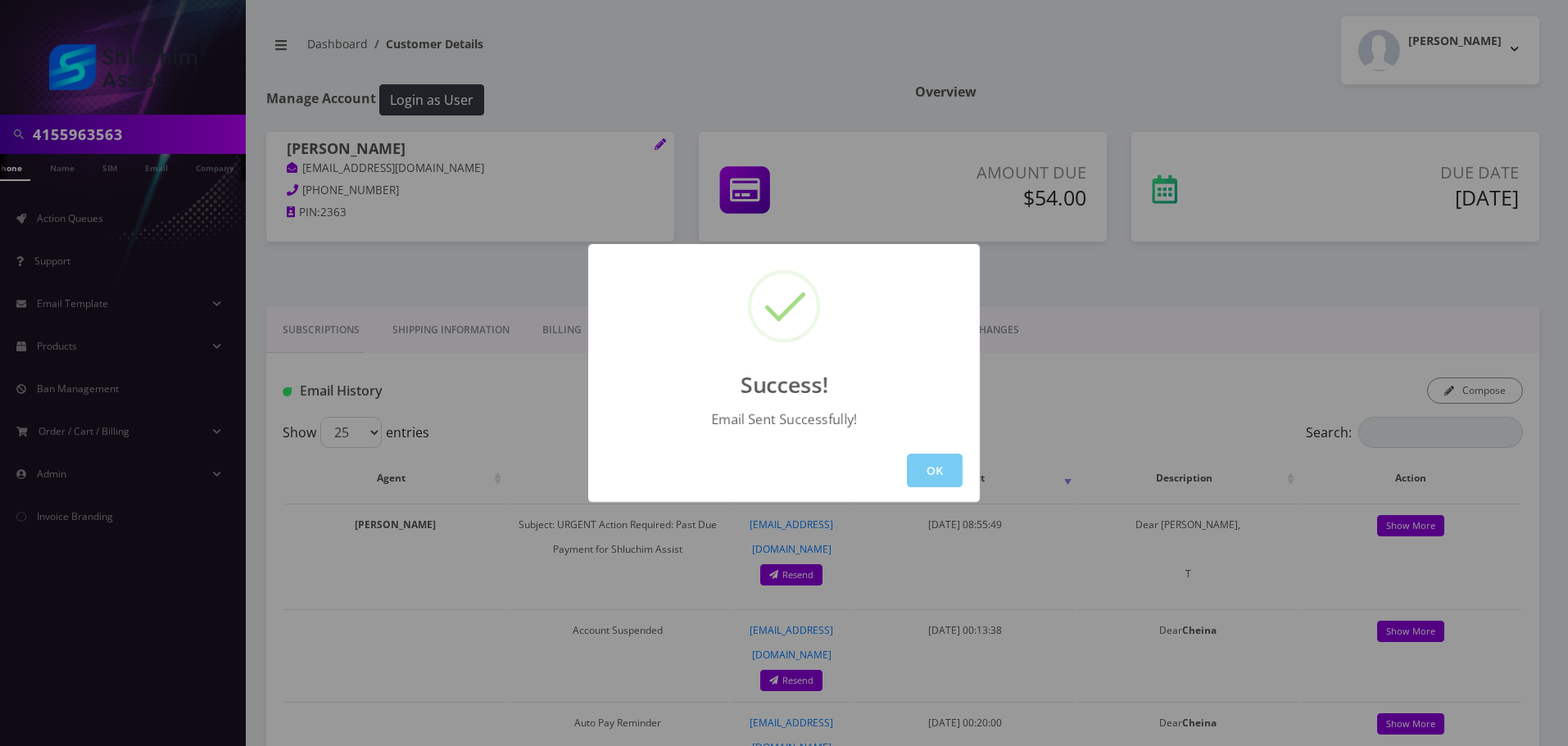
click at [941, 474] on button "OK" at bounding box center [934, 470] width 56 height 34
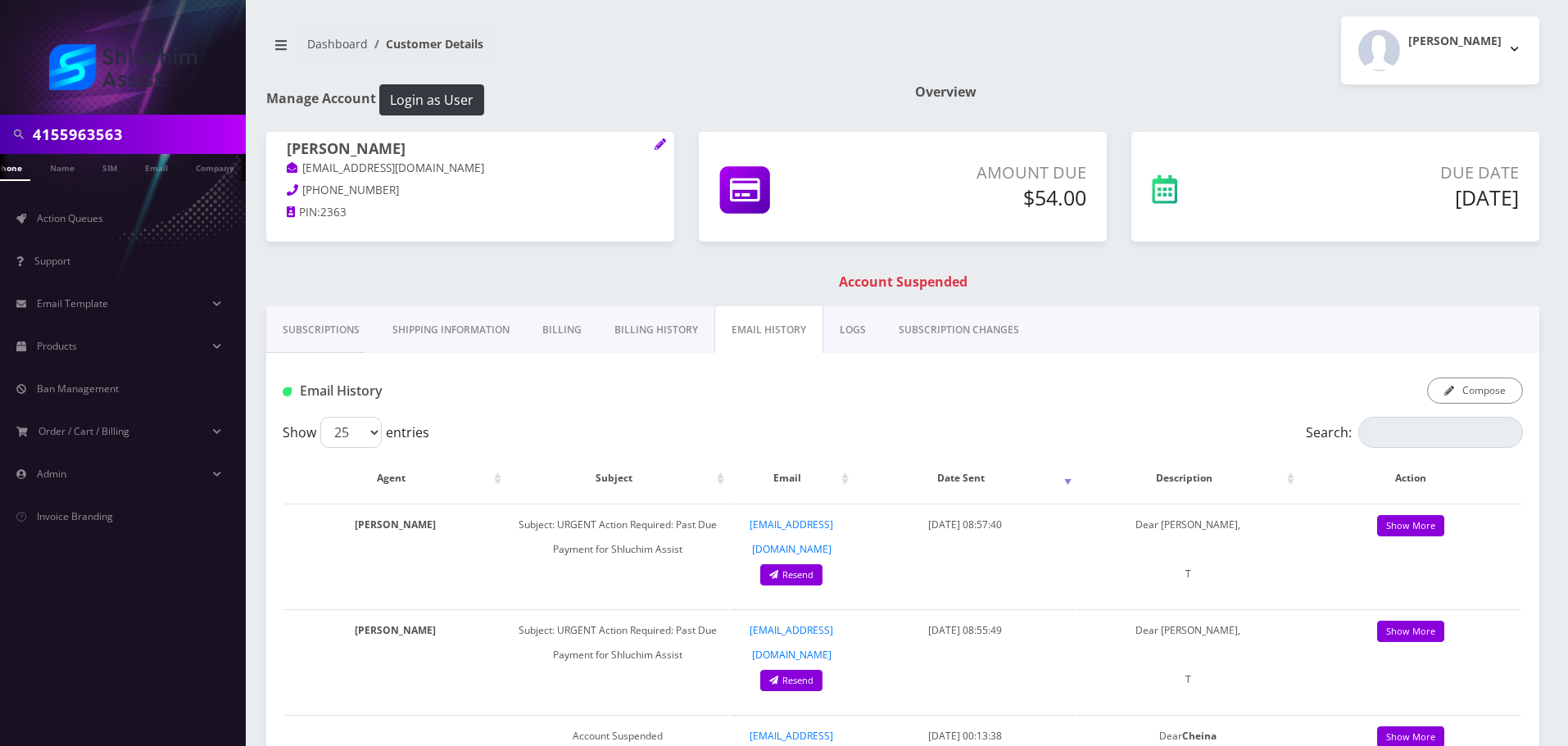
click at [217, 116] on div "4155963563" at bounding box center [123, 134] width 246 height 40
click at [207, 121] on input "4155963563" at bounding box center [137, 134] width 209 height 31
